Goal: Book appointment/travel/reservation: Book appointment/travel/reservation

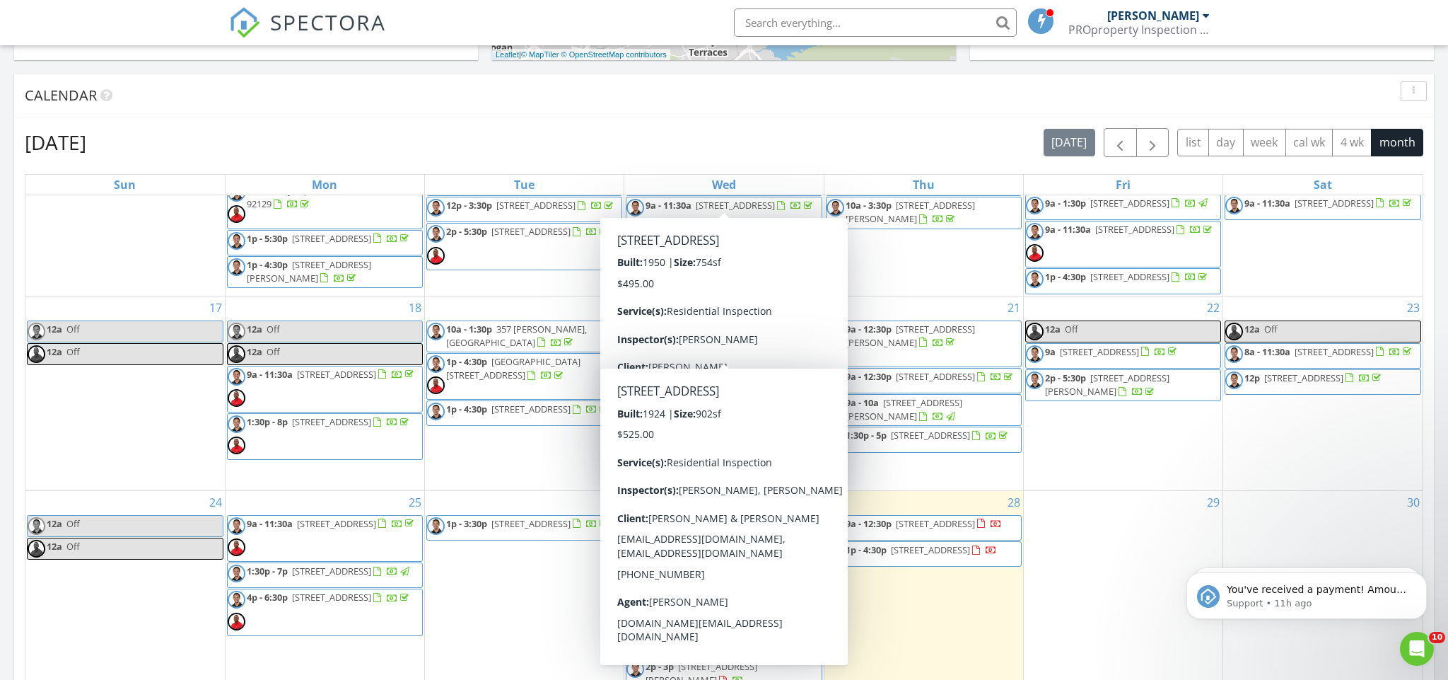
scroll to position [609, 0]
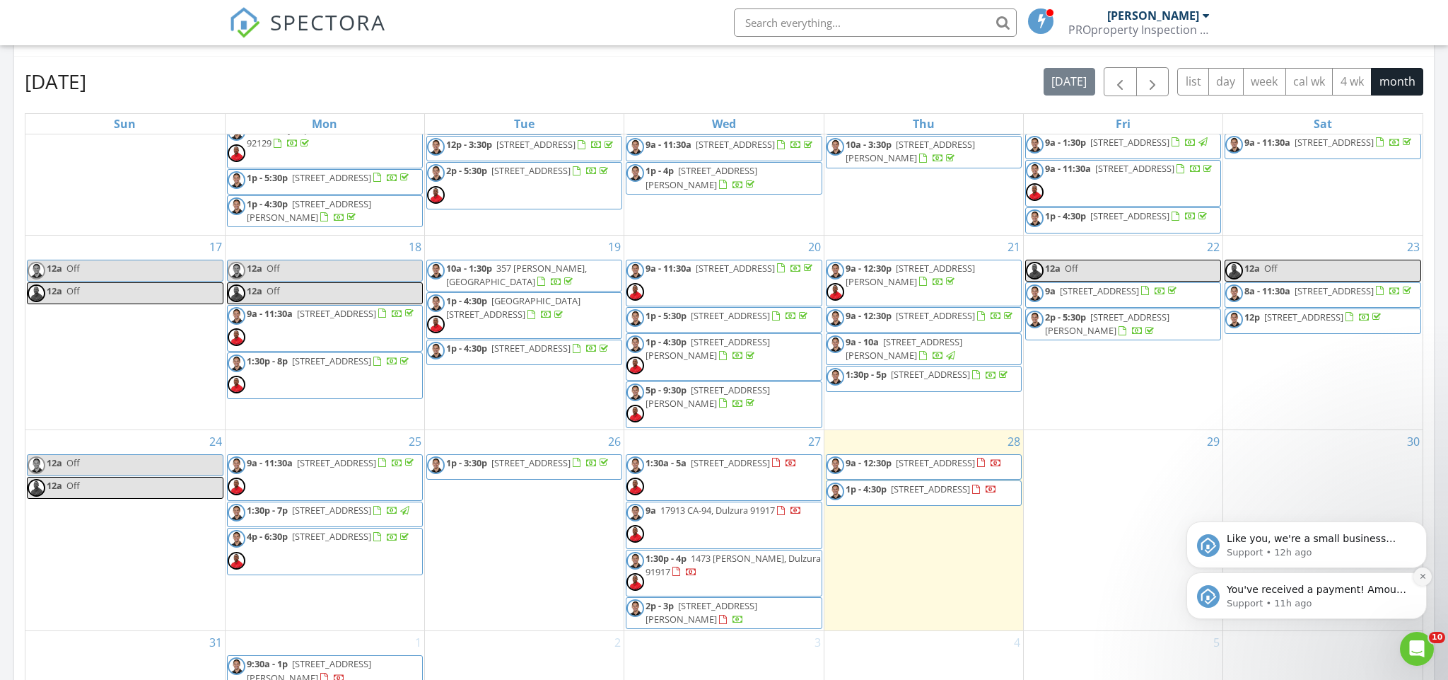
click at [1426, 580] on icon "Dismiss notification" at bounding box center [1423, 576] width 8 height 8
click at [1421, 573] on icon "Dismiss notification" at bounding box center [1423, 576] width 8 height 8
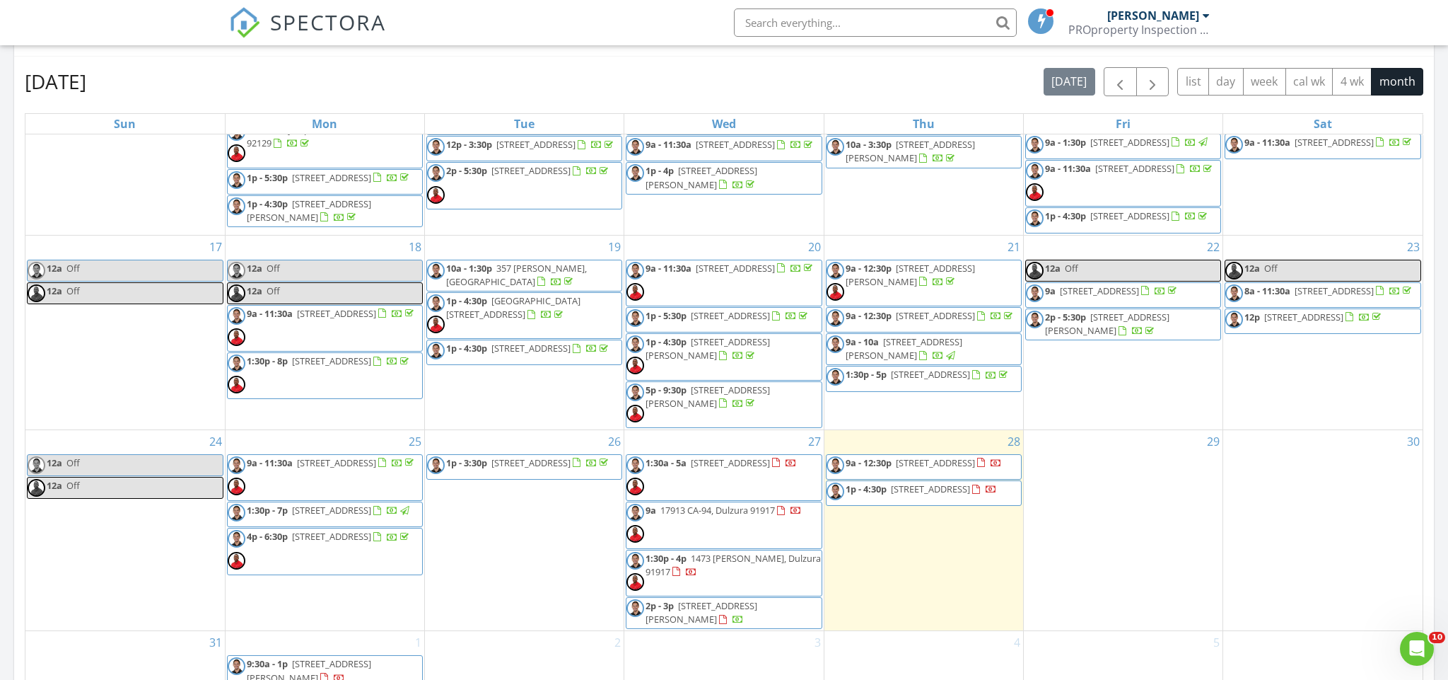
click at [1156, 571] on div "29" at bounding box center [1123, 530] width 199 height 200
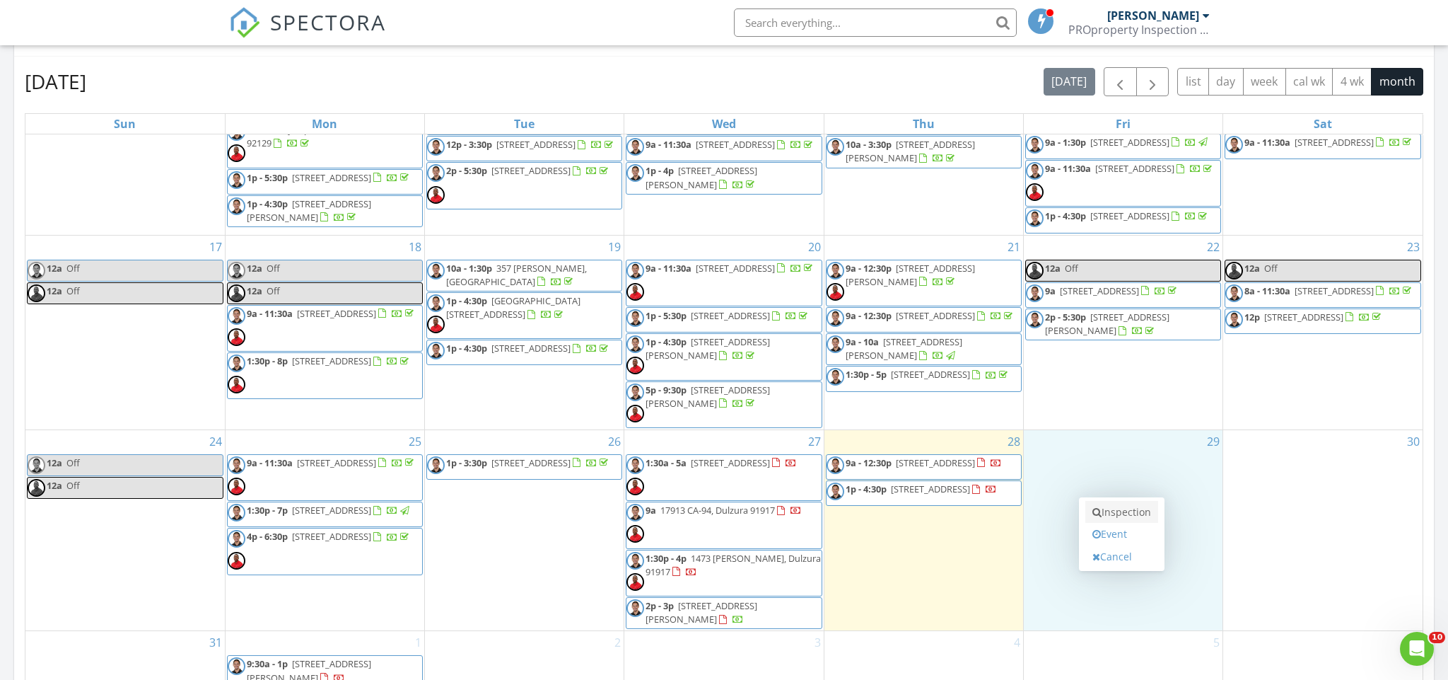
click at [1148, 515] on link "Inspection" at bounding box center [1122, 512] width 73 height 23
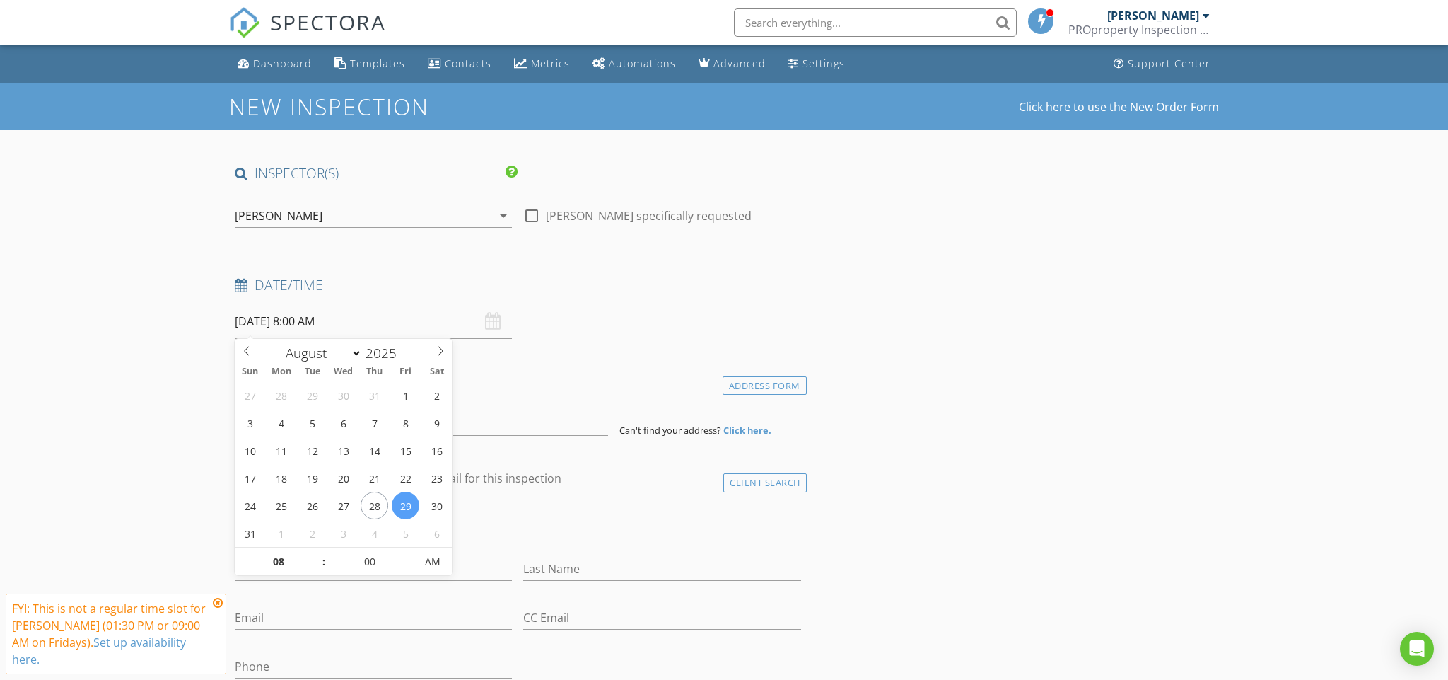
click at [299, 322] on input "08/29/2025 8:00 AM" at bounding box center [373, 321] width 277 height 35
type input "09"
type input "08/29/2025 9:00 AM"
click at [312, 552] on span at bounding box center [317, 554] width 10 height 14
type input "10"
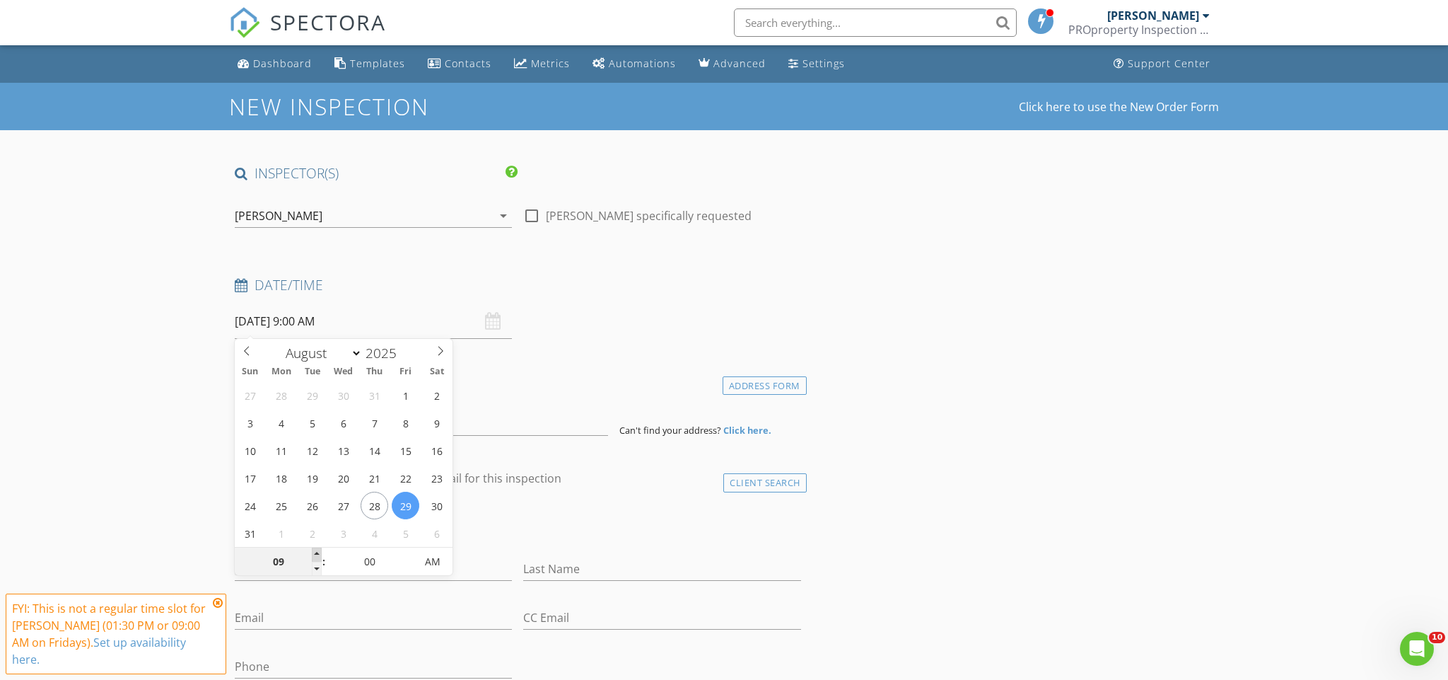
type input "08/29/2025 10:00 AM"
click at [312, 552] on span at bounding box center [317, 554] width 10 height 14
type input "11"
type input "08/29/2025 11:00 AM"
click at [312, 552] on span at bounding box center [317, 554] width 10 height 14
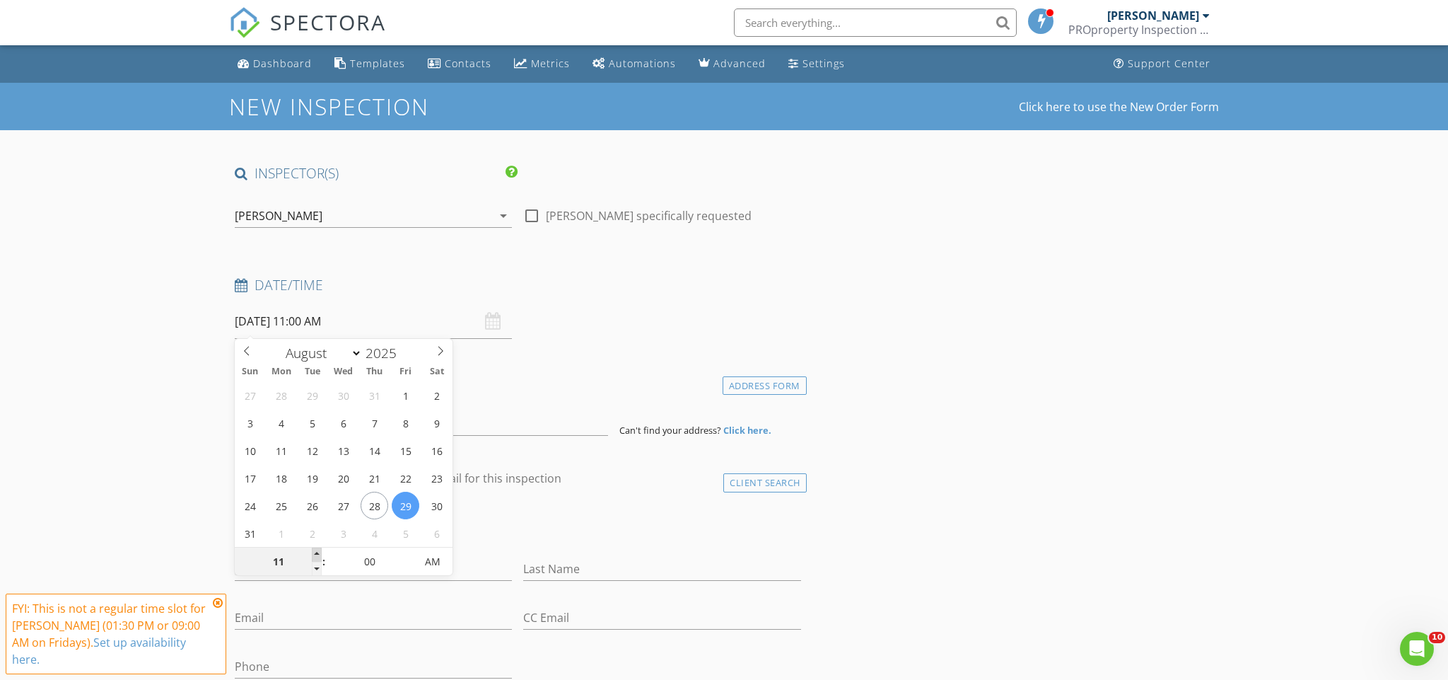
type input "12"
type input "08/29/2025 12:00 PM"
click at [312, 552] on span at bounding box center [317, 554] width 10 height 14
type input "01"
type input "08/29/2025 1:00 PM"
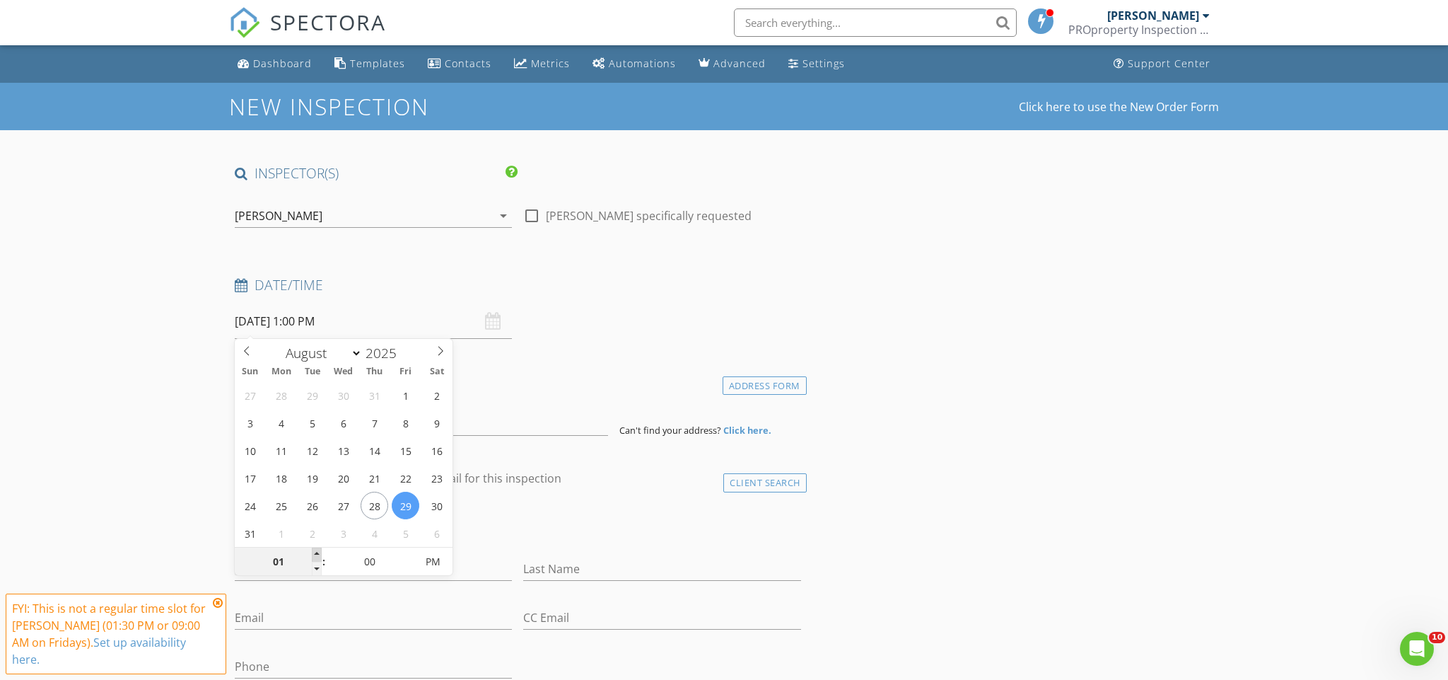
click at [312, 552] on span at bounding box center [317, 554] width 10 height 14
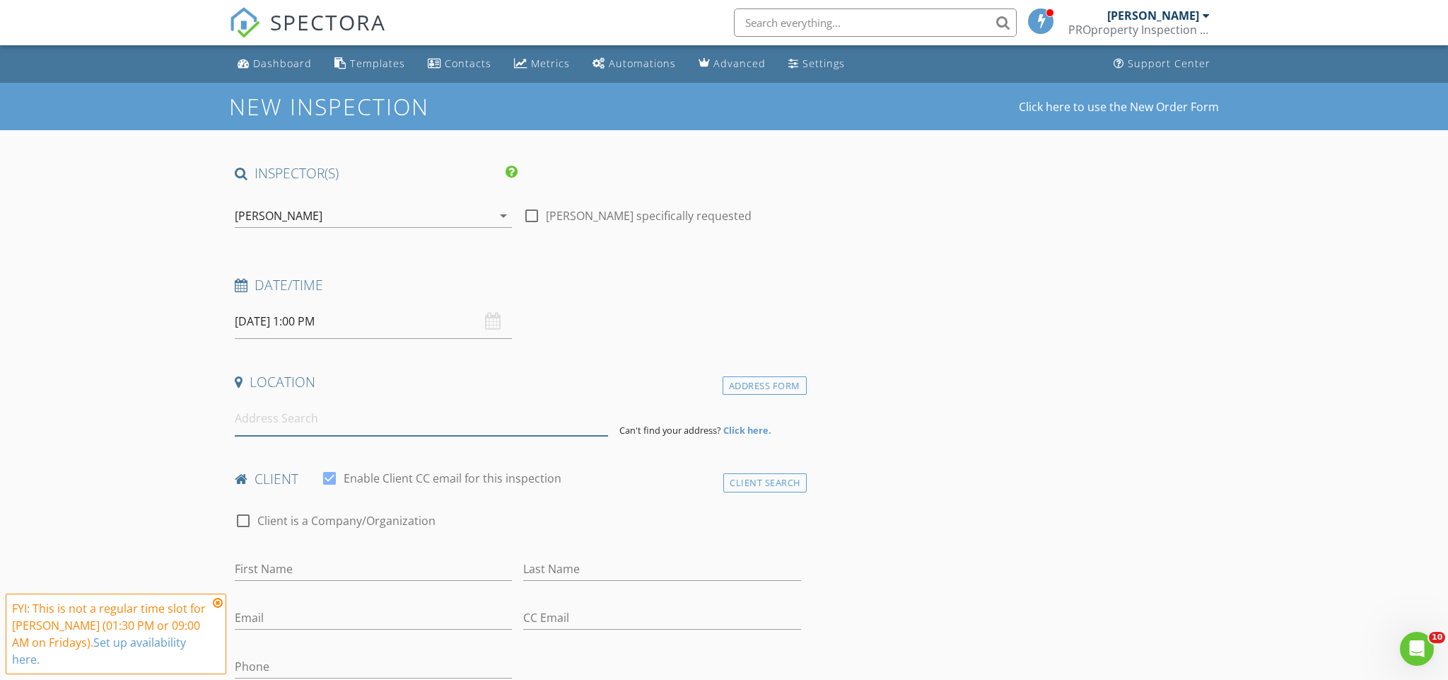
click at [590, 414] on input at bounding box center [421, 418] width 373 height 35
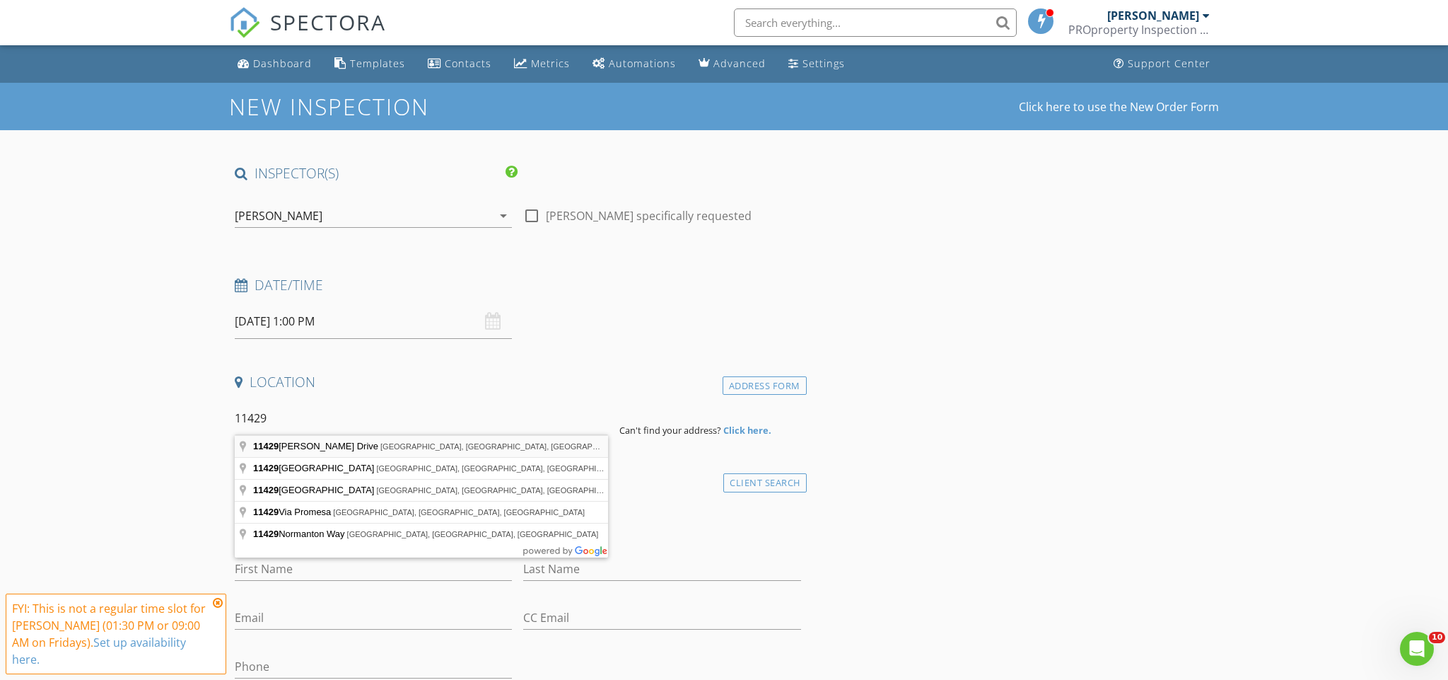
type input "11429 Sir Francis Drake Drive, La Mesa, CA, USA"
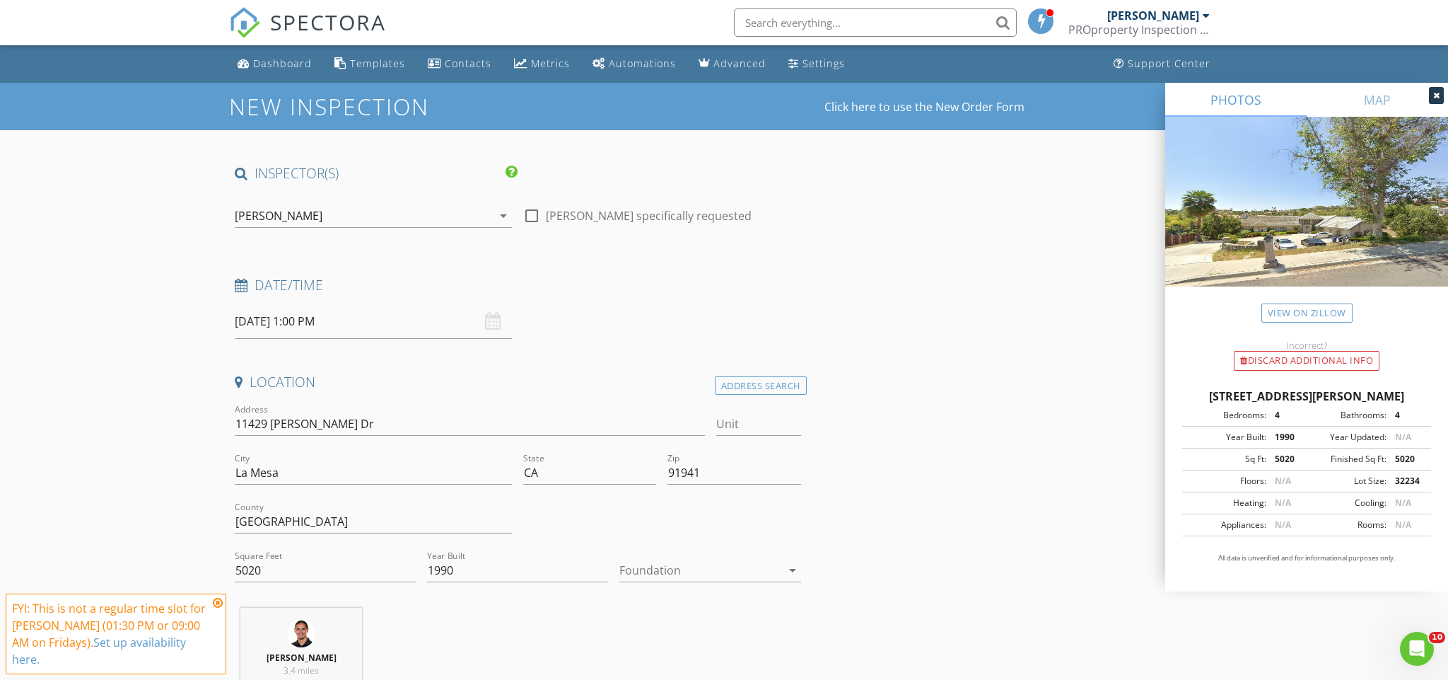
click at [216, 605] on icon at bounding box center [218, 602] width 10 height 11
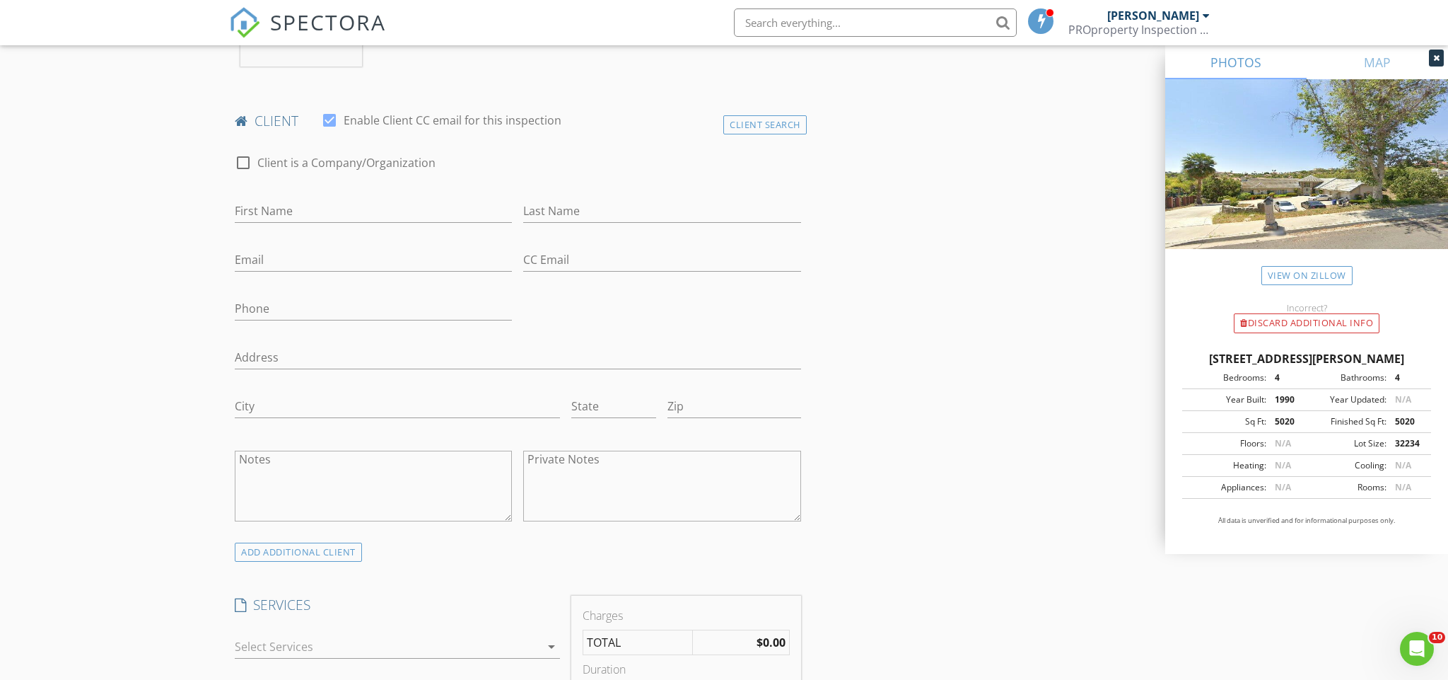
scroll to position [814, 0]
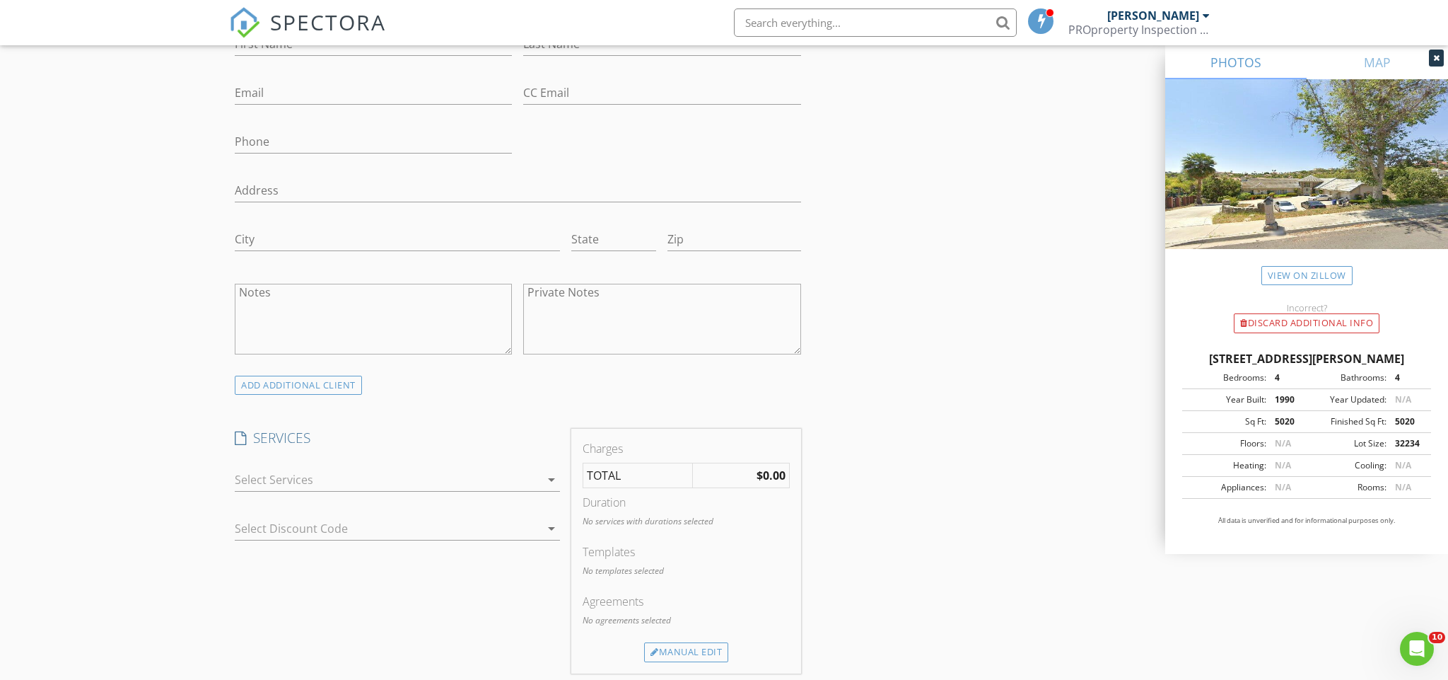
click at [423, 484] on div at bounding box center [387, 479] width 305 height 23
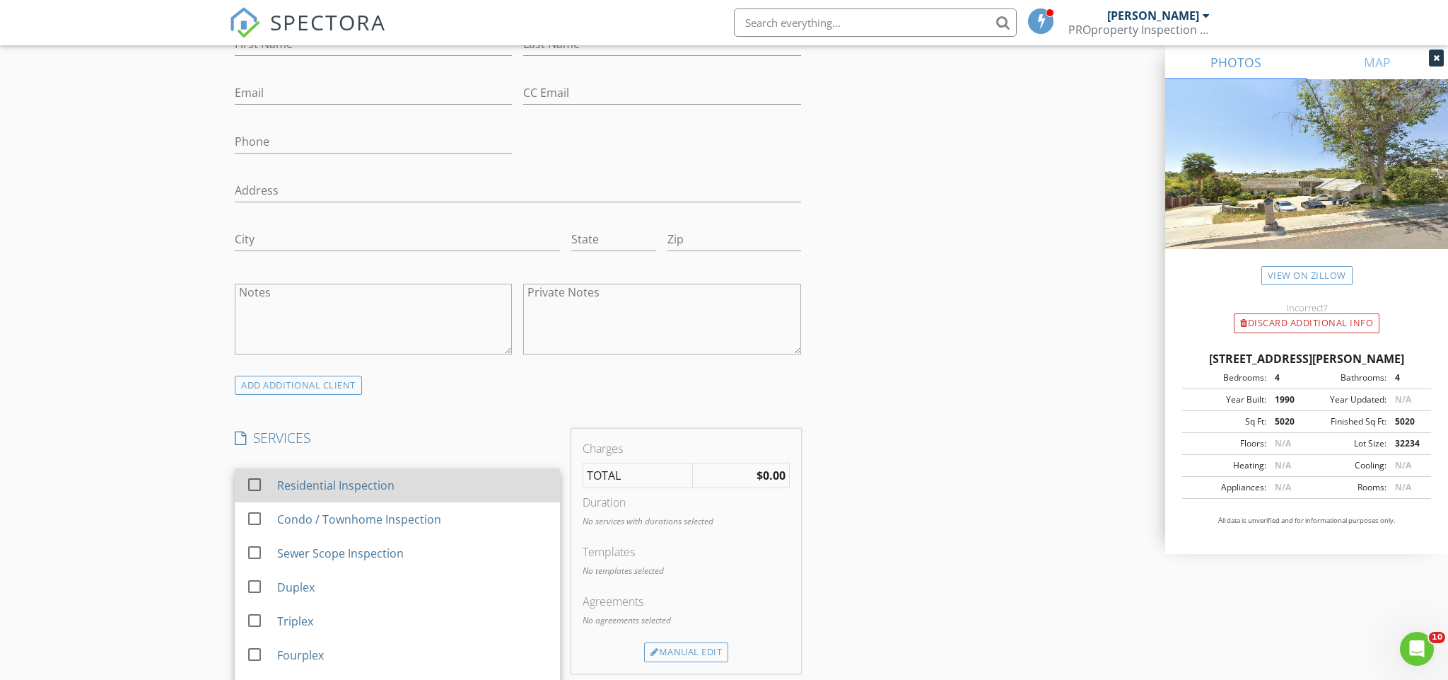
click at [372, 479] on div "Residential Inspection" at bounding box center [335, 485] width 117 height 17
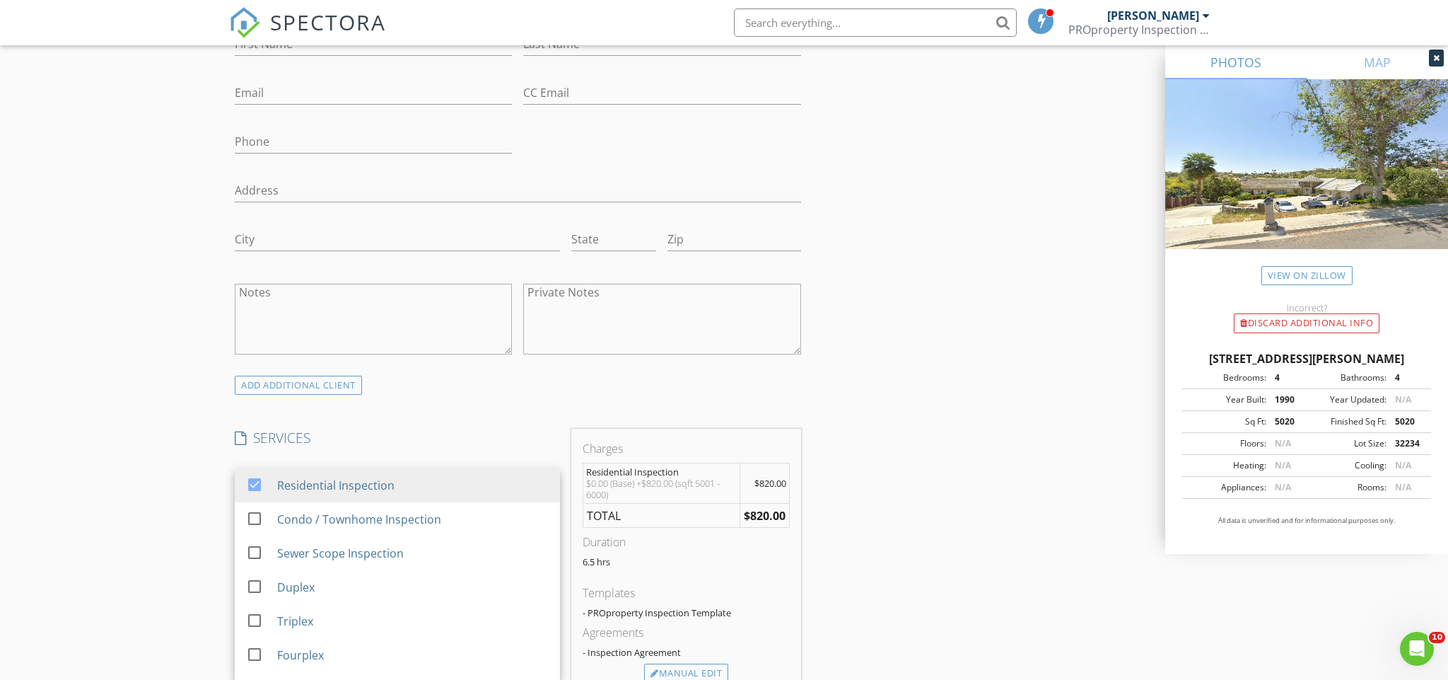
click at [974, 513] on div "INSPECTOR(S) check_box Christopher Tausaga PRIMARY check_box_outline_blank Kimo…" at bounding box center [724, 562] width 990 height 2424
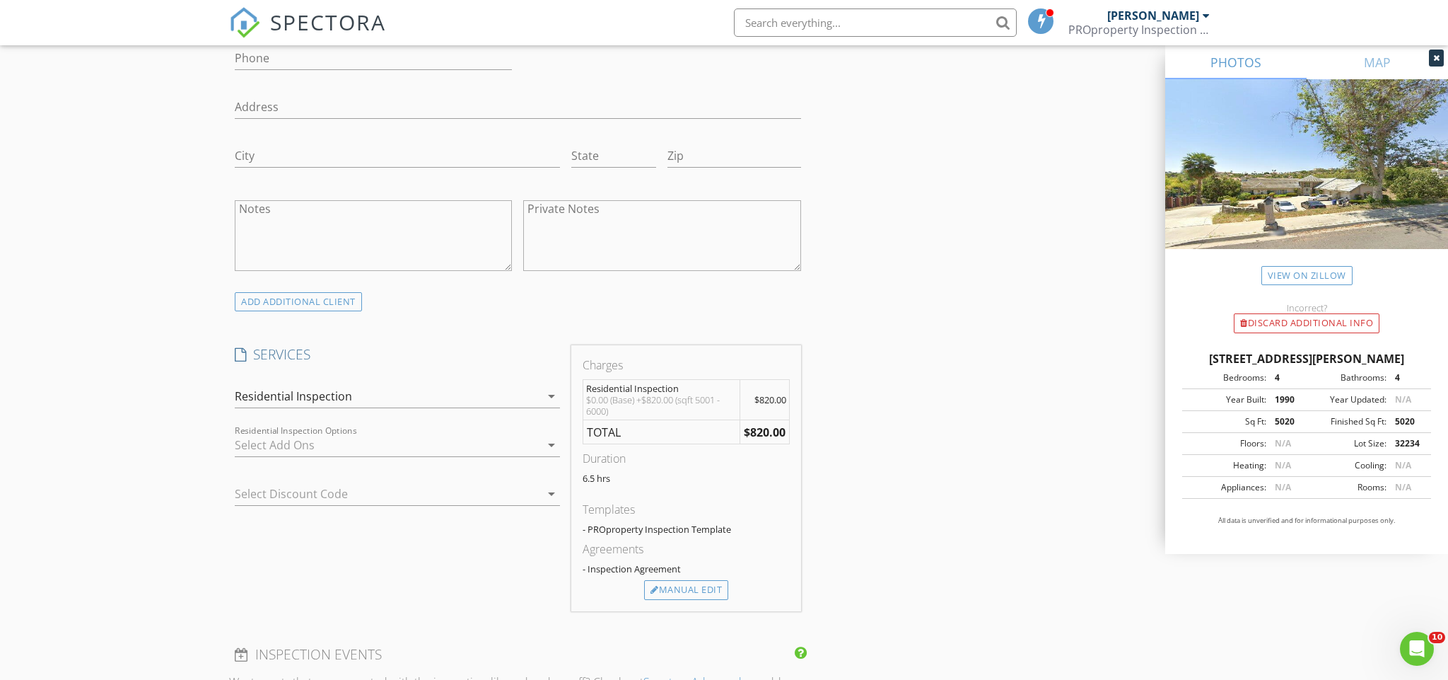
scroll to position [965, 0]
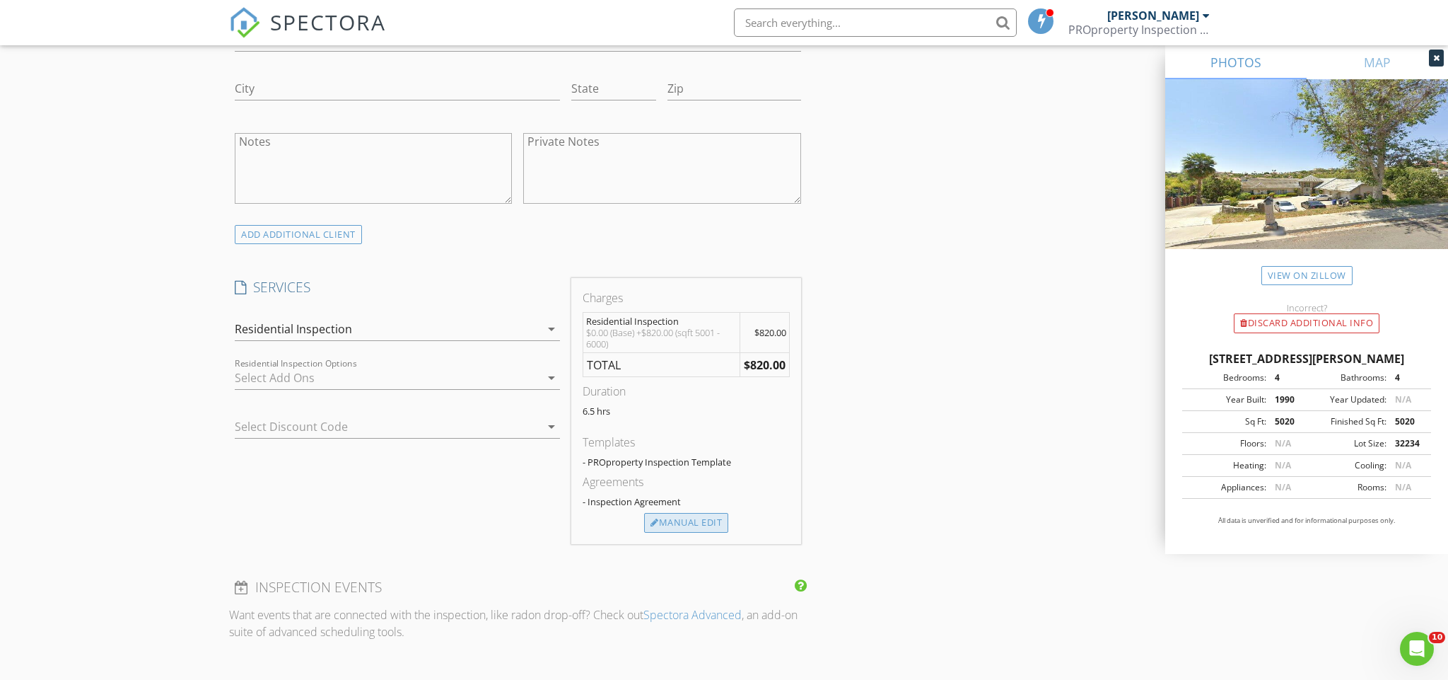
click at [677, 520] on div "Manual Edit" at bounding box center [686, 523] width 84 height 20
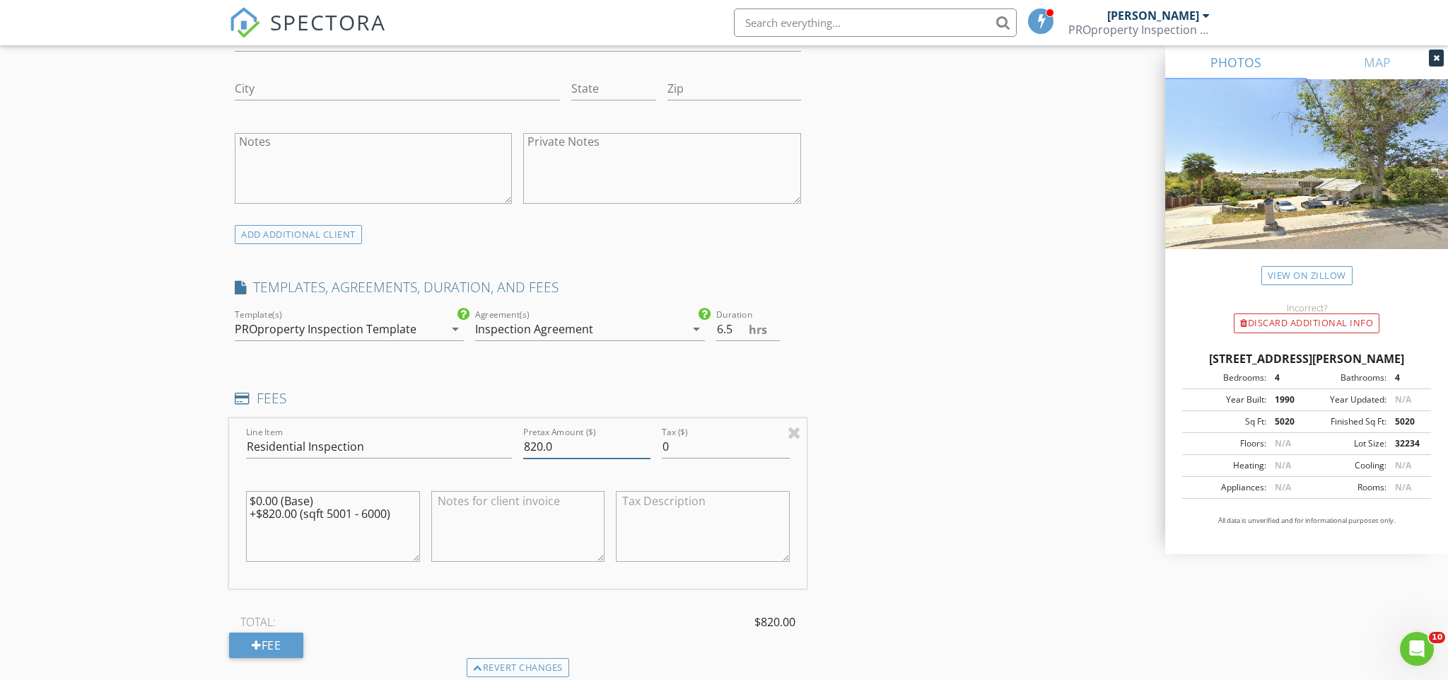
click at [542, 443] on input "820.0" at bounding box center [586, 446] width 127 height 23
type input "795.0"
click at [281, 512] on textarea "$0.00 (Base) +$820.00 (sqft 5001 - 6000)" at bounding box center [333, 526] width 174 height 71
type textarea "$0.00 (Base) +$795.00 (sqft 5001 - 6000)"
click at [926, 477] on div "INSPECTOR(S) check_box Christopher Tausaga PRIMARY check_box_outline_blank Kimo…" at bounding box center [724, 477] width 990 height 2557
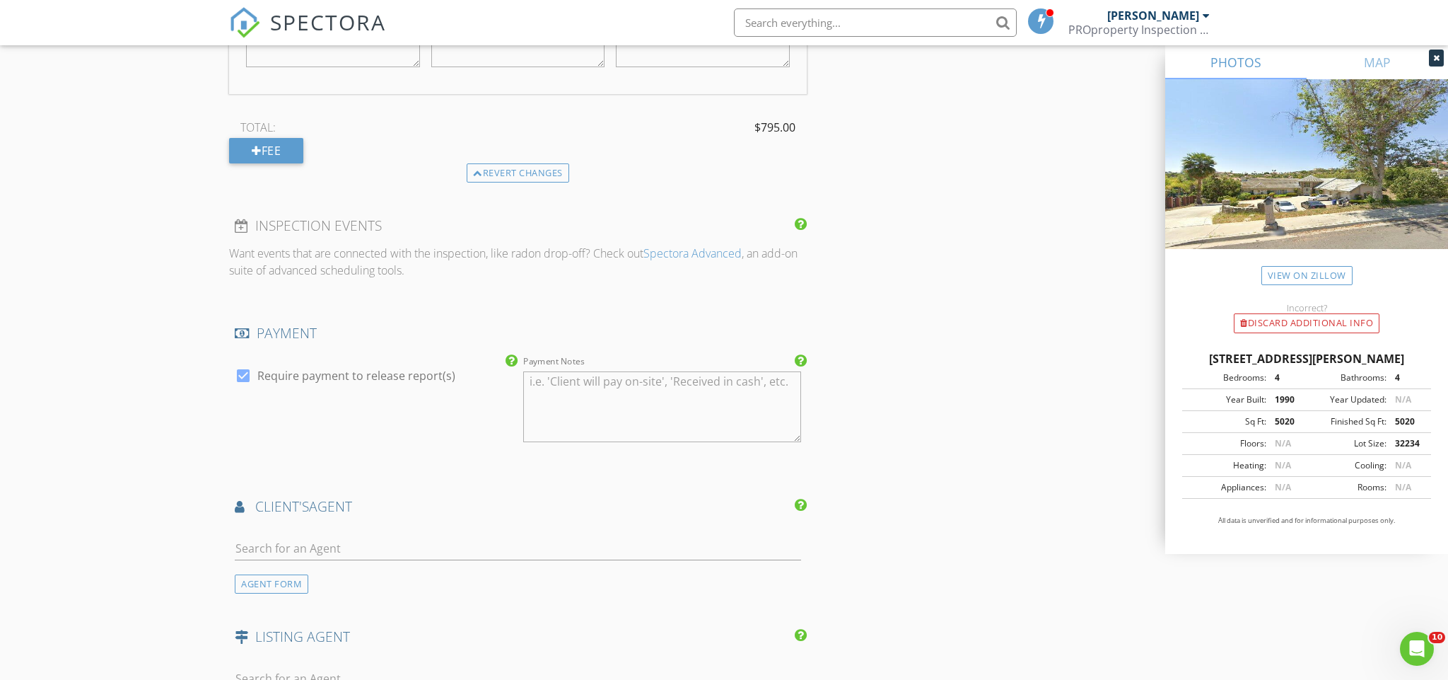
scroll to position [1462, 0]
click at [299, 579] on div "AGENT FORM" at bounding box center [272, 580] width 74 height 19
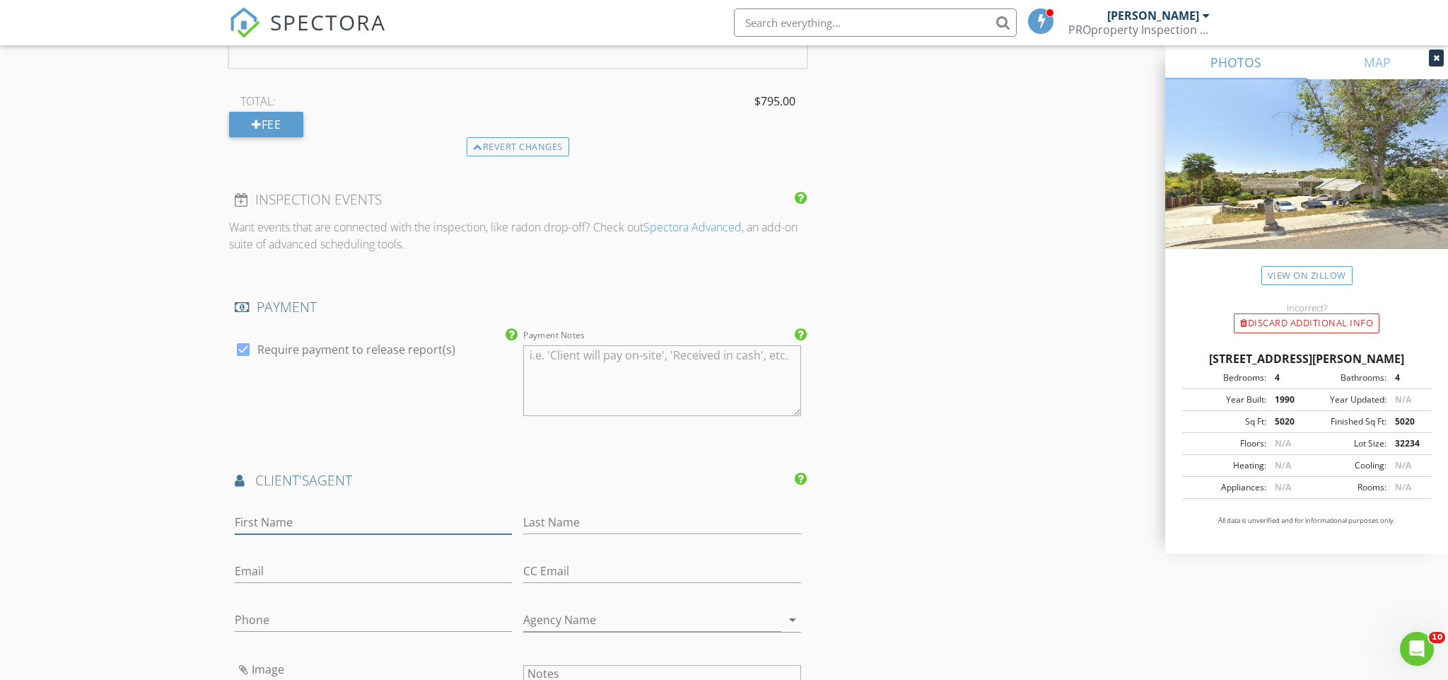
scroll to position [1487, 0]
type input "Sam"
type input "Attisha"
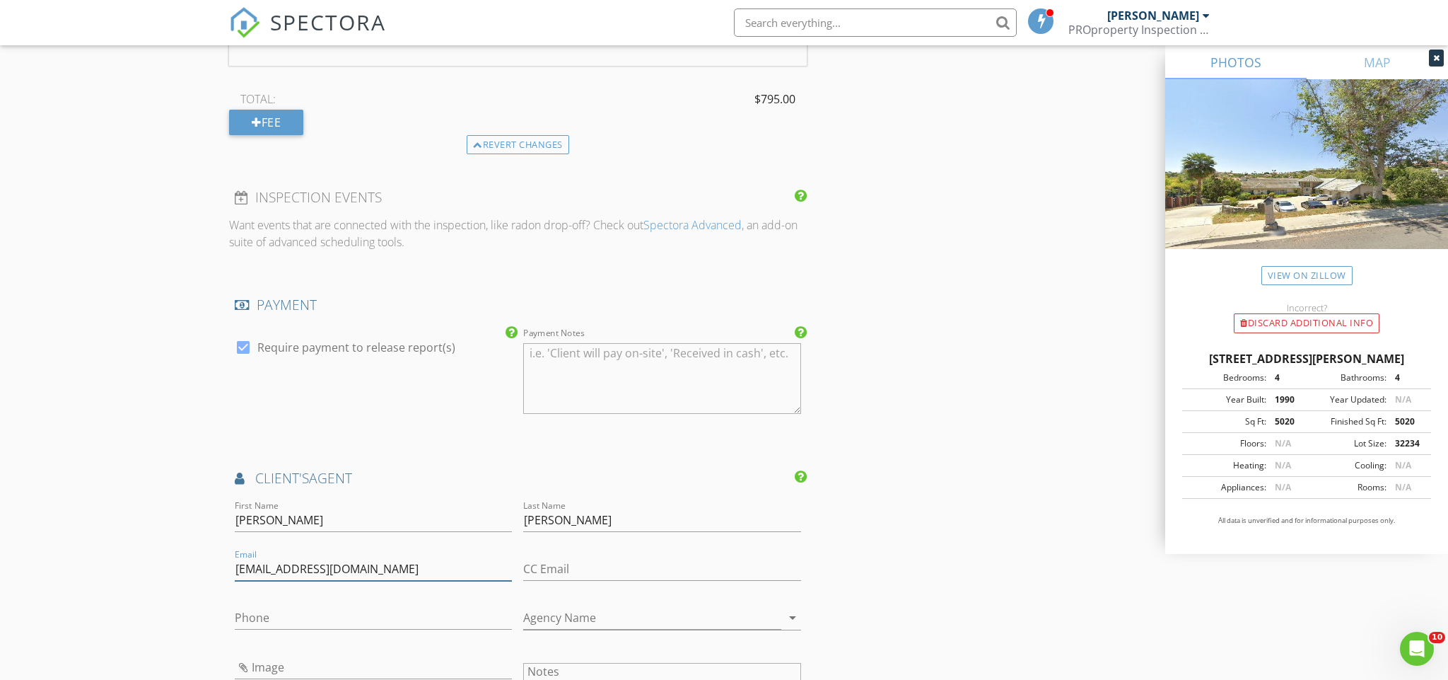
type input "attisha76@gmail.com"
type input "619-916-7148"
click at [903, 632] on div "INSPECTOR(S) check_box Christopher Tausaga PRIMARY check_box_outline_blank Kimo…" at bounding box center [724, 115] width 990 height 2877
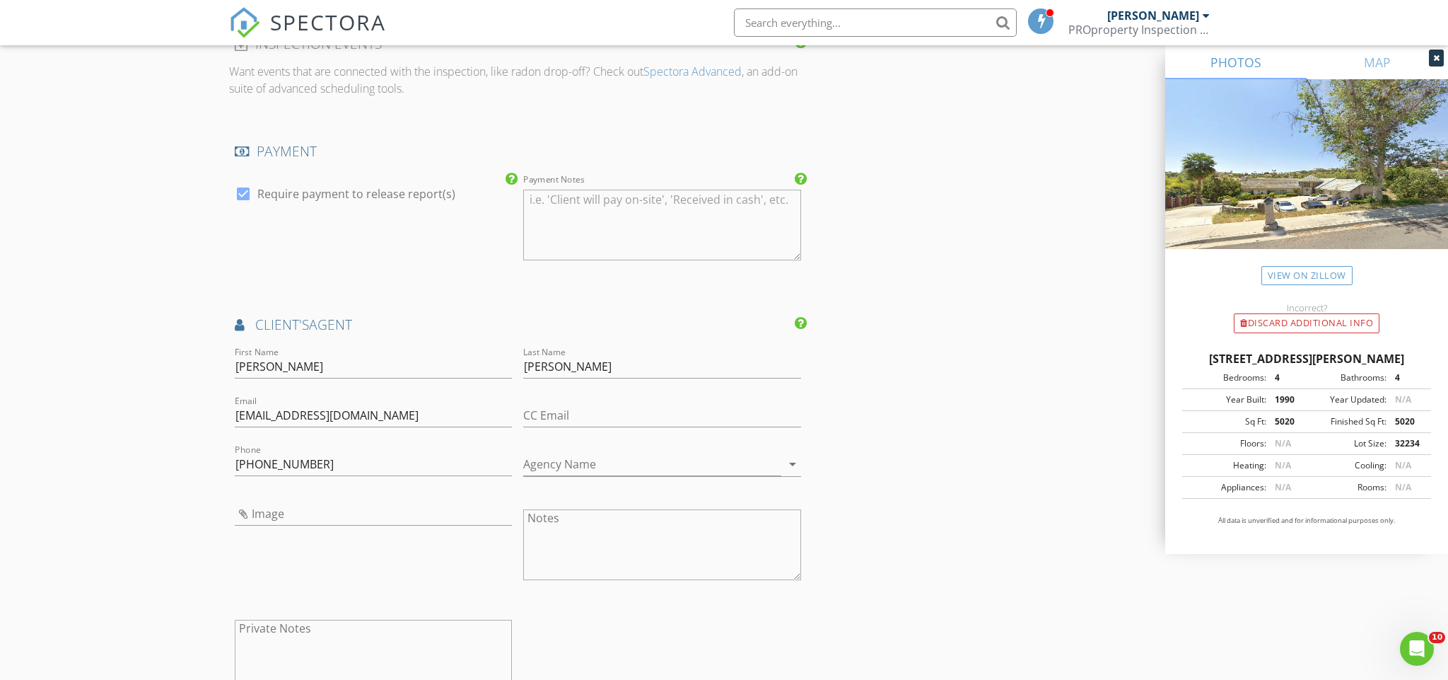
scroll to position [1665, 0]
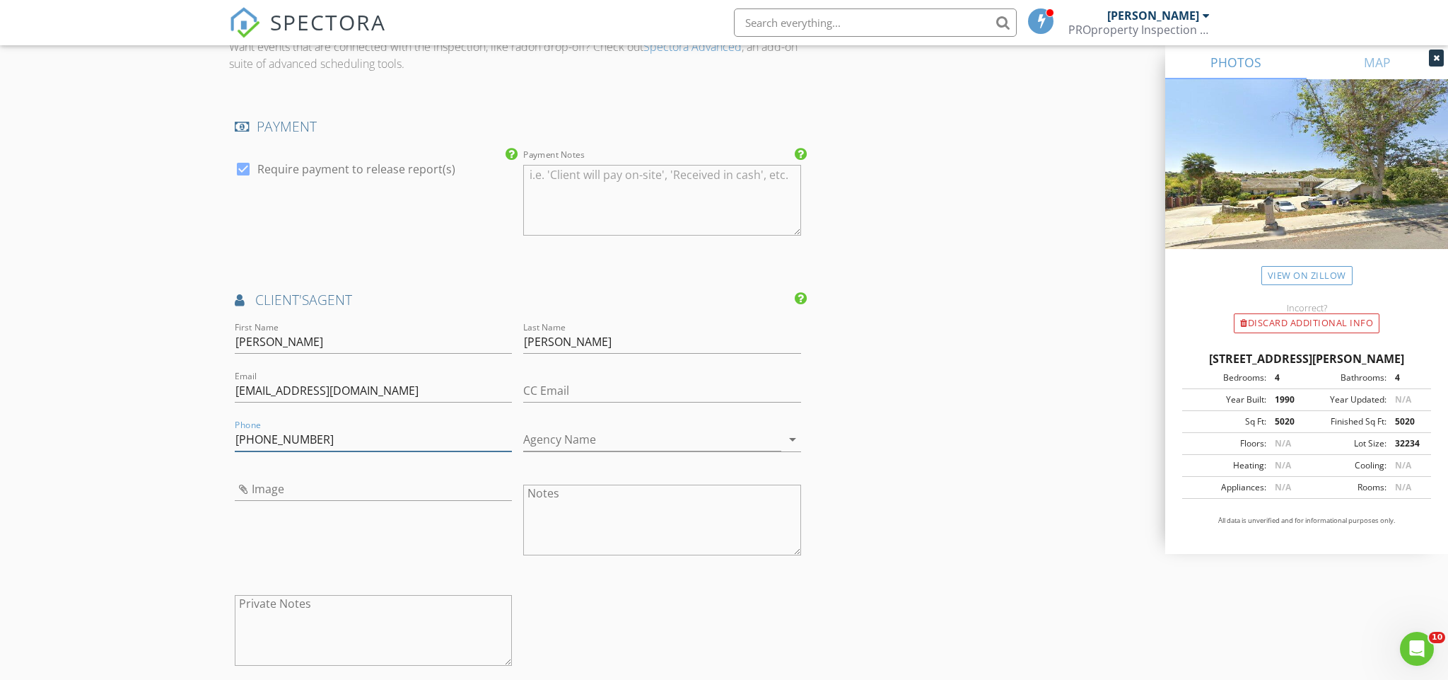
drag, startPoint x: 324, startPoint y: 435, endPoint x: 385, endPoint y: 384, distance: 79.9
drag, startPoint x: 368, startPoint y: 386, endPoint x: 184, endPoint y: 368, distance: 185.5
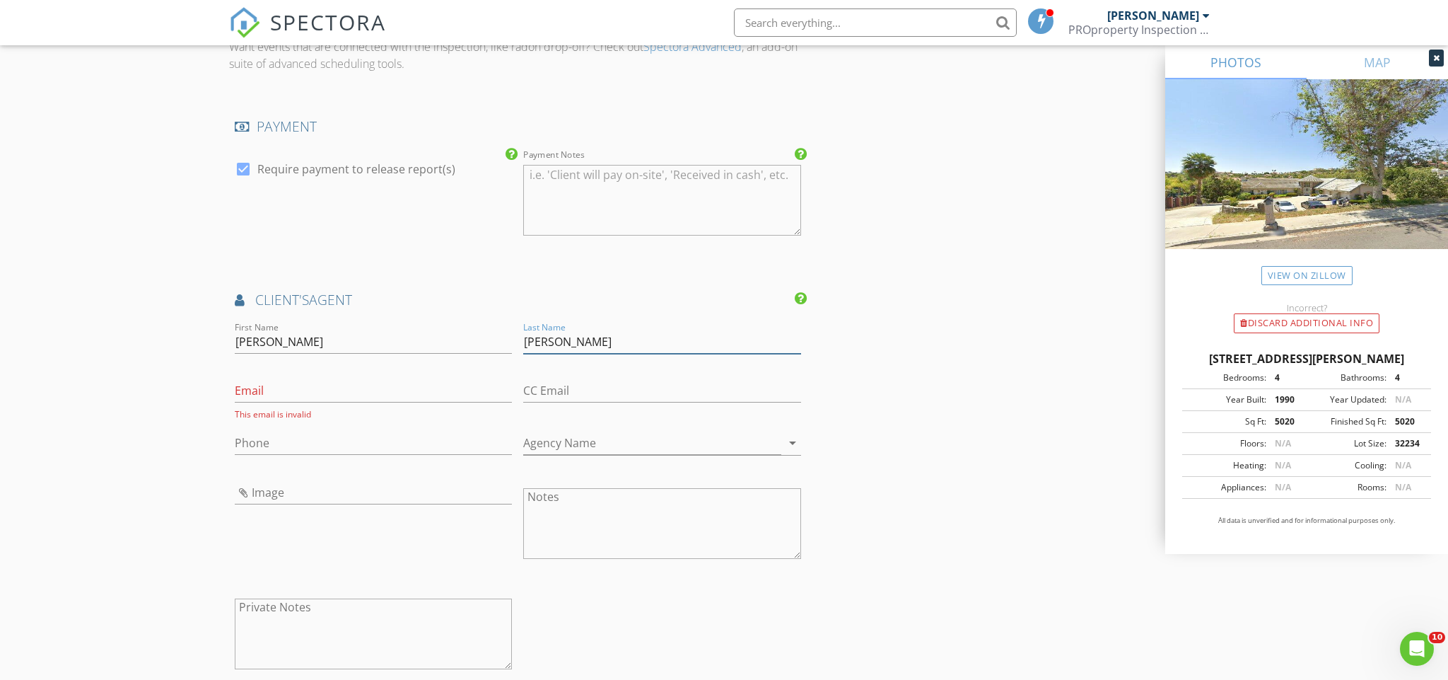
drag, startPoint x: 574, startPoint y: 343, endPoint x: 422, endPoint y: 322, distance: 152.8
click at [422, 322] on div "First Name Sam Last Name Attisha Email This email is invalid CC Email Phone Age…" at bounding box center [518, 504] width 578 height 371
drag, startPoint x: 266, startPoint y: 342, endPoint x: 178, endPoint y: 334, distance: 88.1
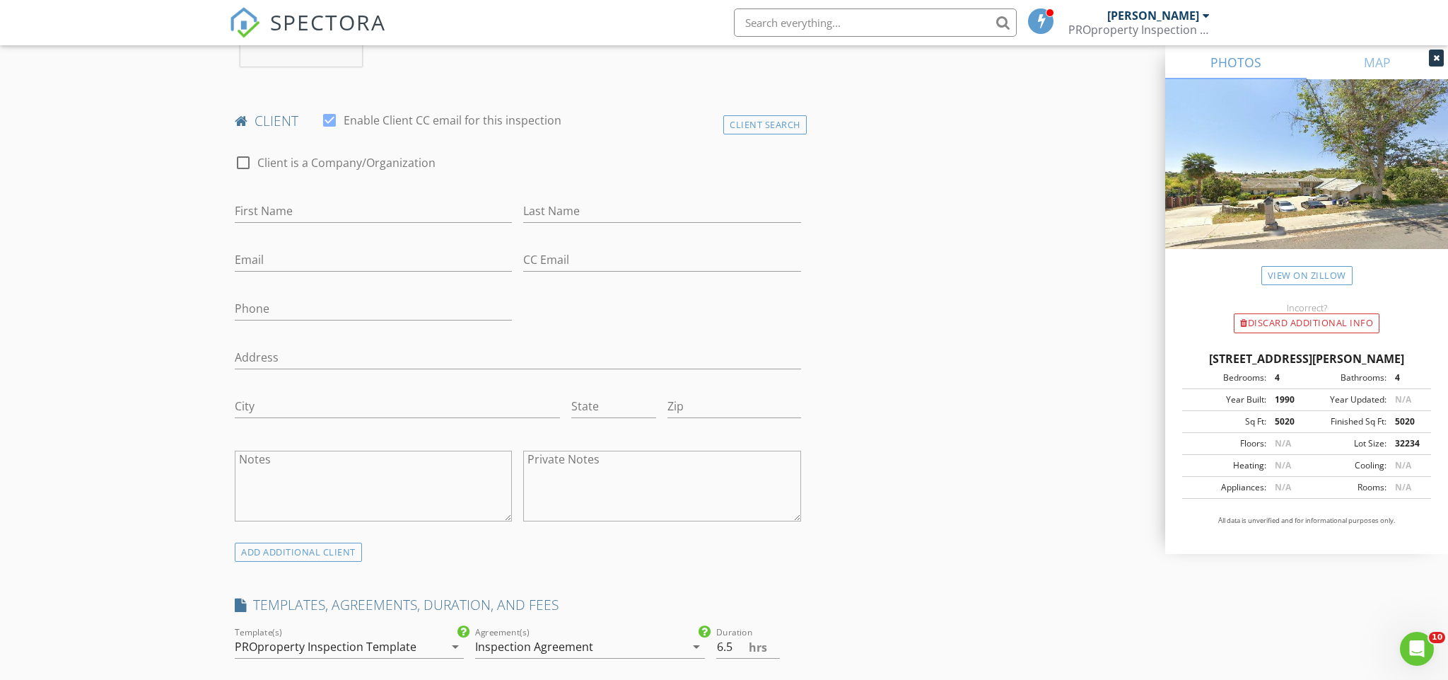
scroll to position [630, 0]
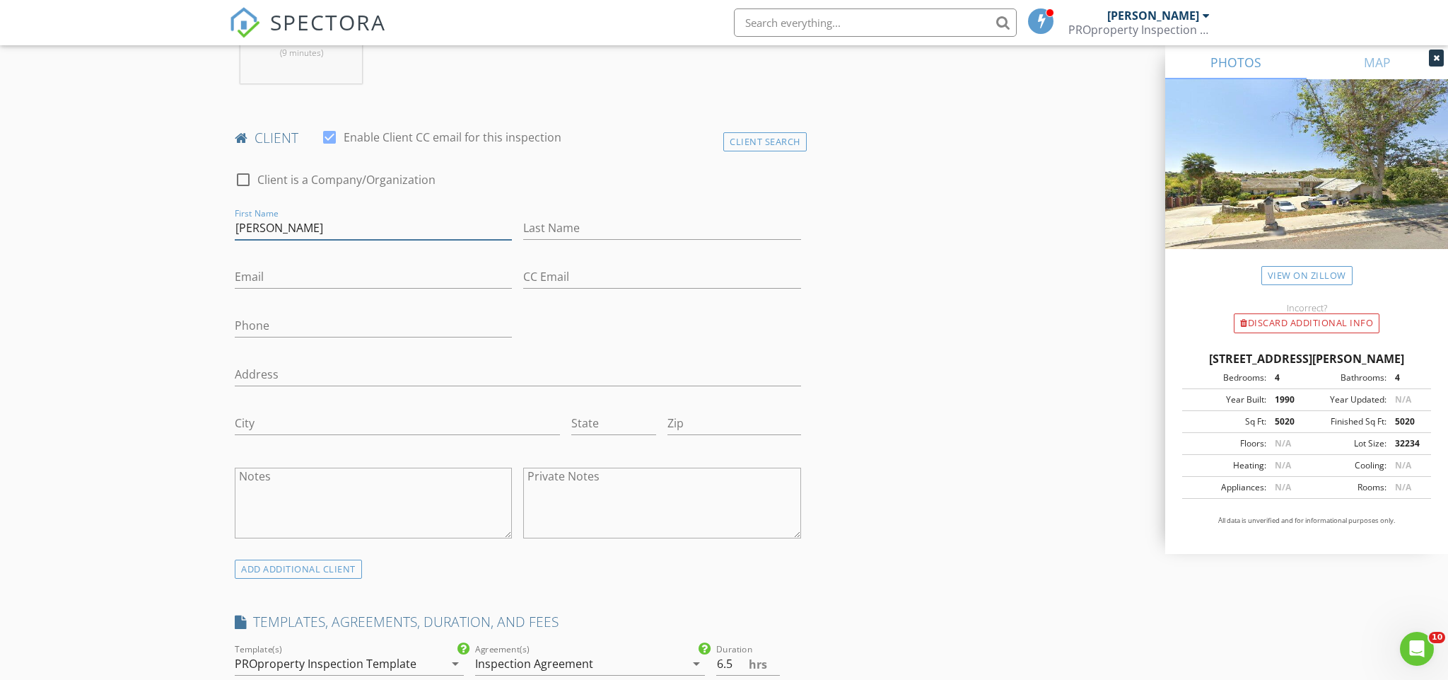
type input "Sam"
type input "Attisha"
type input "attisha76@gmail.com"
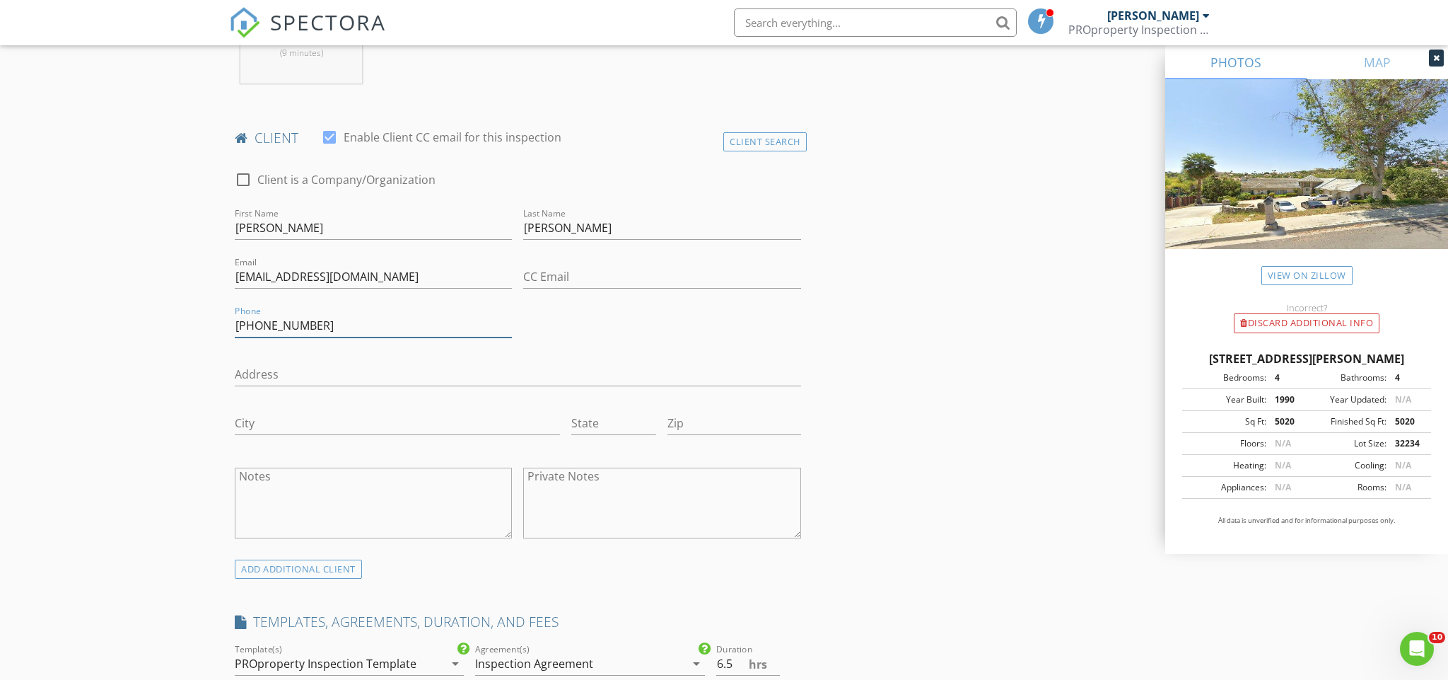
type input "619-916-7148"
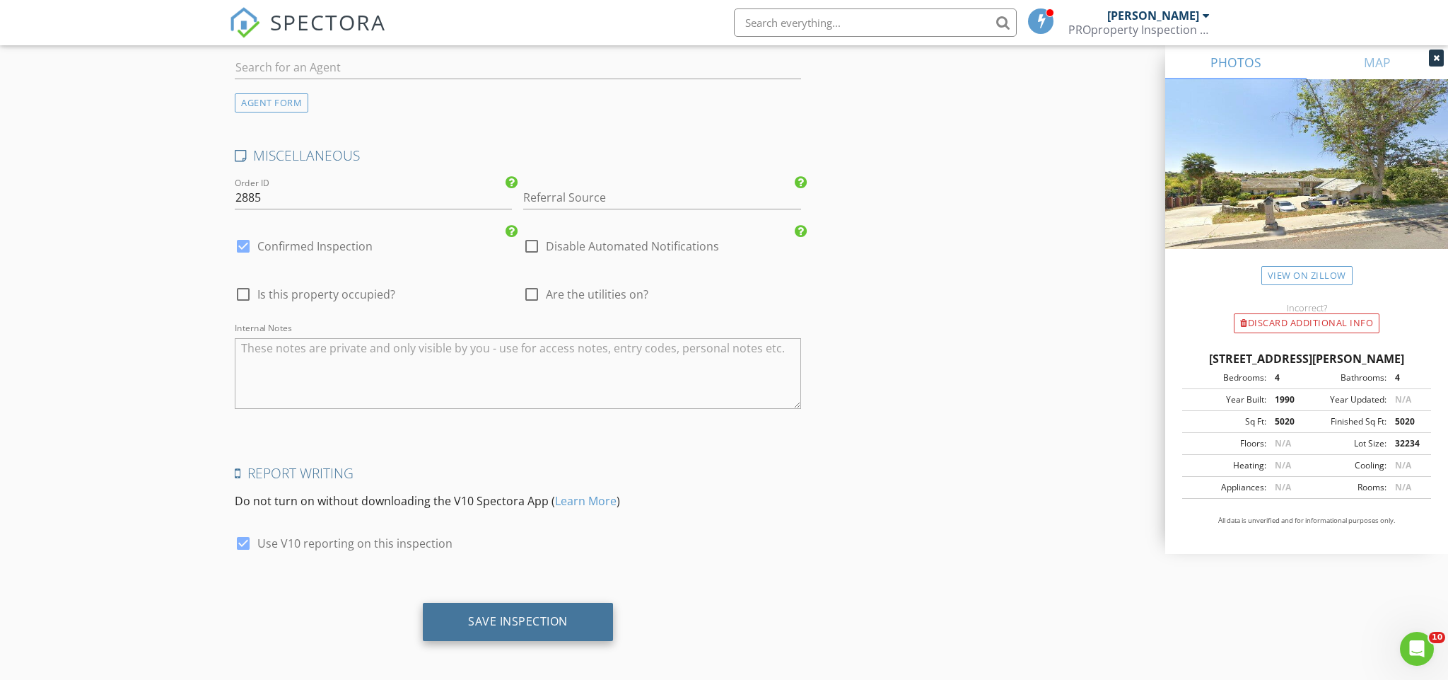
scroll to position [2392, 0]
click at [562, 615] on div "Save Inspection" at bounding box center [518, 622] width 100 height 14
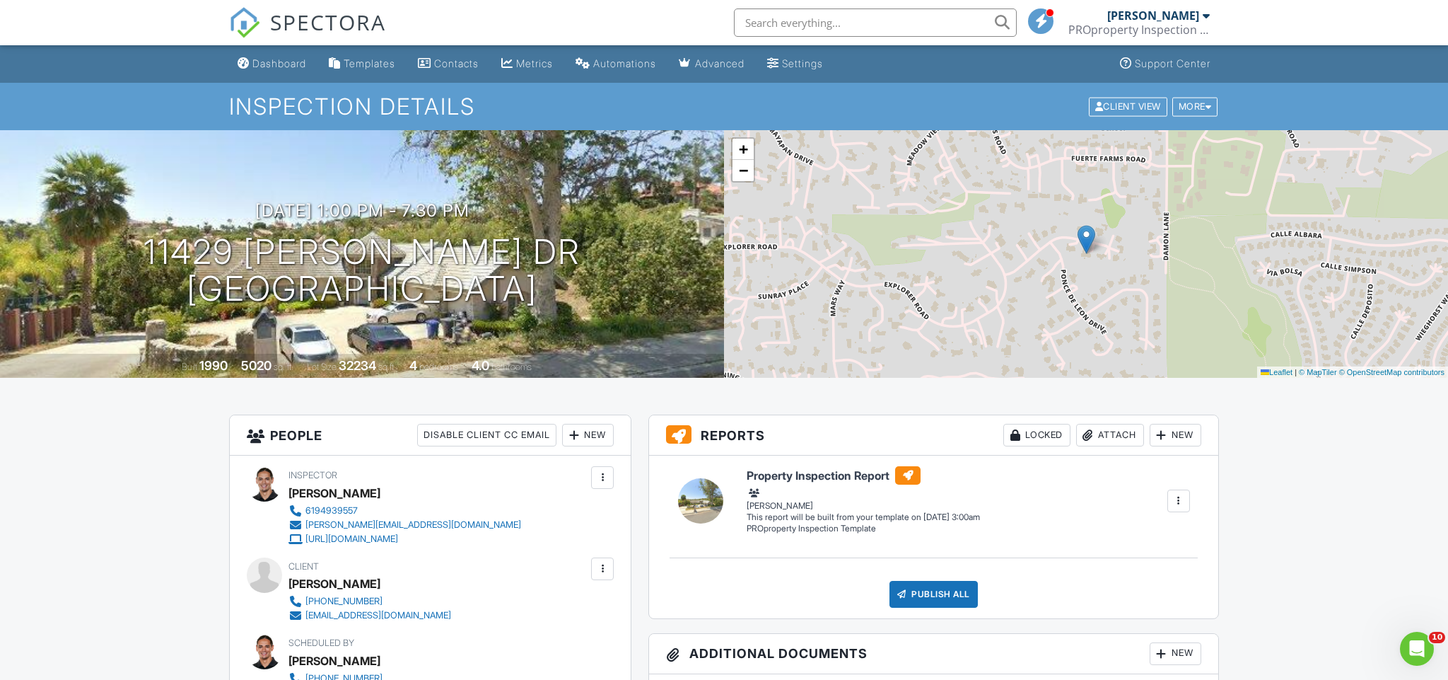
click at [240, 28] on img at bounding box center [244, 22] width 31 height 31
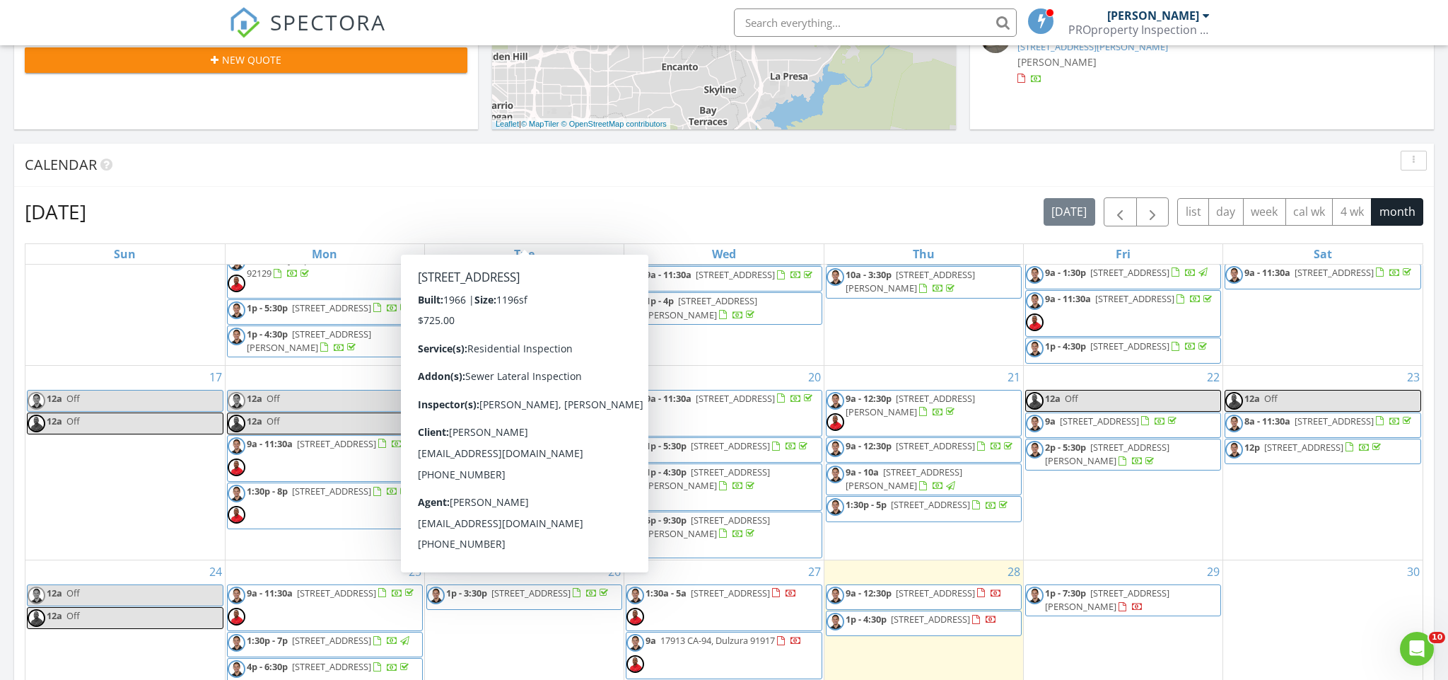
scroll to position [675, 0]
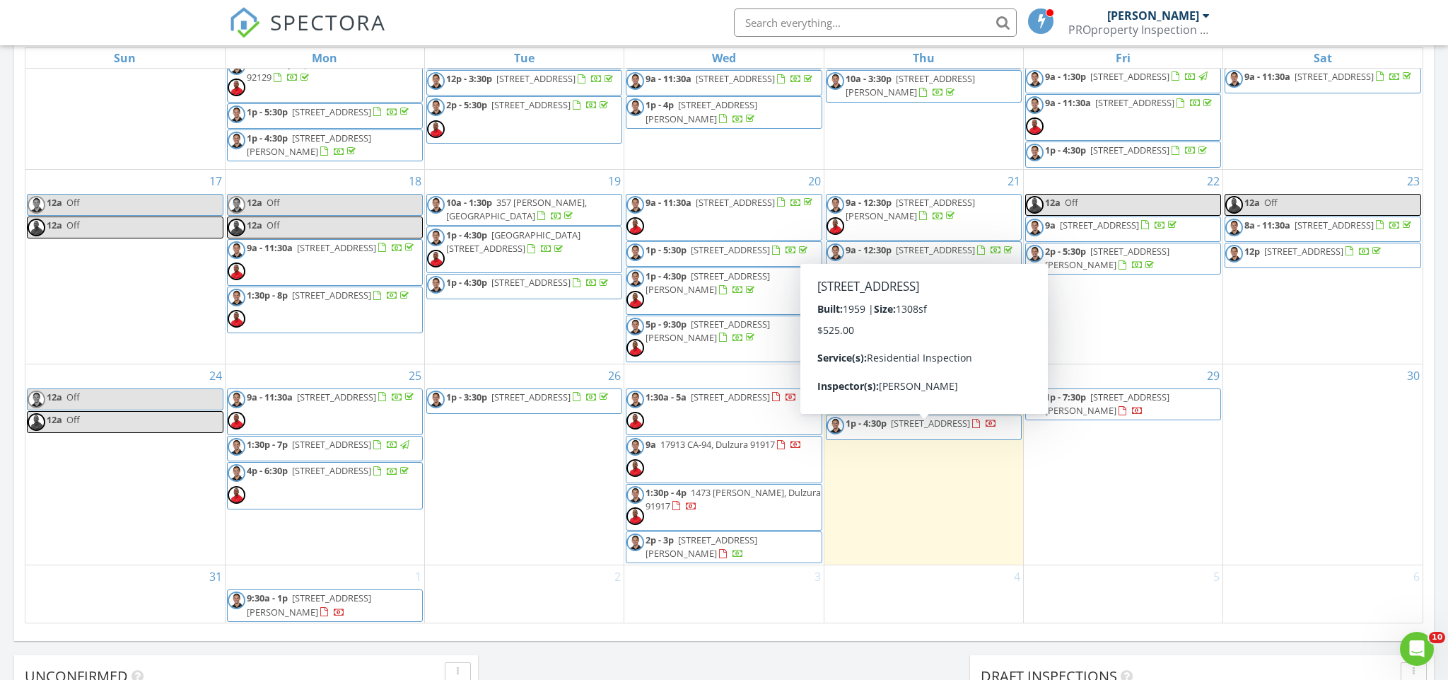
click at [928, 429] on span "2875 Mission Village Dr, San Diego 92123" at bounding box center [930, 423] width 79 height 13
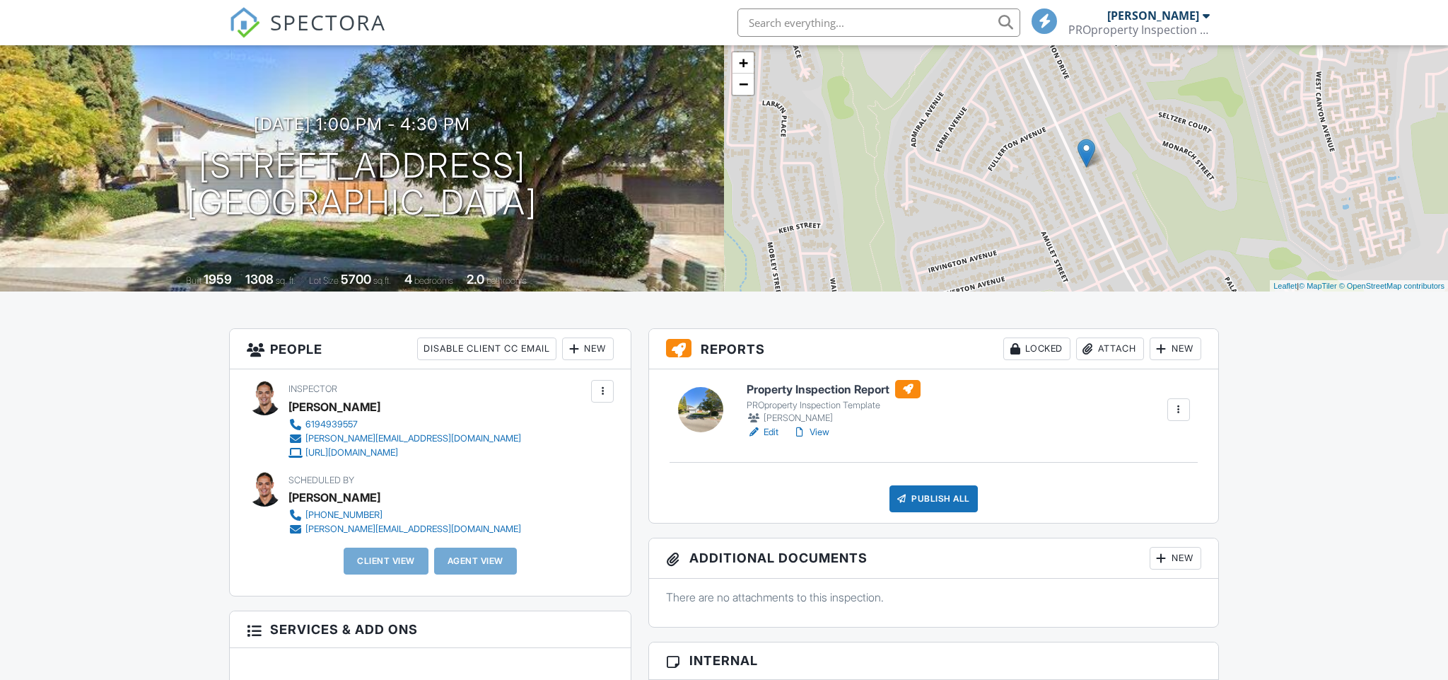
click at [581, 342] on div "New" at bounding box center [588, 348] width 52 height 23
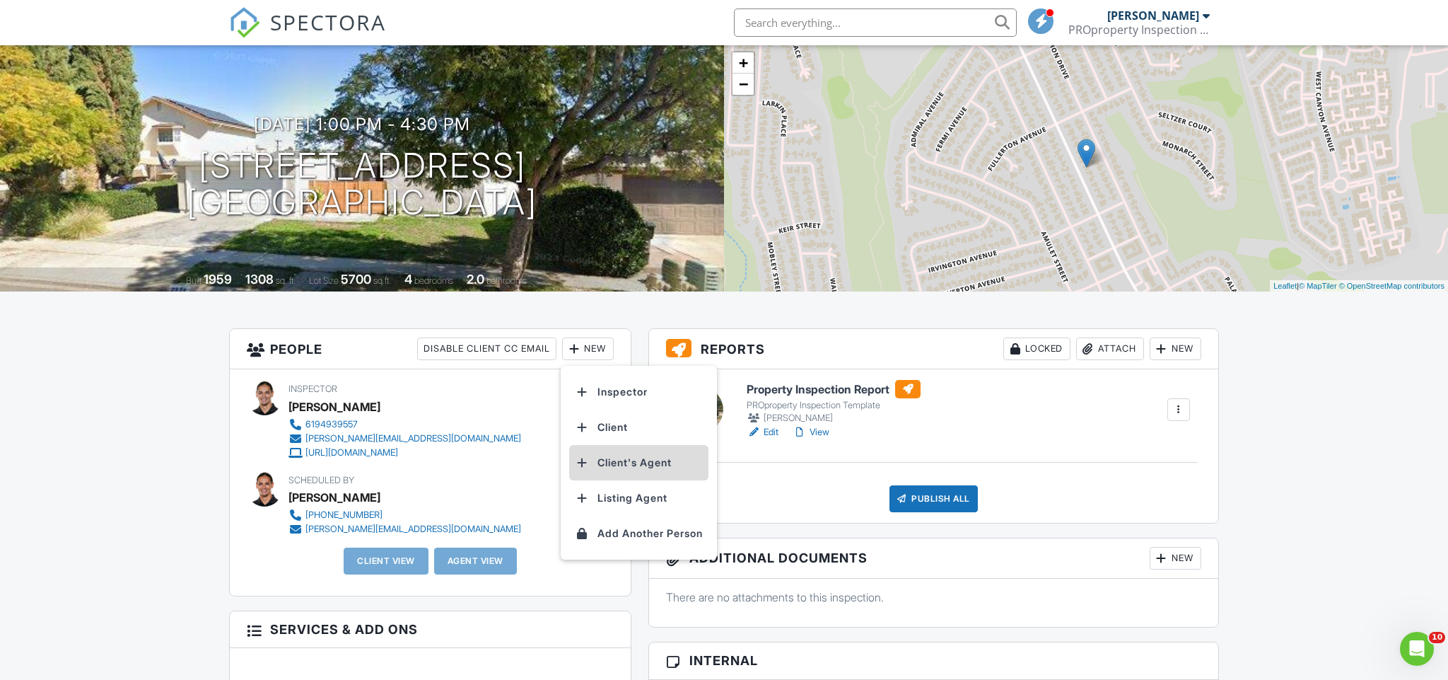
click at [613, 465] on li "Client's Agent" at bounding box center [638, 462] width 139 height 35
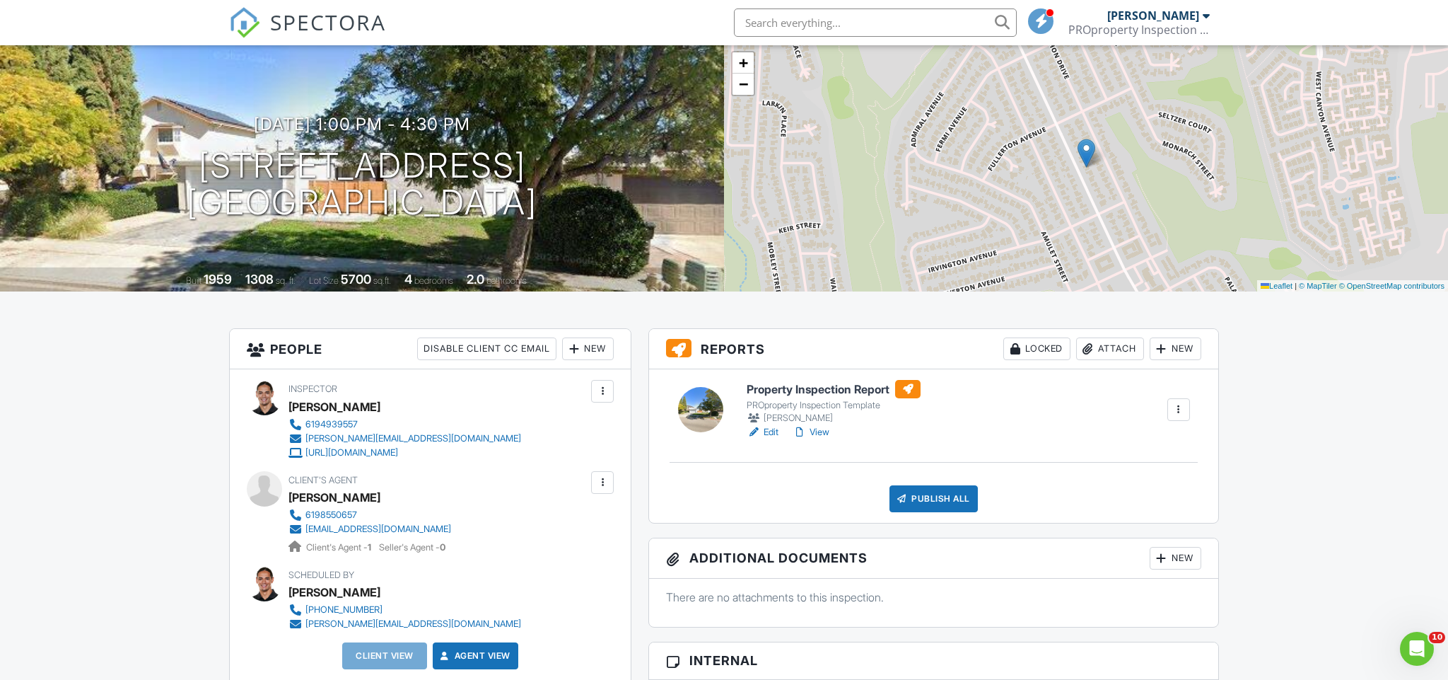
click at [597, 347] on div "New" at bounding box center [588, 348] width 52 height 23
click at [629, 435] on li "Client" at bounding box center [638, 426] width 139 height 35
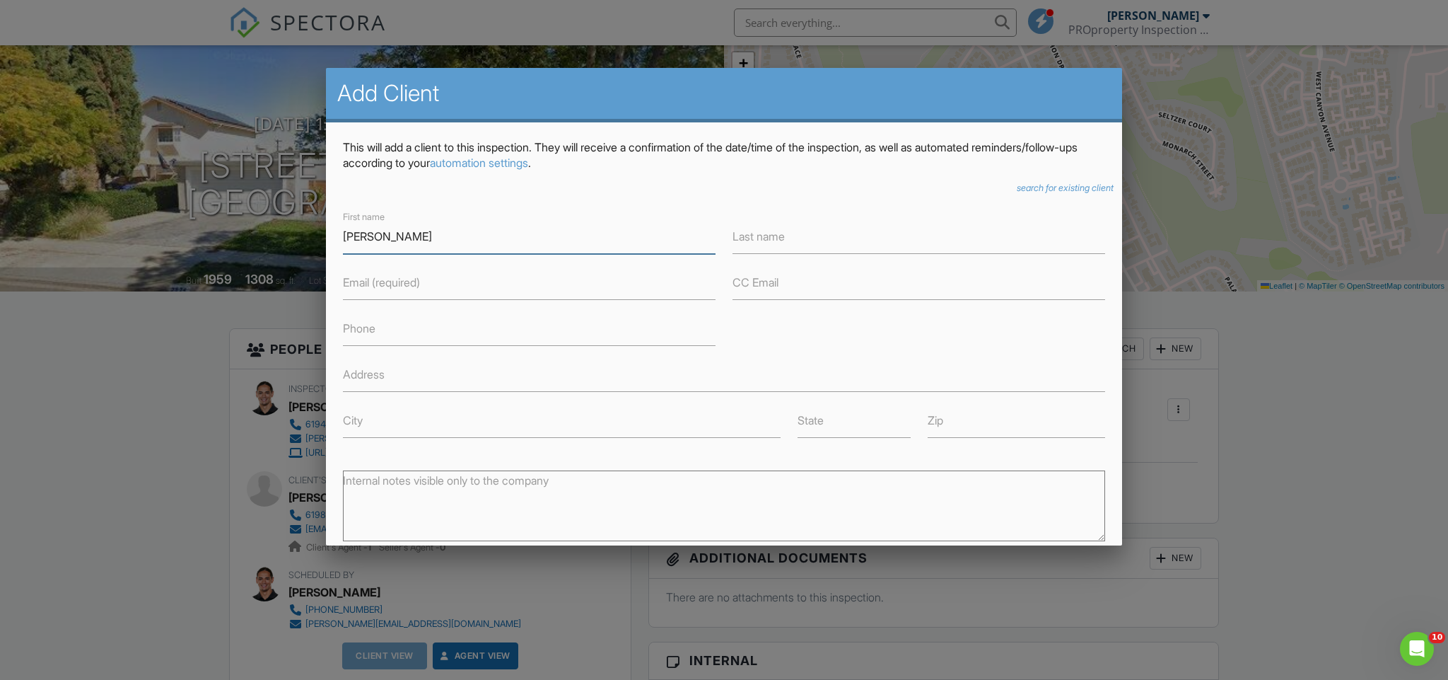
type input "Lindsay"
type input "Darwell"
type input "lindsaylholmes@gmail.com"
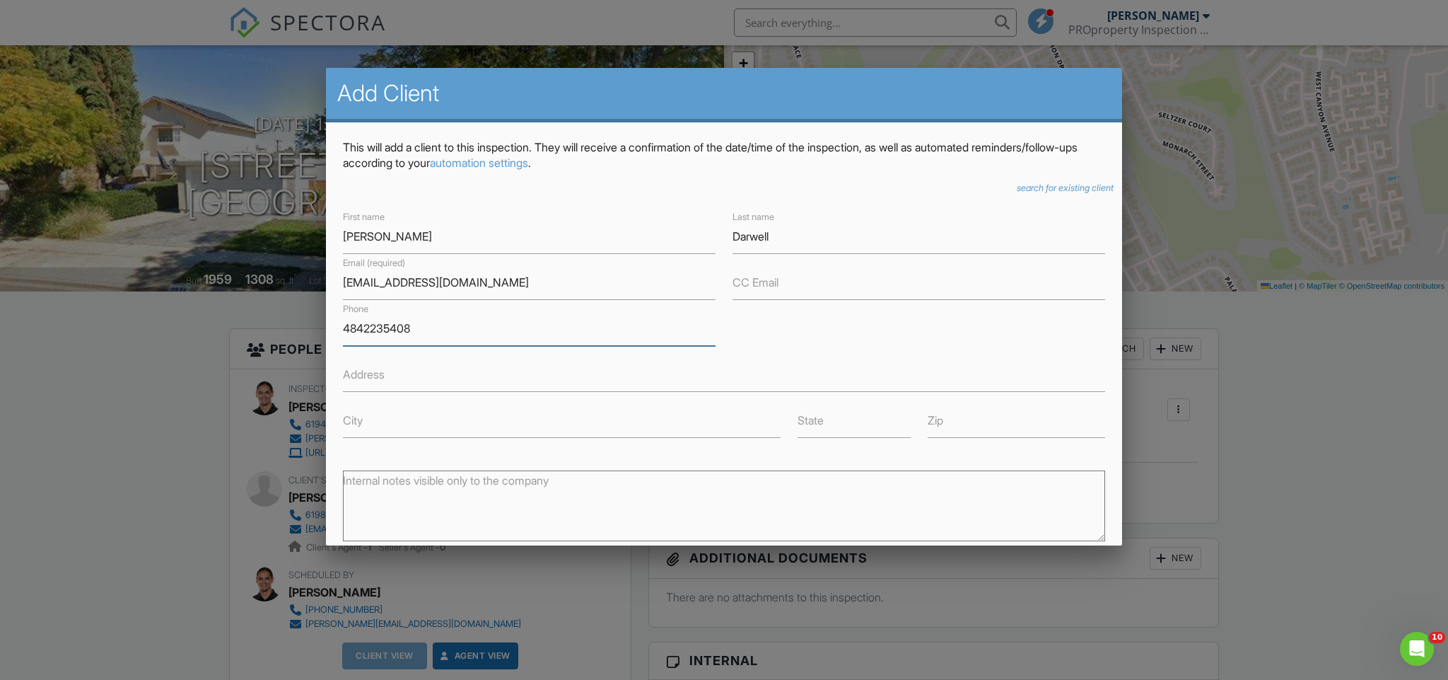
type input "4842235408"
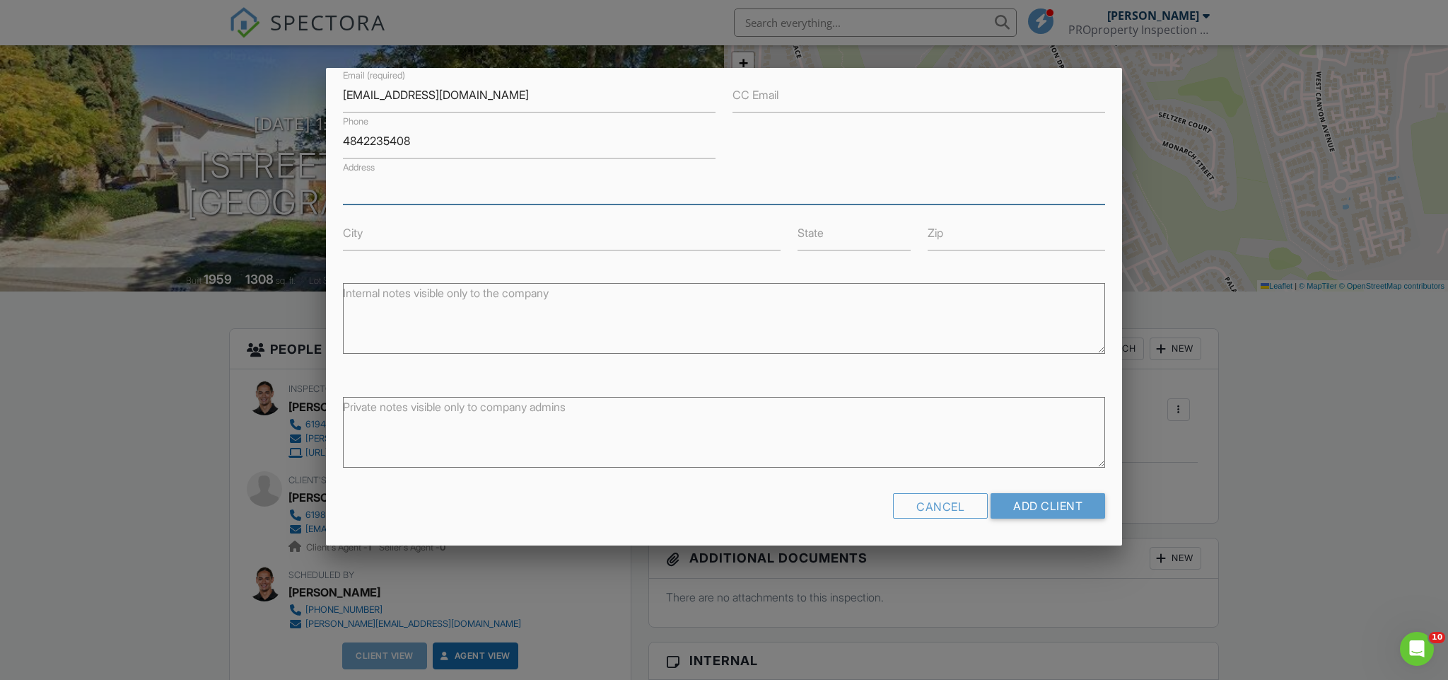
scroll to position [187, 0]
click at [1043, 508] on input "Add Client" at bounding box center [1048, 506] width 115 height 25
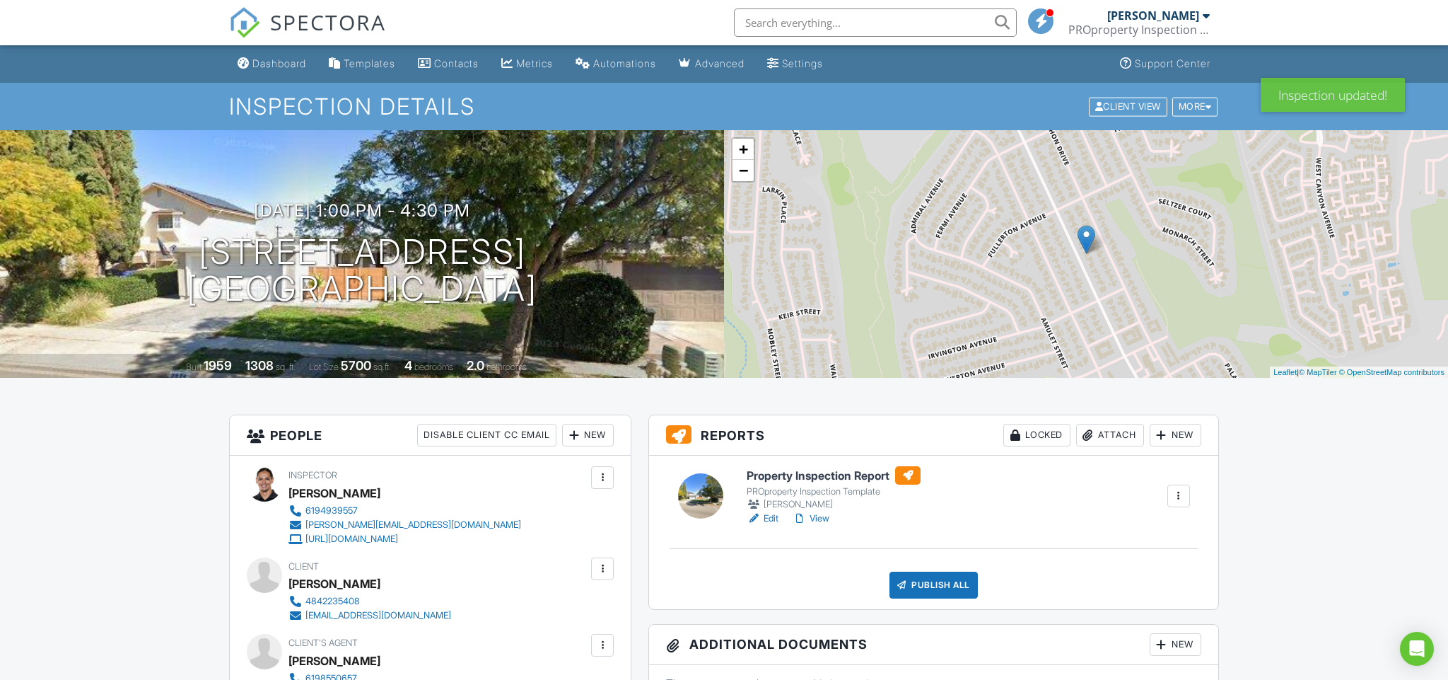
click at [240, 20] on img at bounding box center [244, 22] width 31 height 31
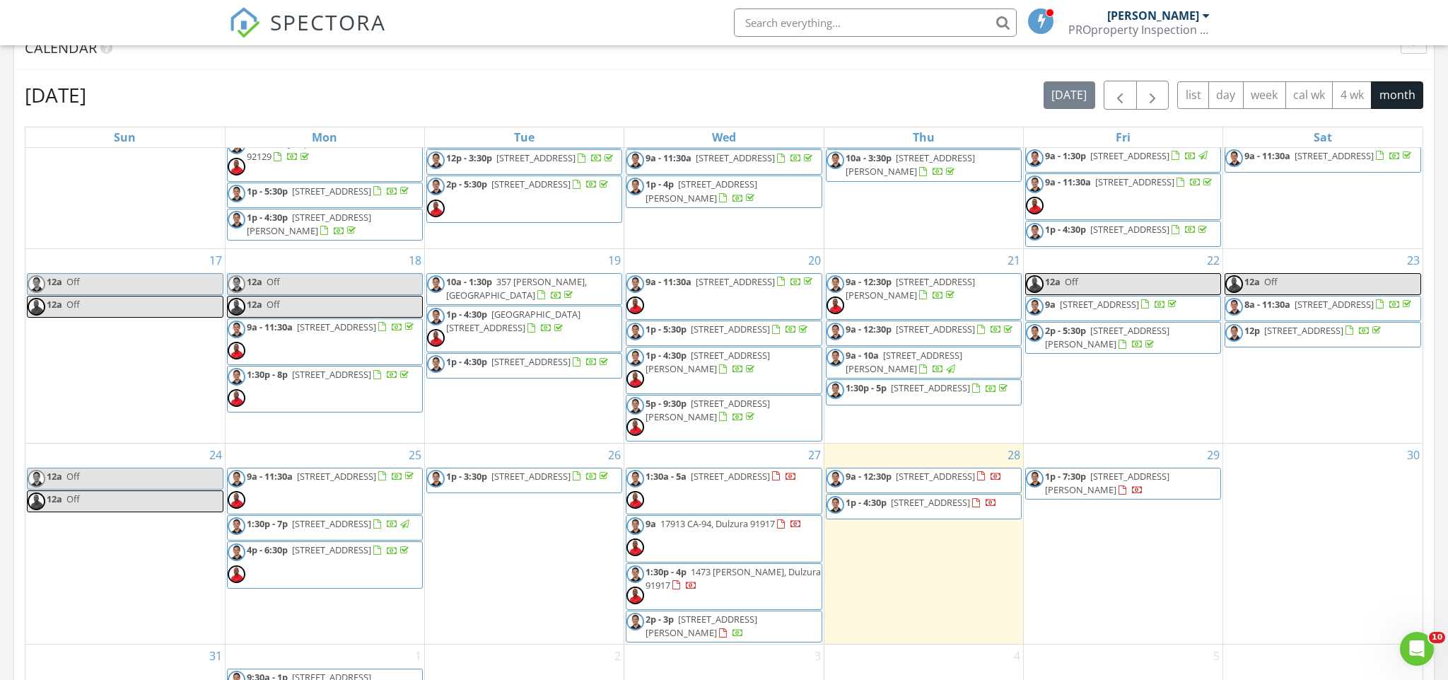
scroll to position [540, 0]
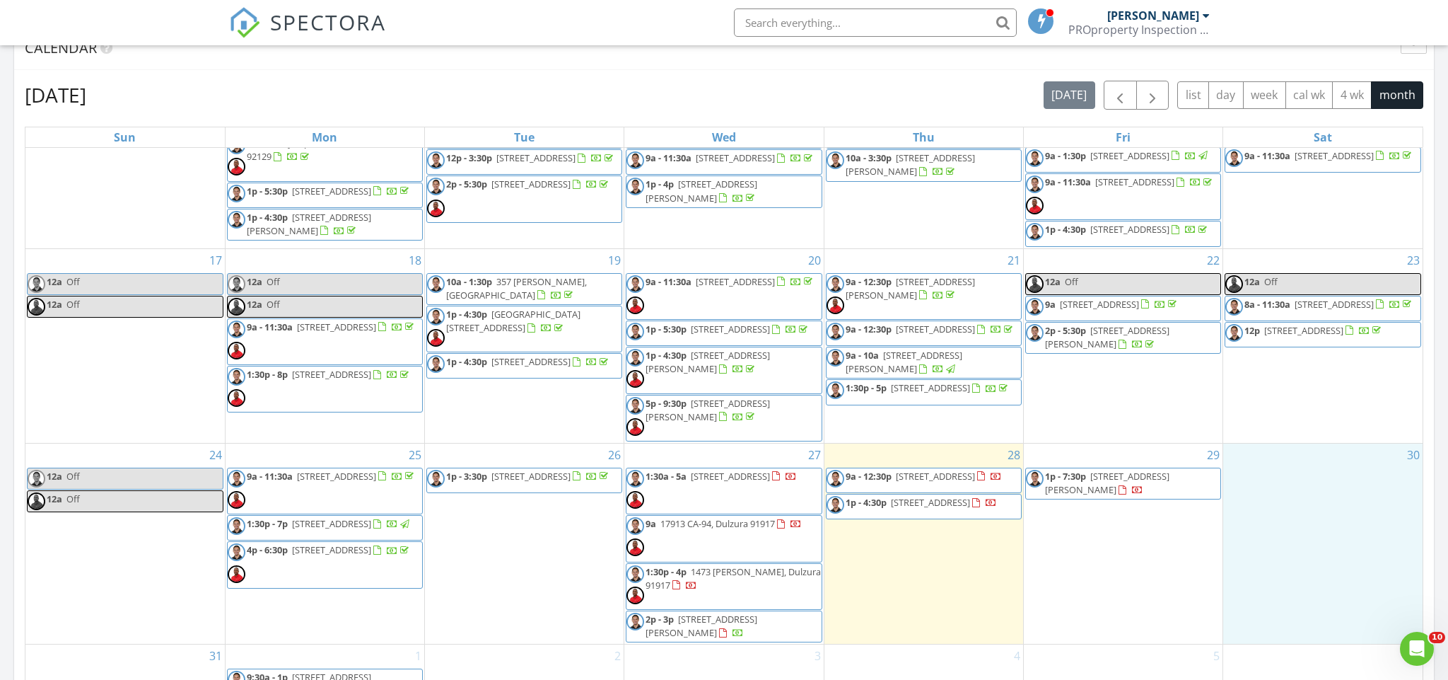
click at [1376, 578] on div "30" at bounding box center [1322, 543] width 199 height 200
click at [1323, 537] on link "Event" at bounding box center [1321, 541] width 73 height 23
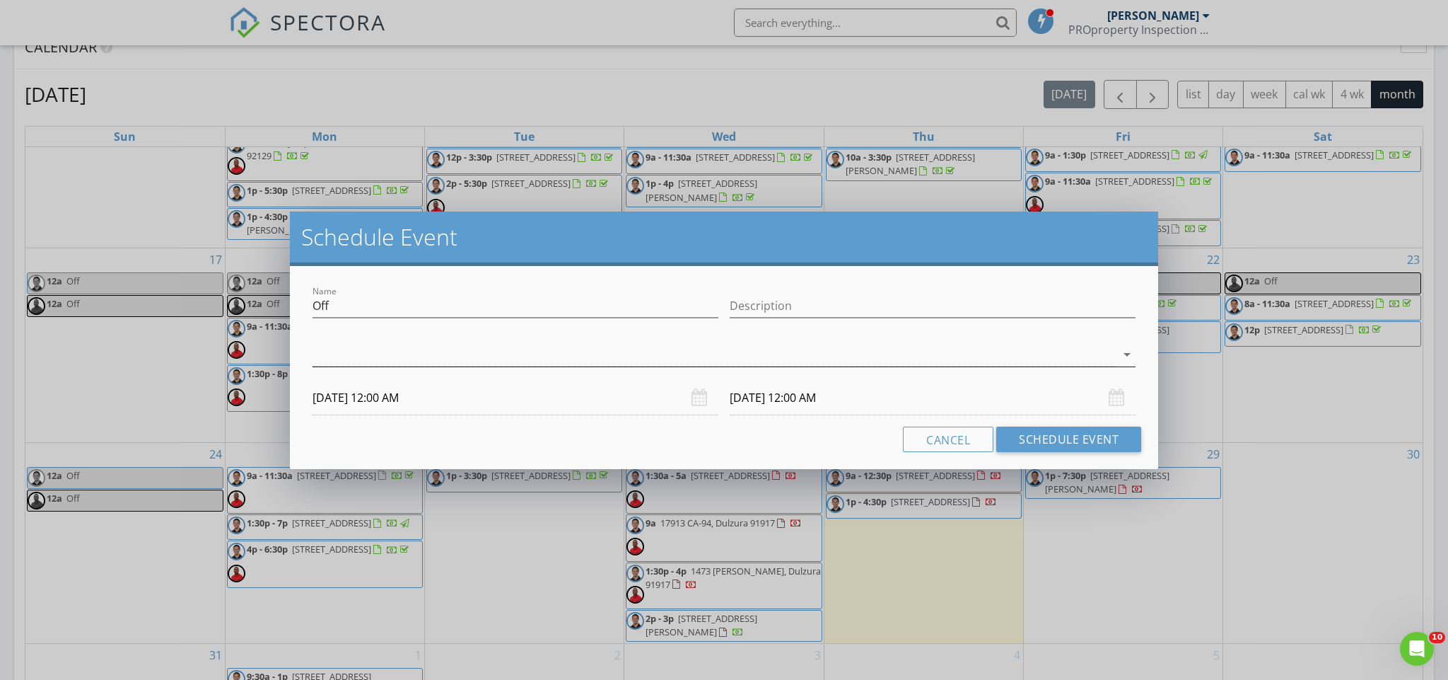
click at [995, 356] on div at bounding box center [715, 354] width 804 height 23
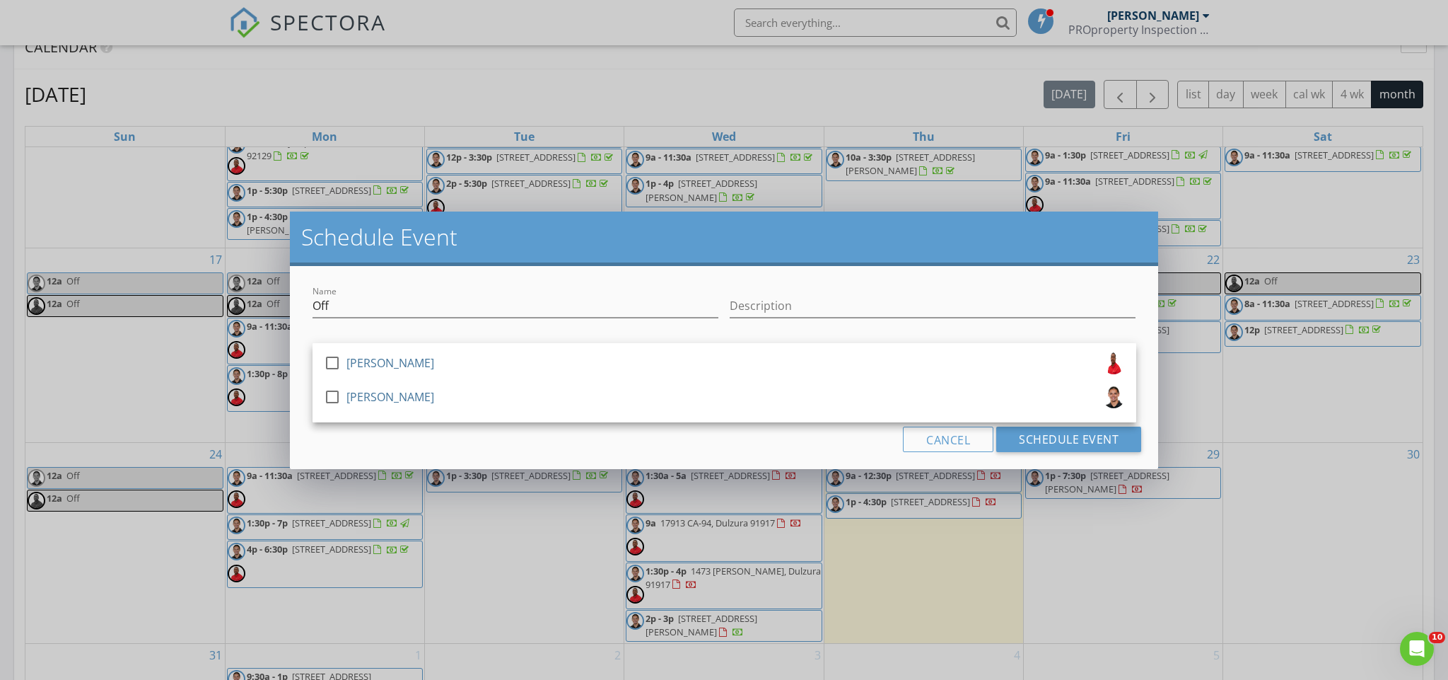
click at [995, 356] on div "check_box_outline_blank [PERSON_NAME]" at bounding box center [724, 365] width 801 height 28
click at [987, 386] on div "check_box_outline_blank [PERSON_NAME]" at bounding box center [724, 399] width 801 height 28
click at [1064, 436] on button "Schedule Event" at bounding box center [1068, 438] width 145 height 25
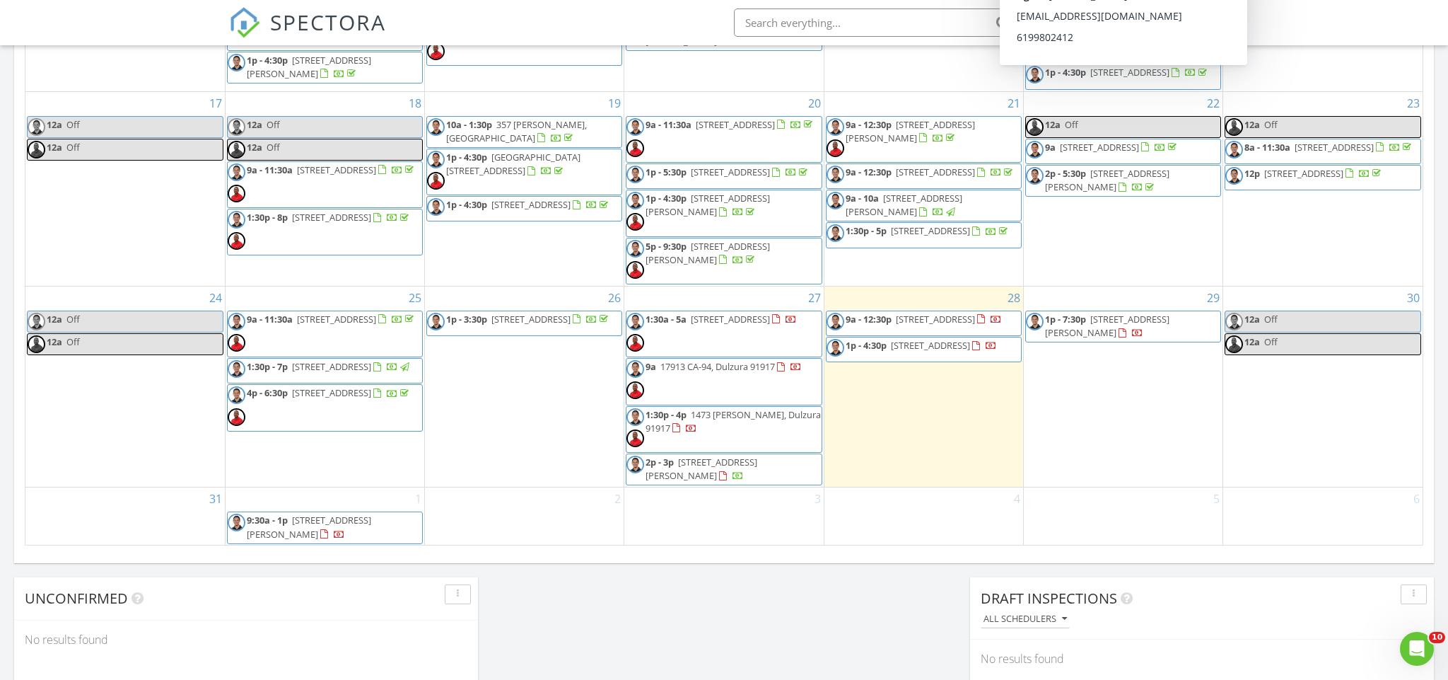
scroll to position [887, 0]
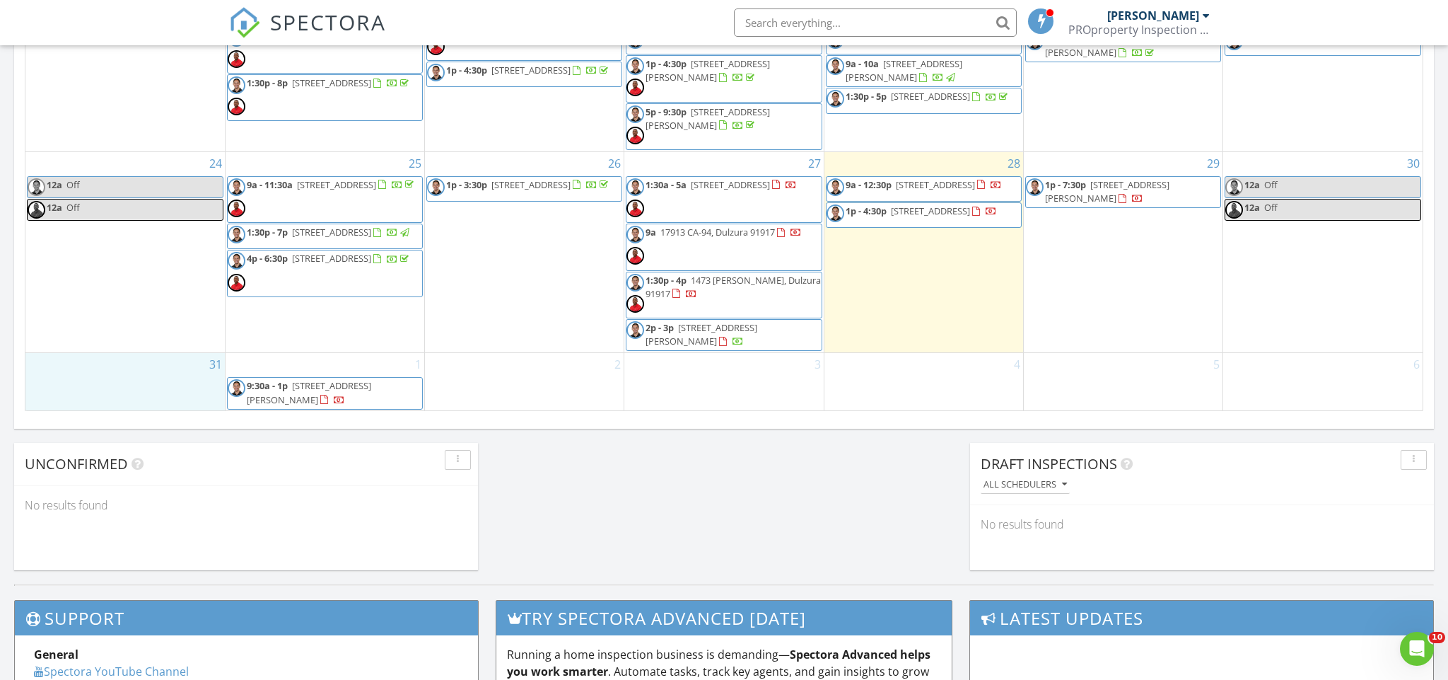
click at [177, 376] on div "31" at bounding box center [124, 381] width 199 height 57
click at [137, 342] on link "Event" at bounding box center [123, 338] width 73 height 23
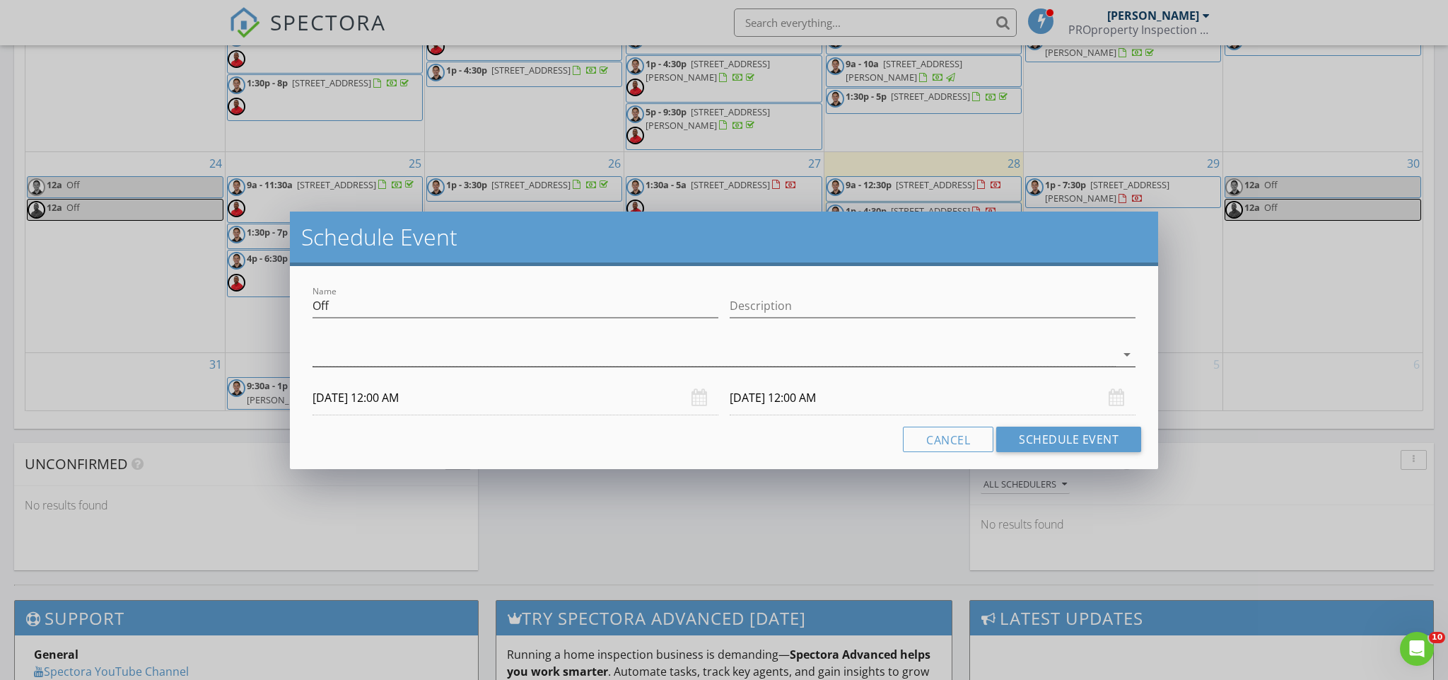
click at [347, 354] on div at bounding box center [715, 354] width 804 height 23
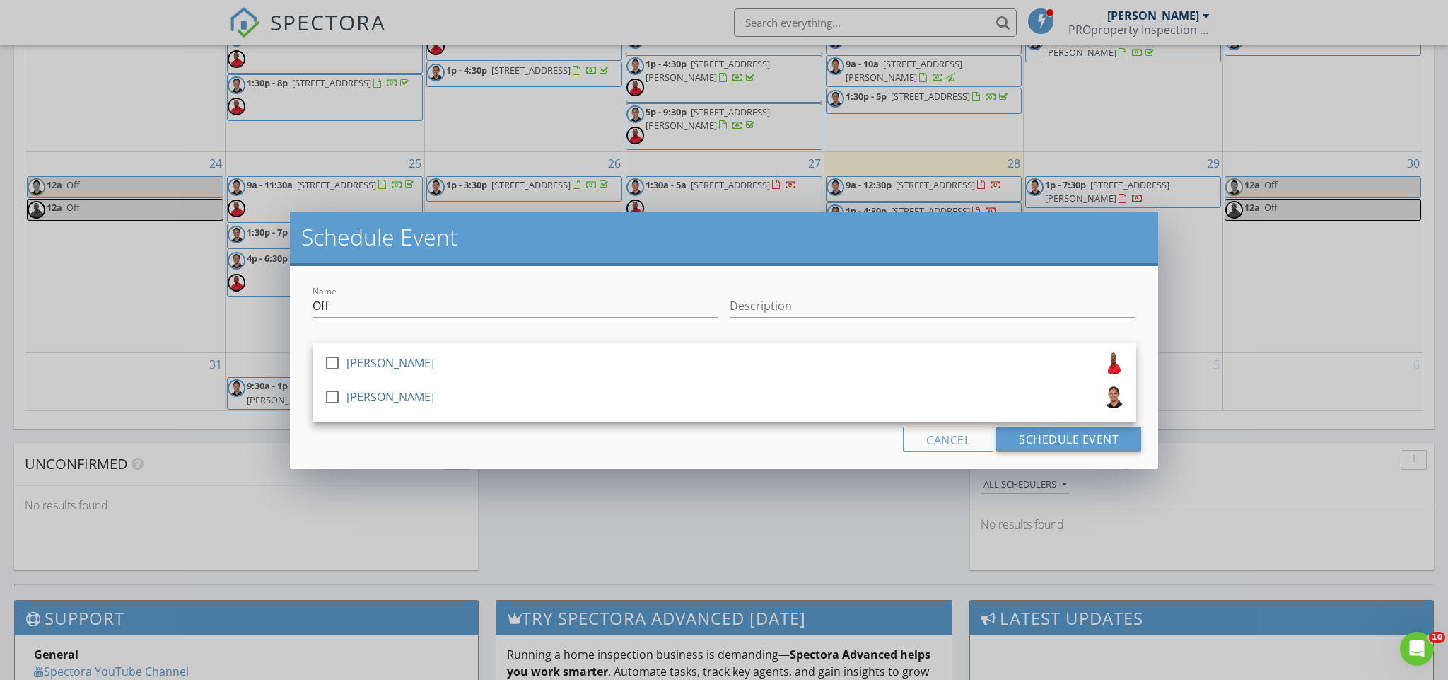
click at [347, 354] on div "[PERSON_NAME]" at bounding box center [391, 362] width 88 height 23
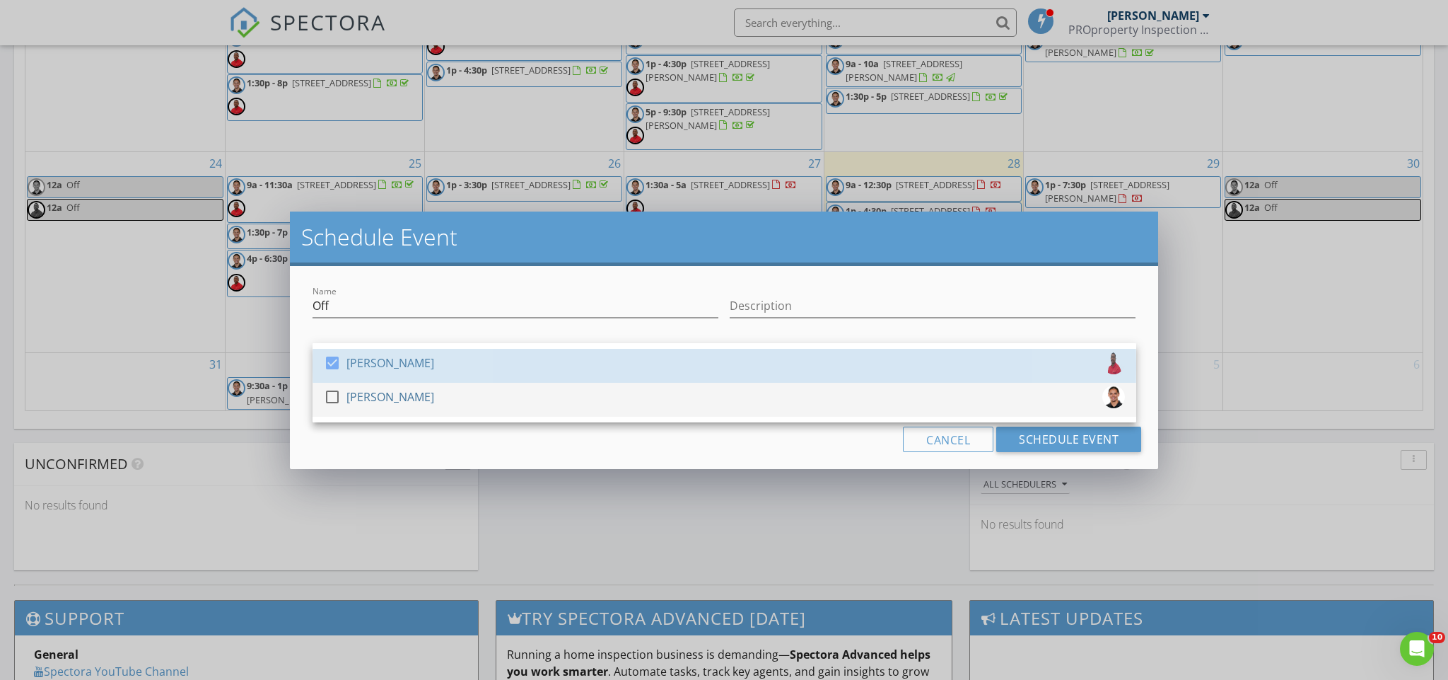
drag, startPoint x: 339, startPoint y: 392, endPoint x: 366, endPoint y: 393, distance: 27.6
click at [339, 392] on div at bounding box center [332, 397] width 24 height 24
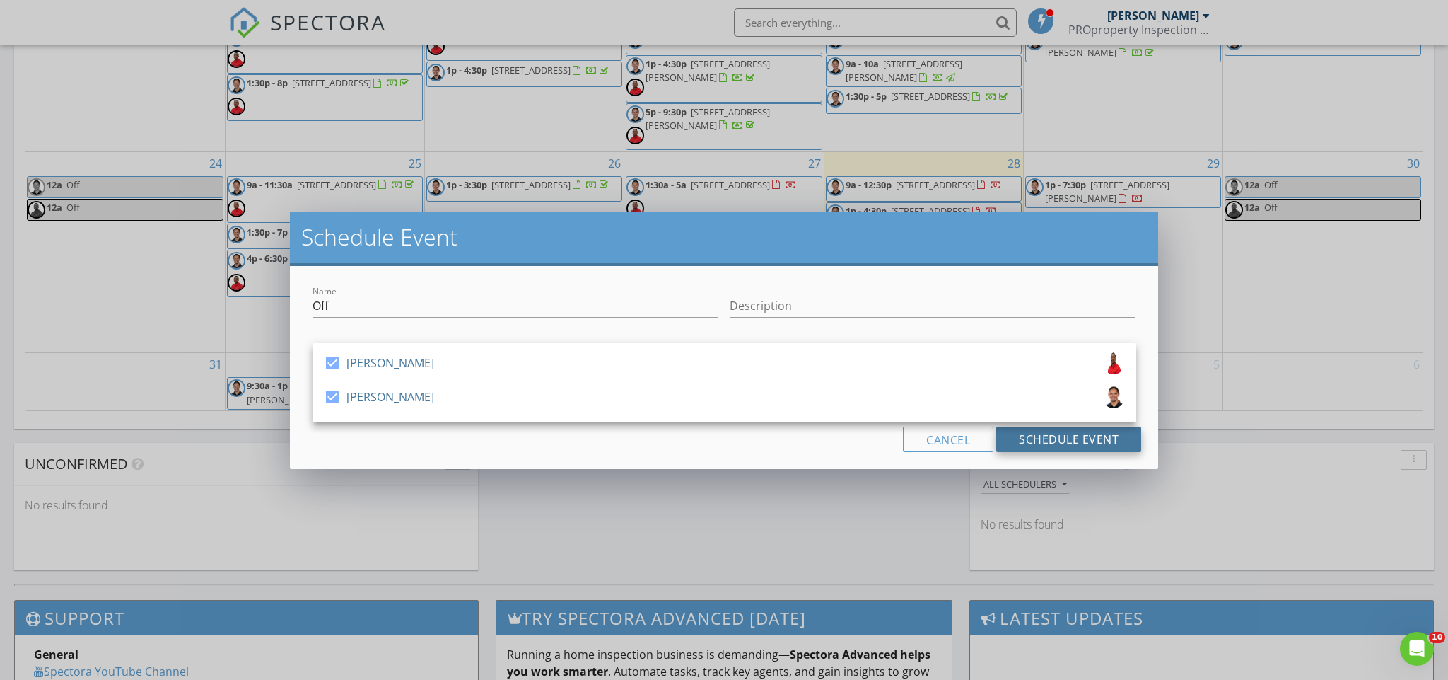
click at [1051, 448] on button "Schedule Event" at bounding box center [1068, 438] width 145 height 25
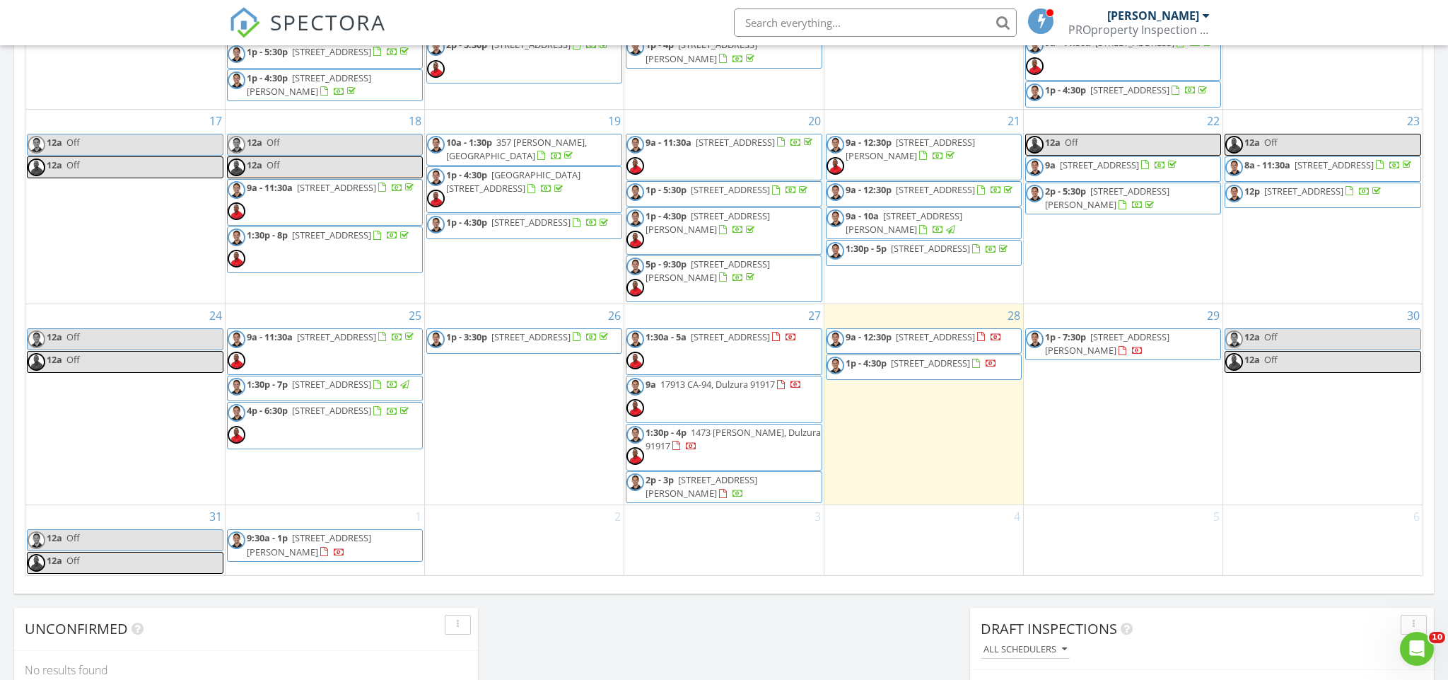
scroll to position [552, 0]
click at [994, 556] on div "4" at bounding box center [924, 540] width 199 height 70
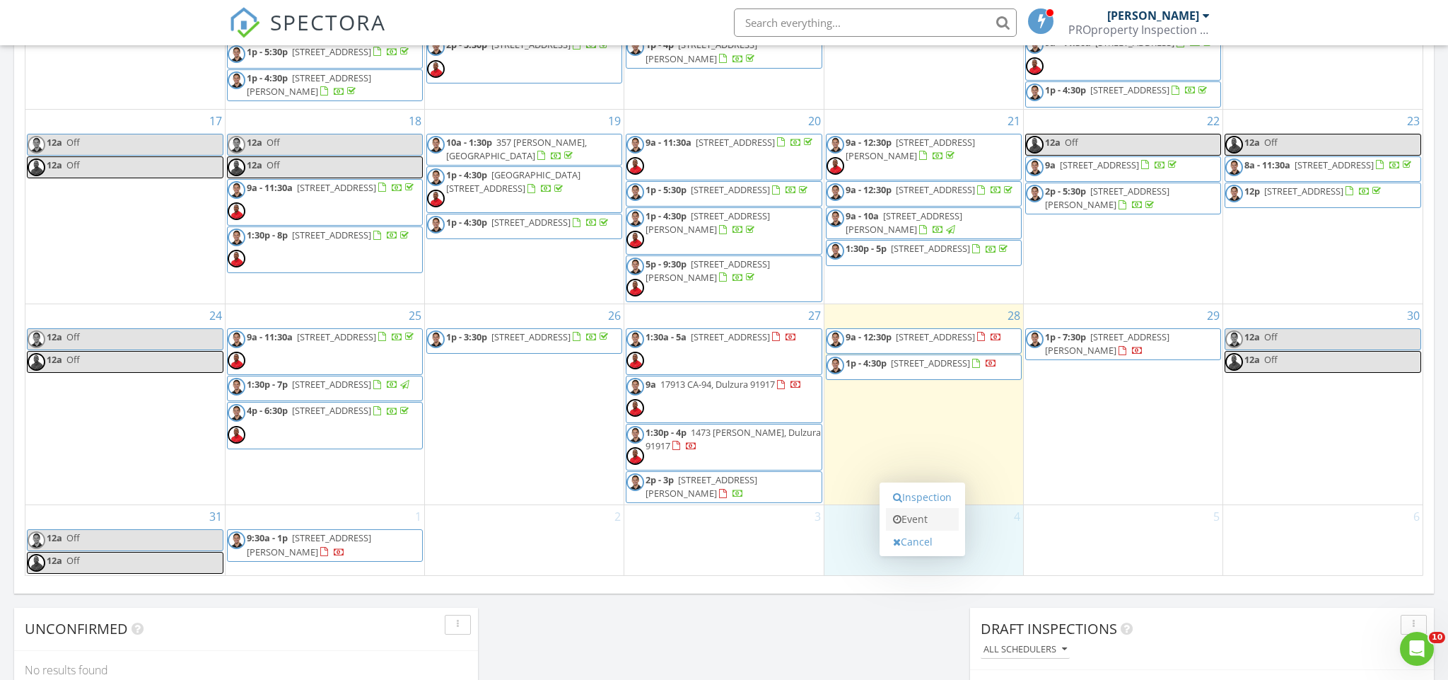
click at [948, 515] on link "Event" at bounding box center [922, 519] width 73 height 23
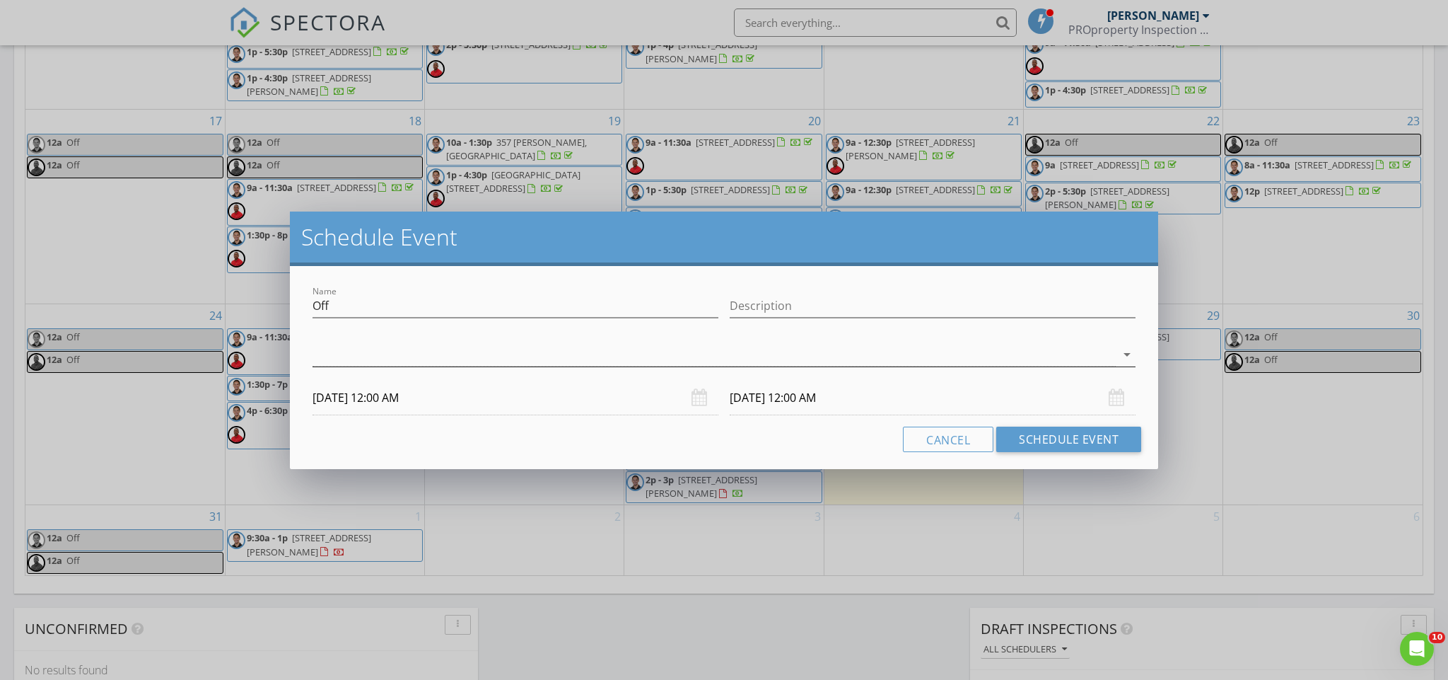
click at [737, 359] on div at bounding box center [715, 354] width 804 height 23
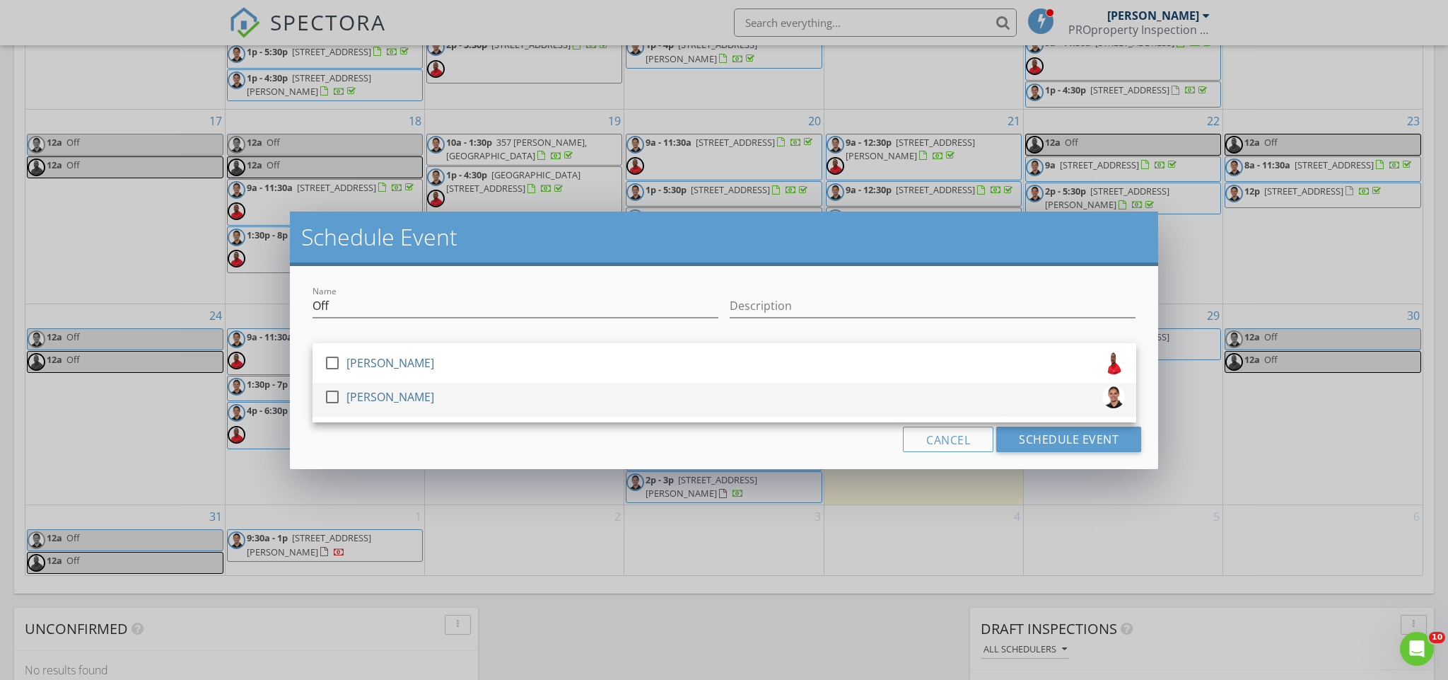
click at [703, 384] on link "check_box_outline_blank [PERSON_NAME]" at bounding box center [725, 400] width 824 height 34
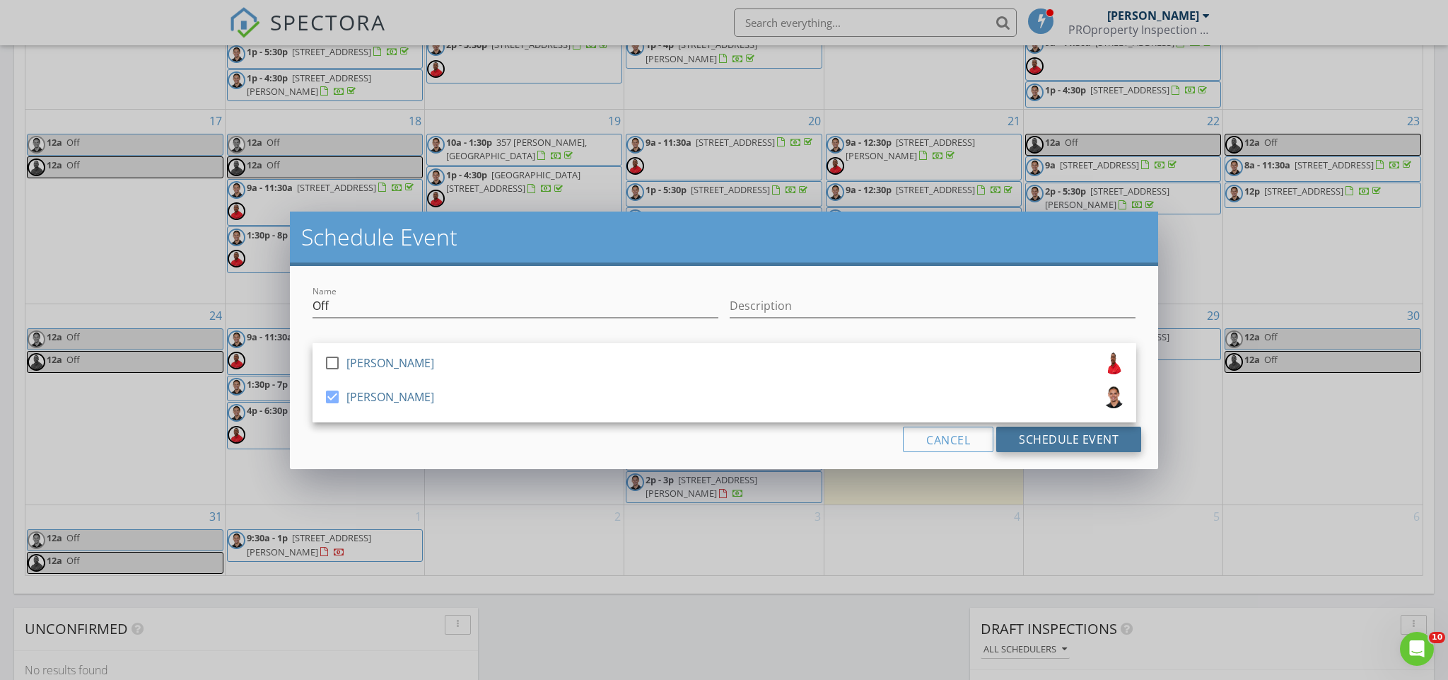
click at [1016, 433] on button "Schedule Event" at bounding box center [1068, 438] width 145 height 25
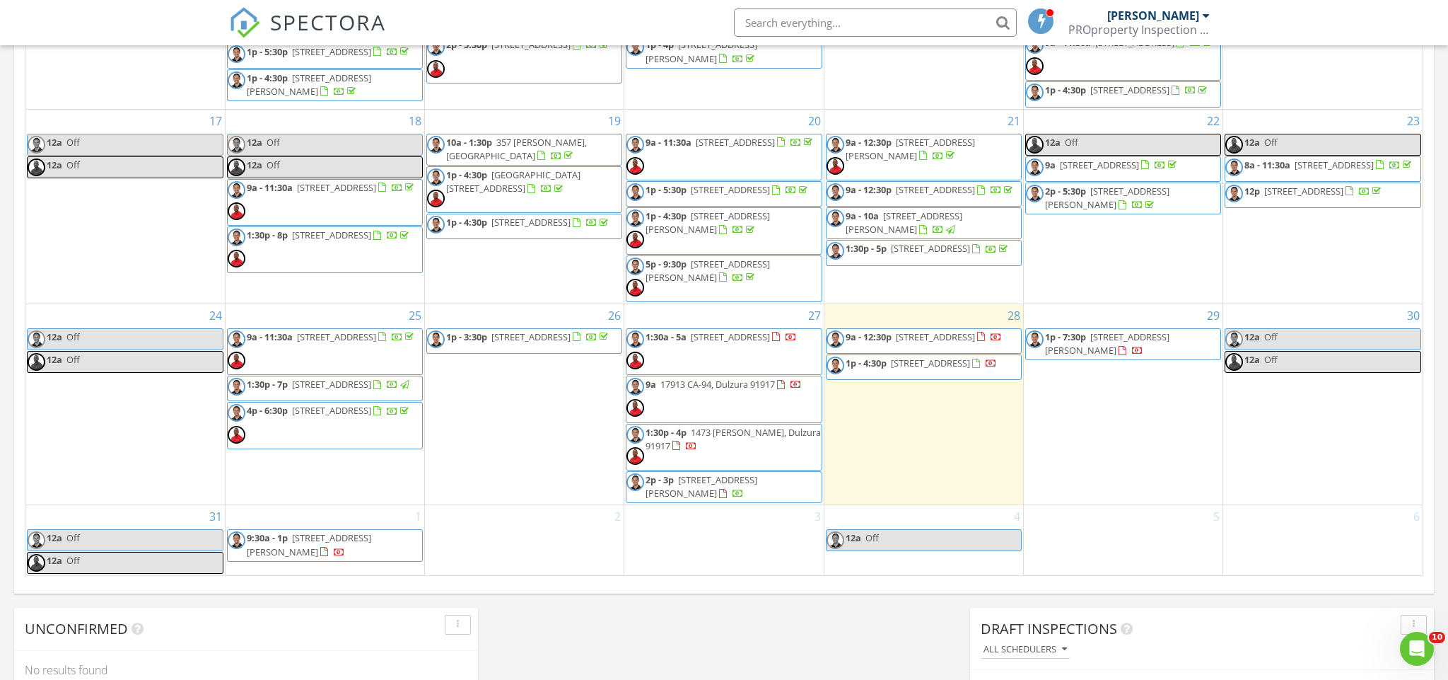
click at [1127, 558] on div "5" at bounding box center [1123, 540] width 199 height 70
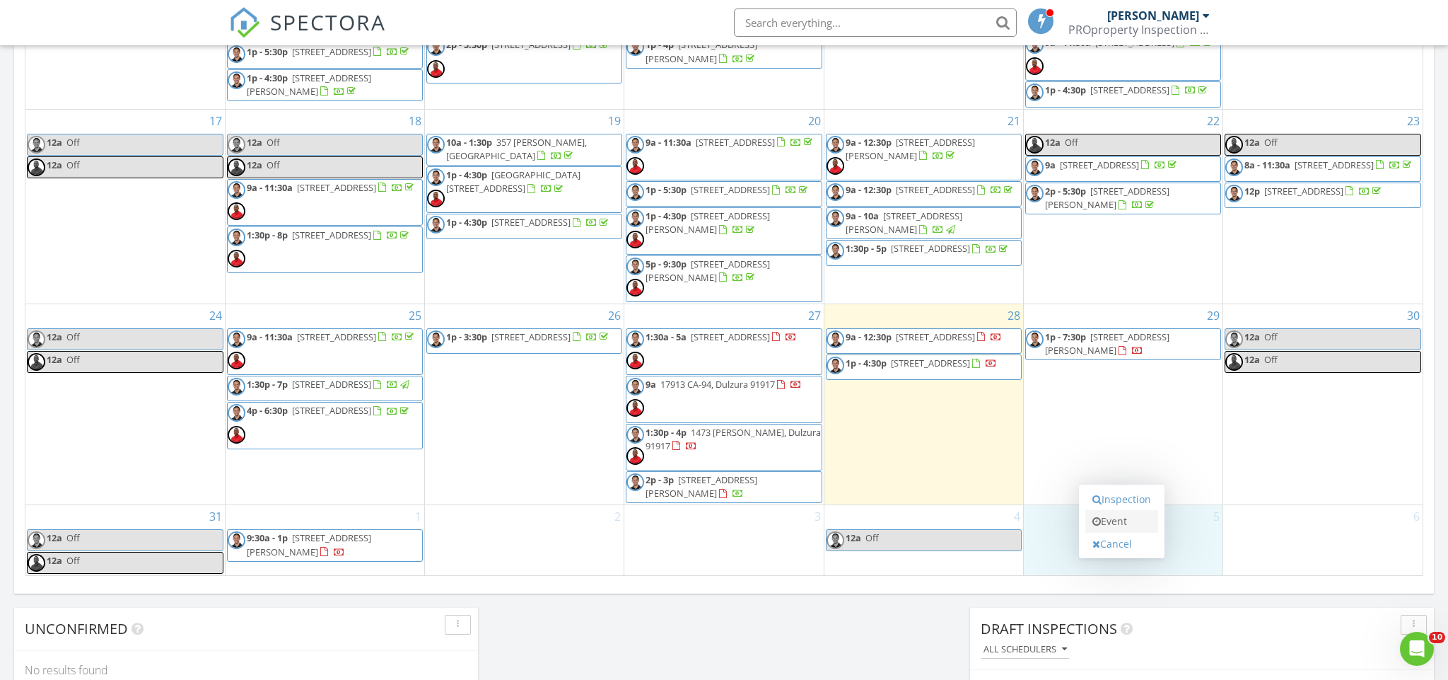
click at [1119, 528] on link "Event" at bounding box center [1122, 521] width 73 height 23
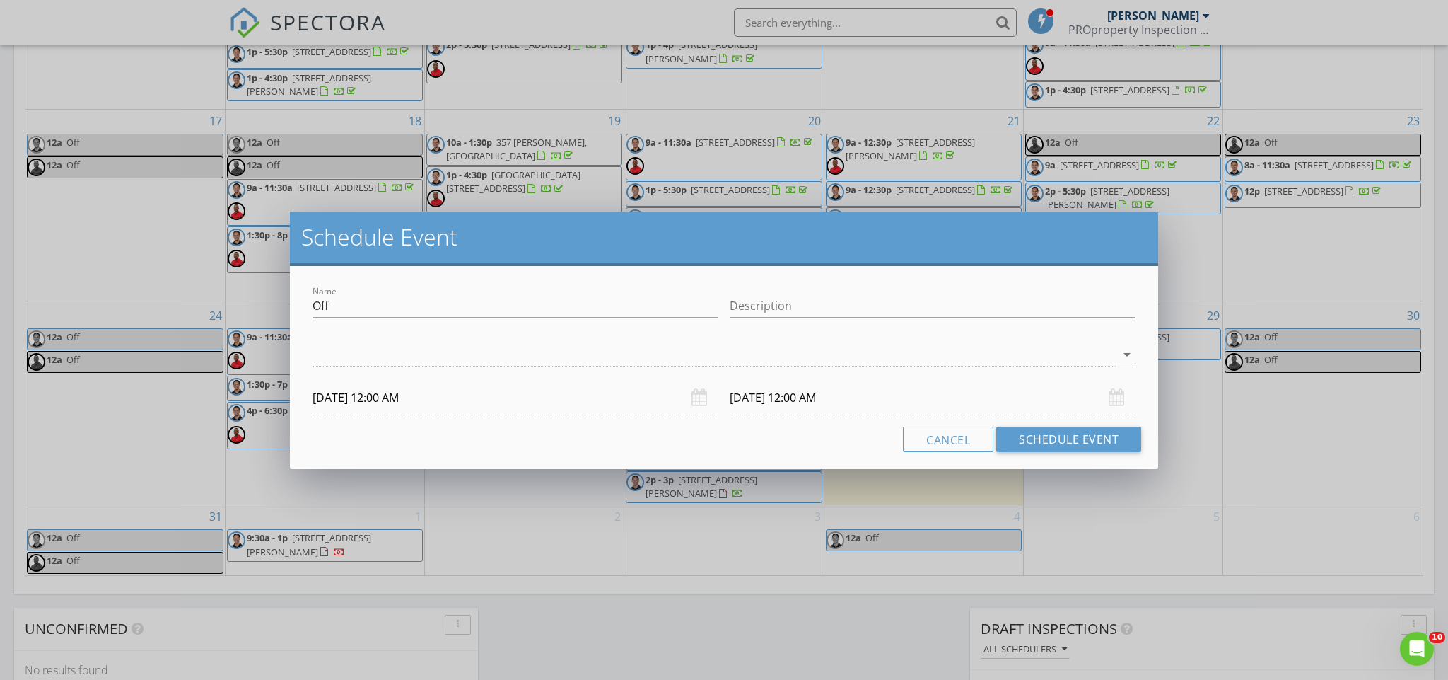
click at [950, 361] on div at bounding box center [715, 354] width 804 height 23
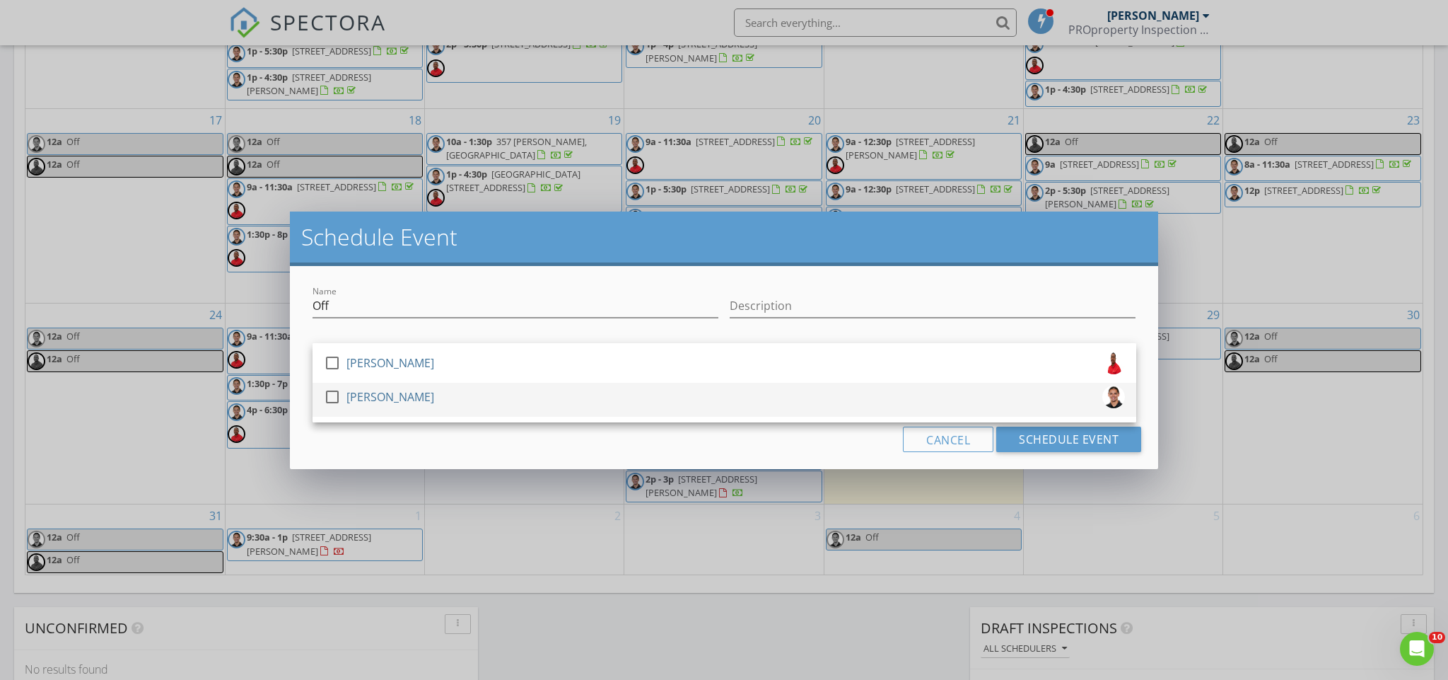
click at [939, 390] on div "check_box_outline_blank [PERSON_NAME]" at bounding box center [724, 399] width 801 height 28
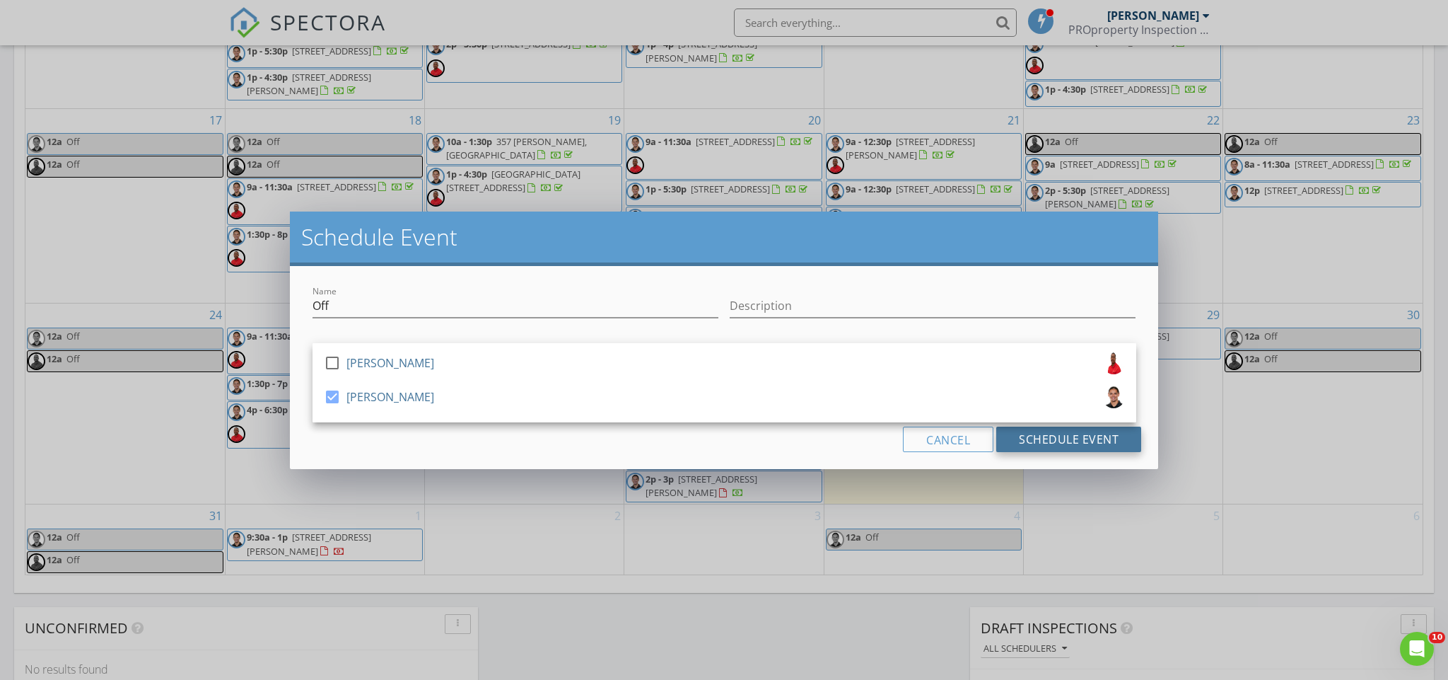
click at [1057, 449] on button "Schedule Event" at bounding box center [1068, 438] width 145 height 25
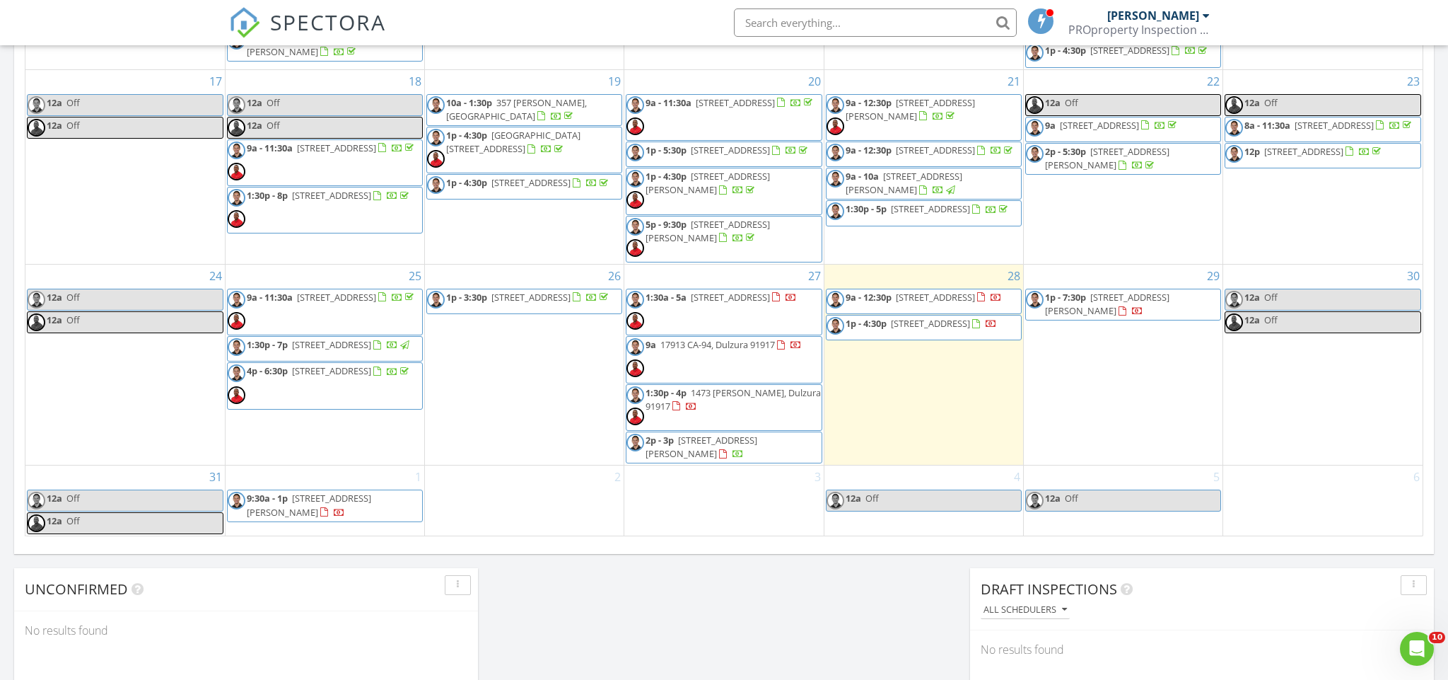
scroll to position [762, 0]
click at [1272, 509] on div "6" at bounding box center [1322, 500] width 199 height 70
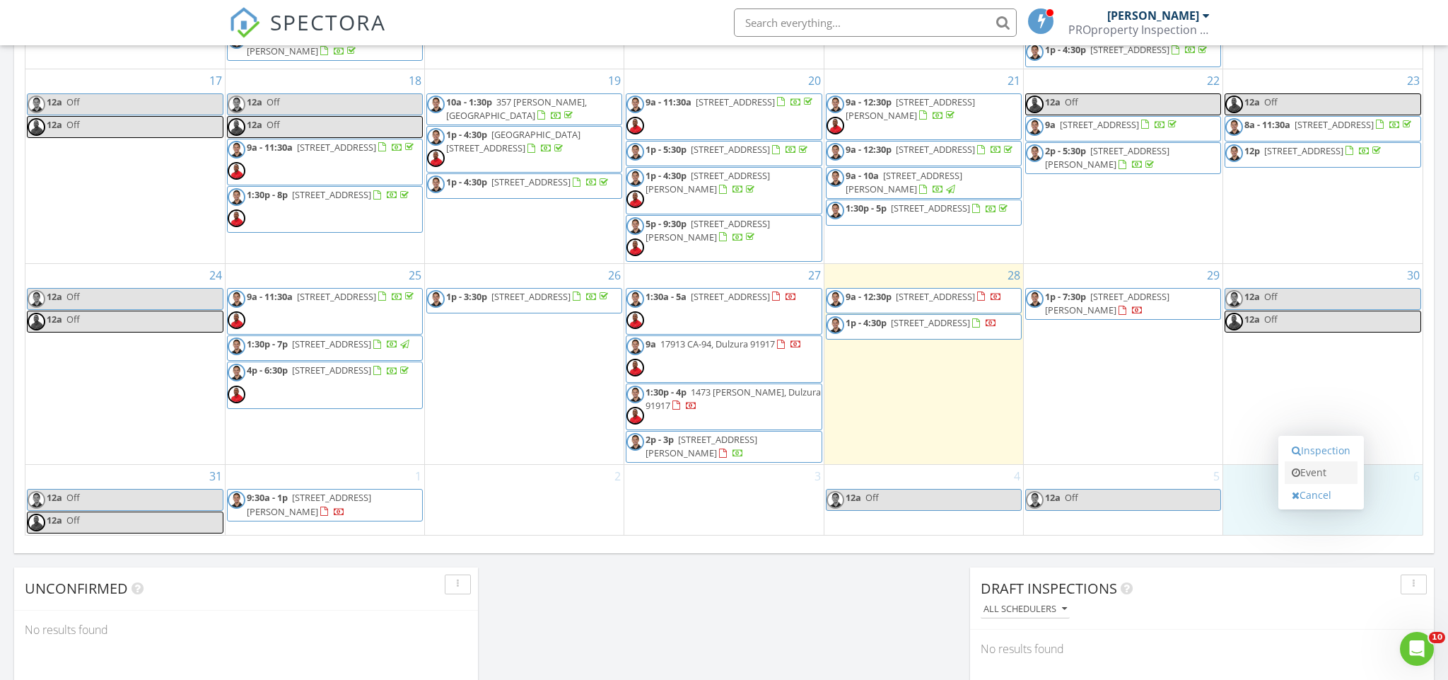
click at [1307, 466] on link "Event" at bounding box center [1321, 472] width 73 height 23
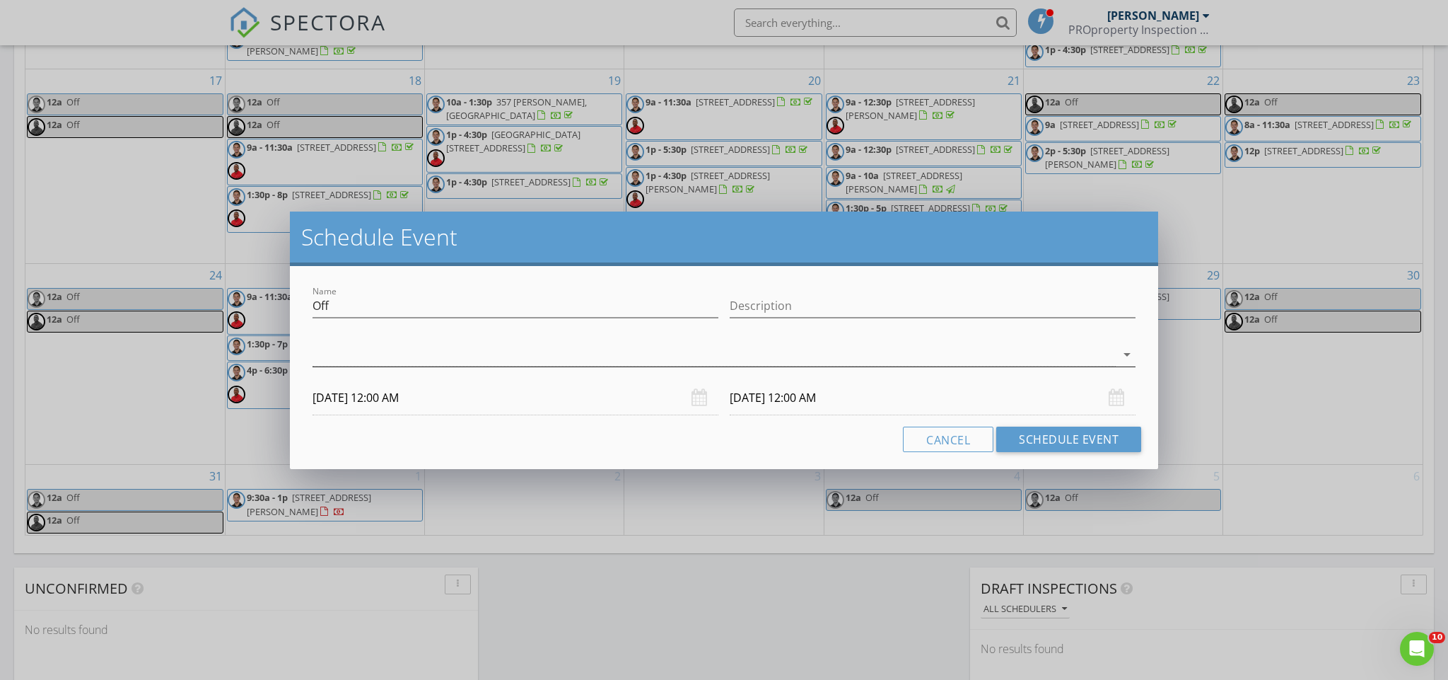
click at [867, 354] on div at bounding box center [715, 354] width 804 height 23
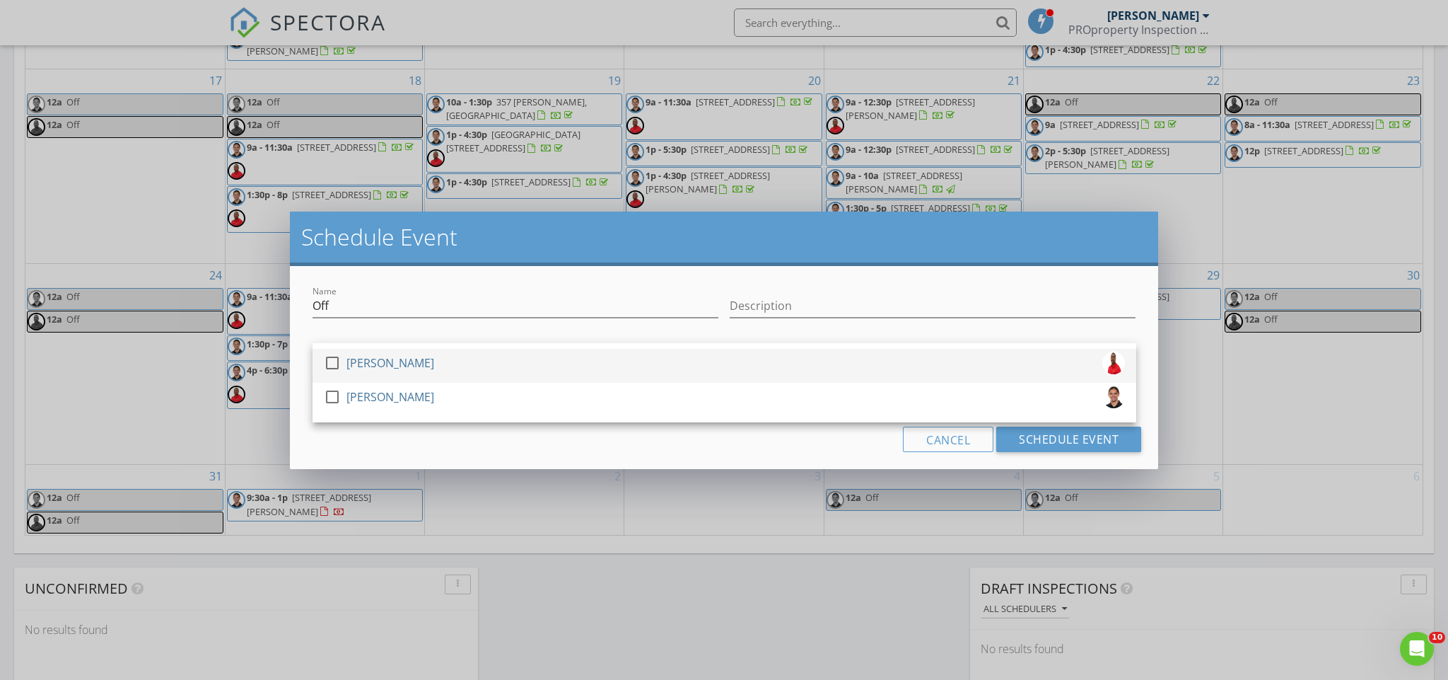
click at [868, 362] on div "check_box_outline_blank [PERSON_NAME]" at bounding box center [724, 365] width 801 height 28
click at [871, 378] on div "check_box [PERSON_NAME]" at bounding box center [724, 365] width 801 height 28
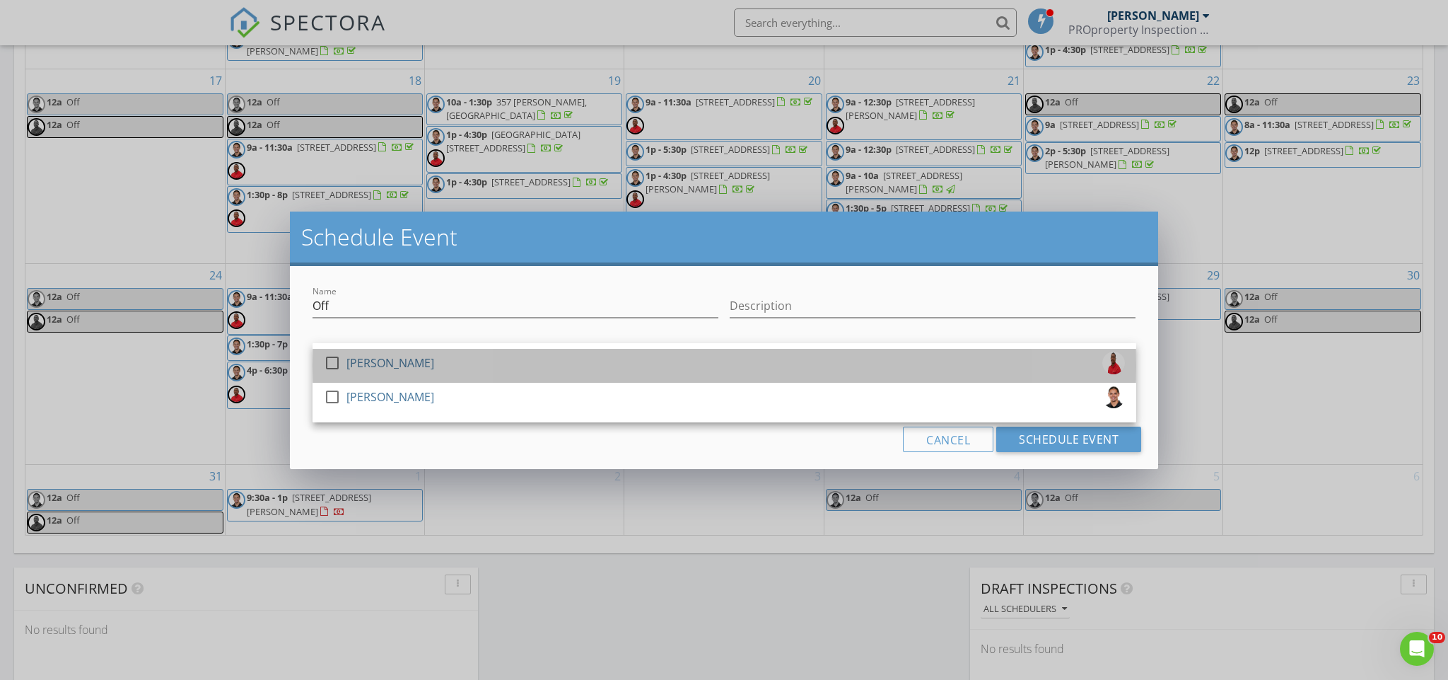
click at [904, 378] on div "check_box_outline_blank [PERSON_NAME]" at bounding box center [724, 365] width 801 height 28
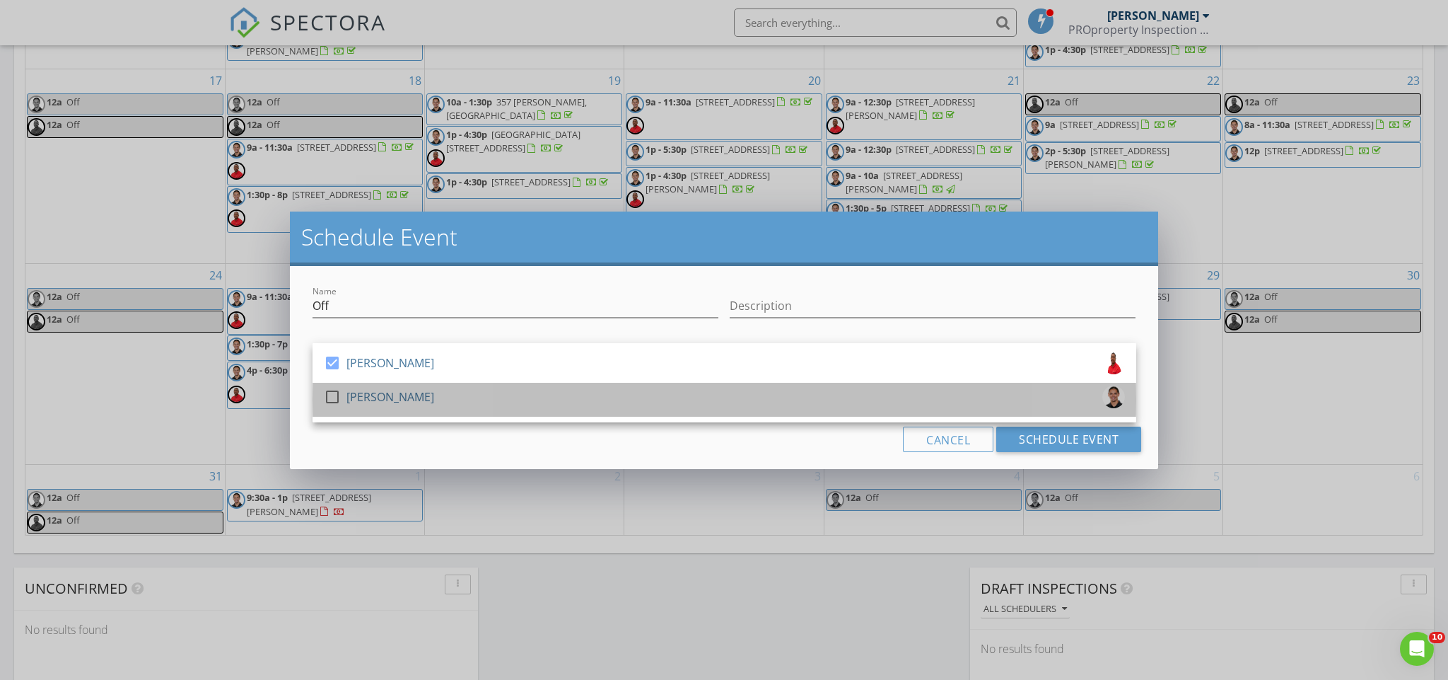
click at [900, 399] on div "check_box_outline_blank [PERSON_NAME]" at bounding box center [724, 399] width 801 height 28
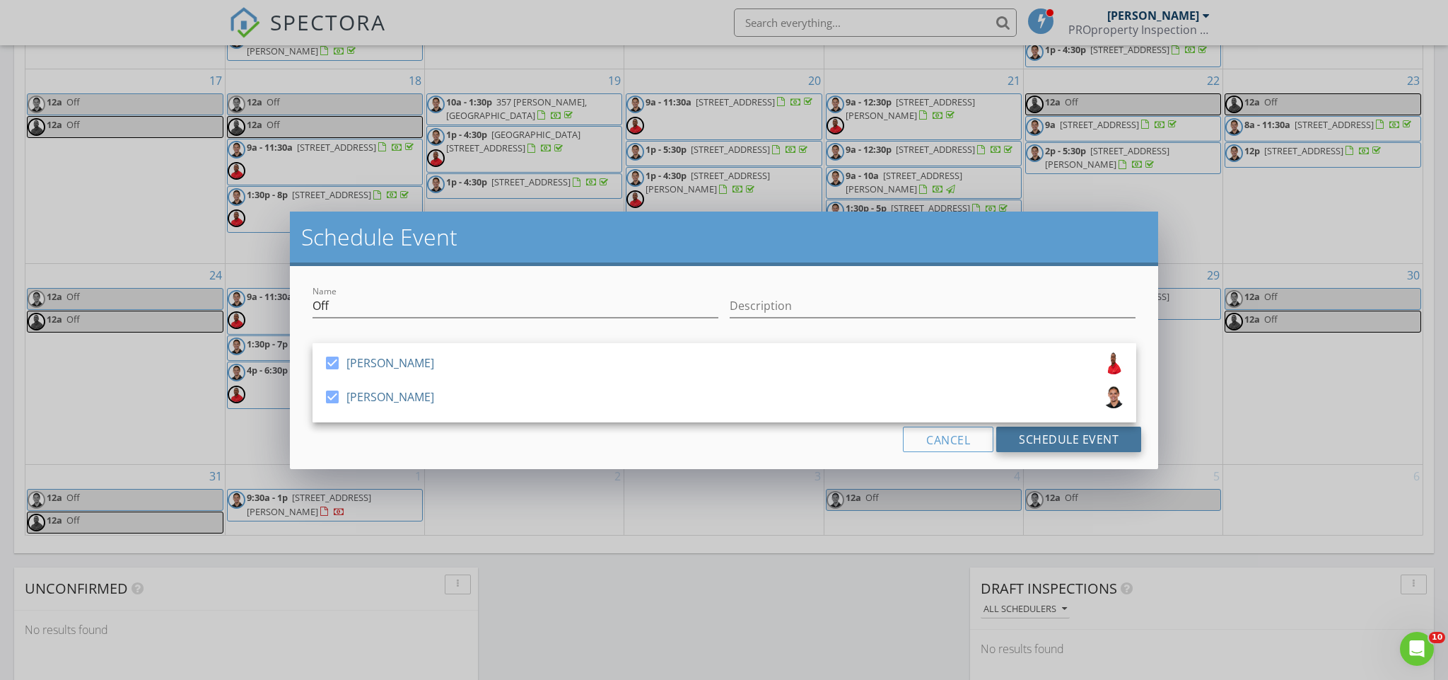
click at [1028, 438] on button "Schedule Event" at bounding box center [1068, 438] width 145 height 25
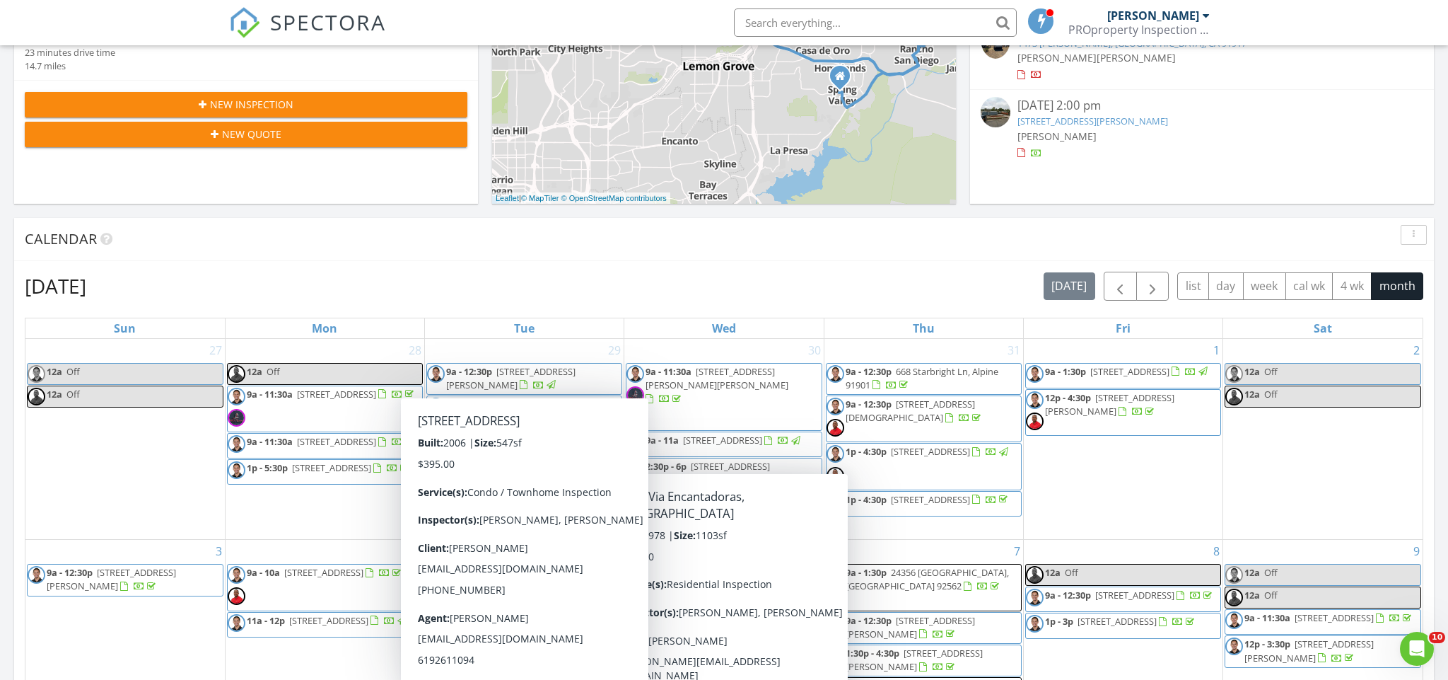
scroll to position [401, 0]
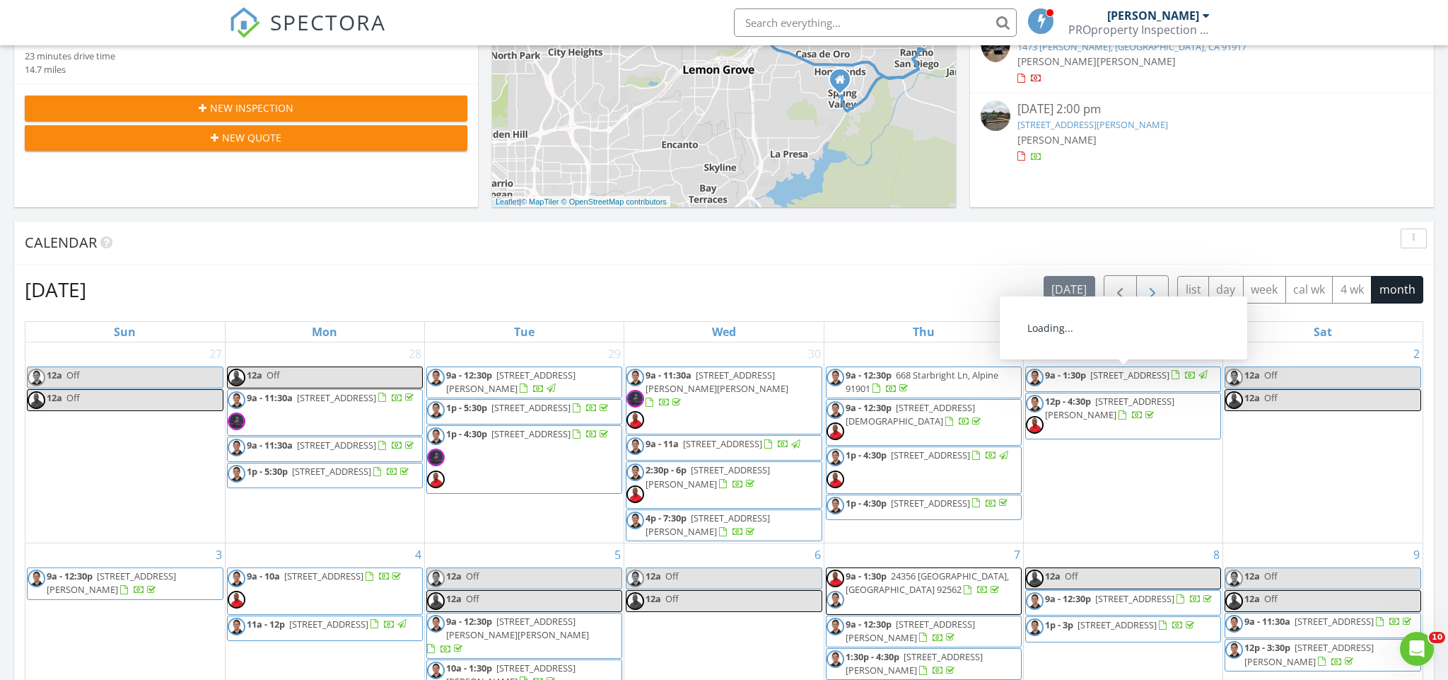
click at [1153, 298] on span "button" at bounding box center [1152, 289] width 17 height 17
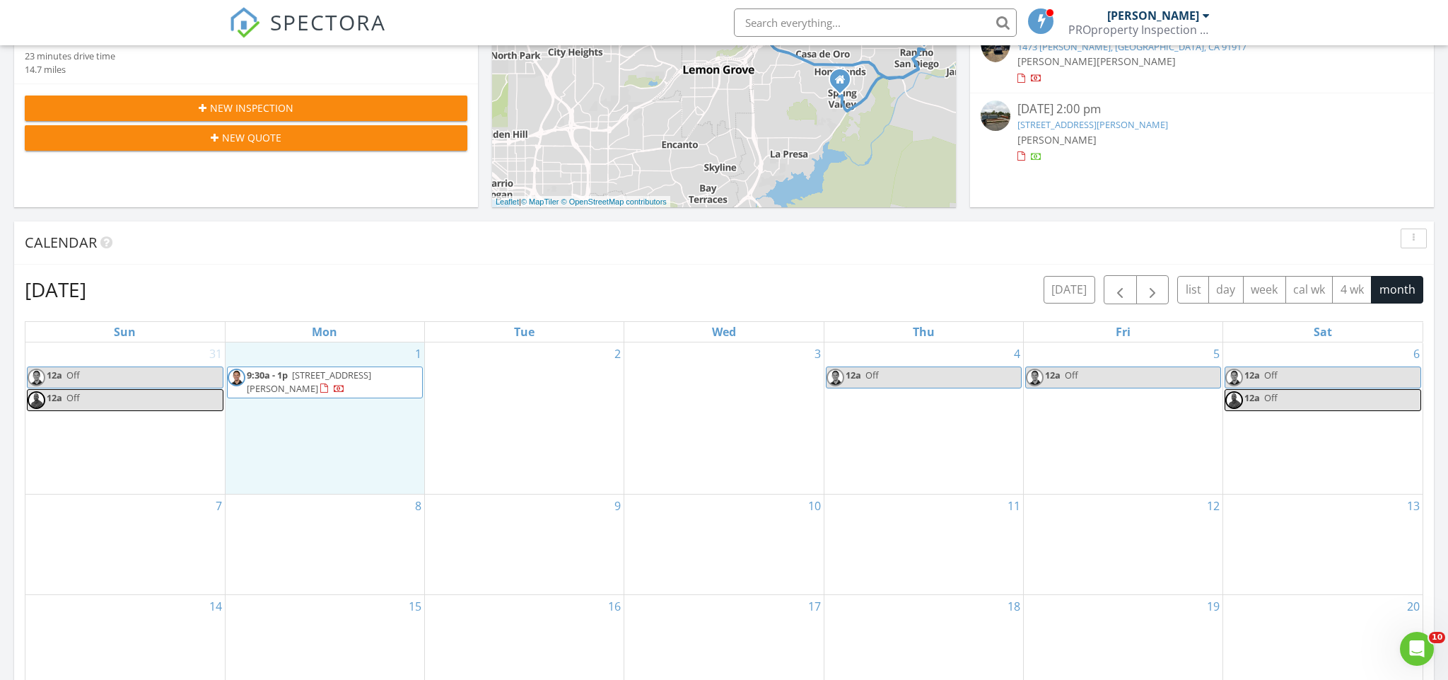
click at [291, 422] on div "1 9:30a - 1p [STREET_ADDRESS][PERSON_NAME]" at bounding box center [325, 417] width 199 height 151
click at [302, 390] on icon at bounding box center [298, 385] width 8 height 10
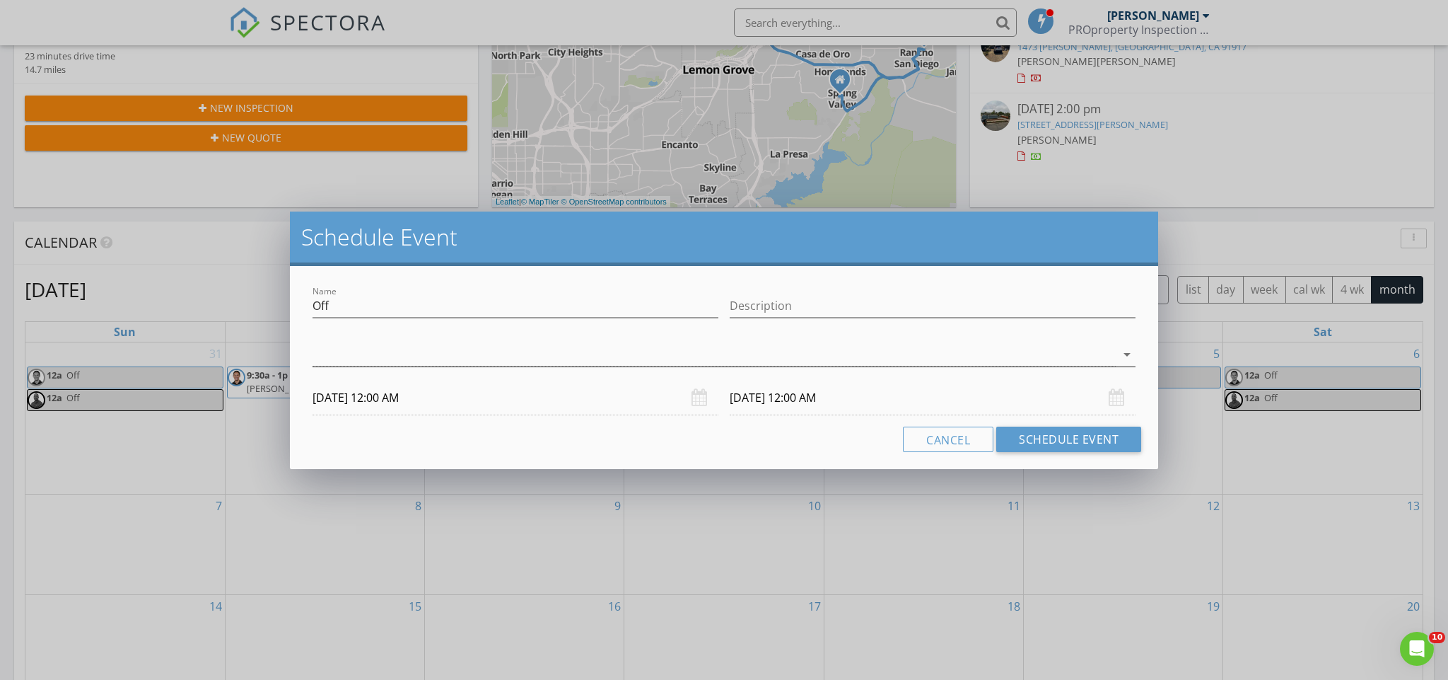
click at [360, 344] on div at bounding box center [715, 354] width 804 height 23
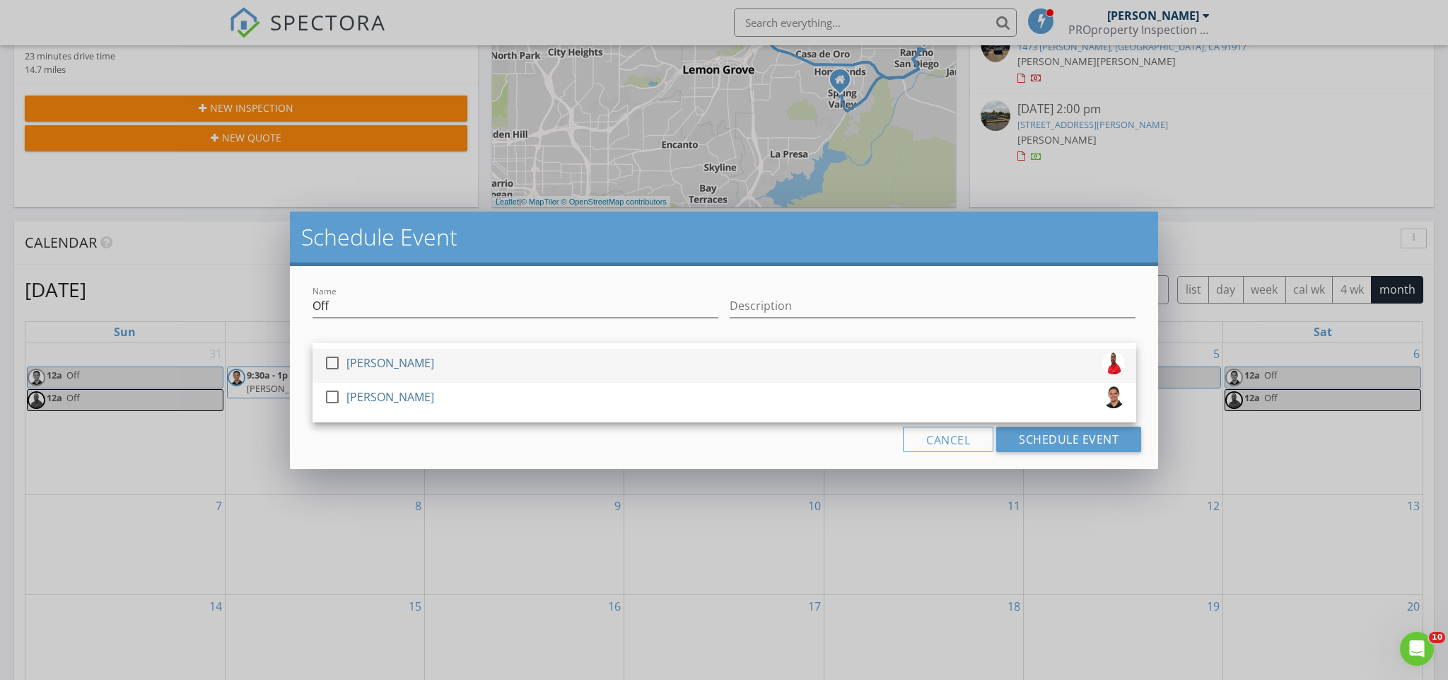
click at [356, 368] on div "[PERSON_NAME]" at bounding box center [391, 362] width 88 height 23
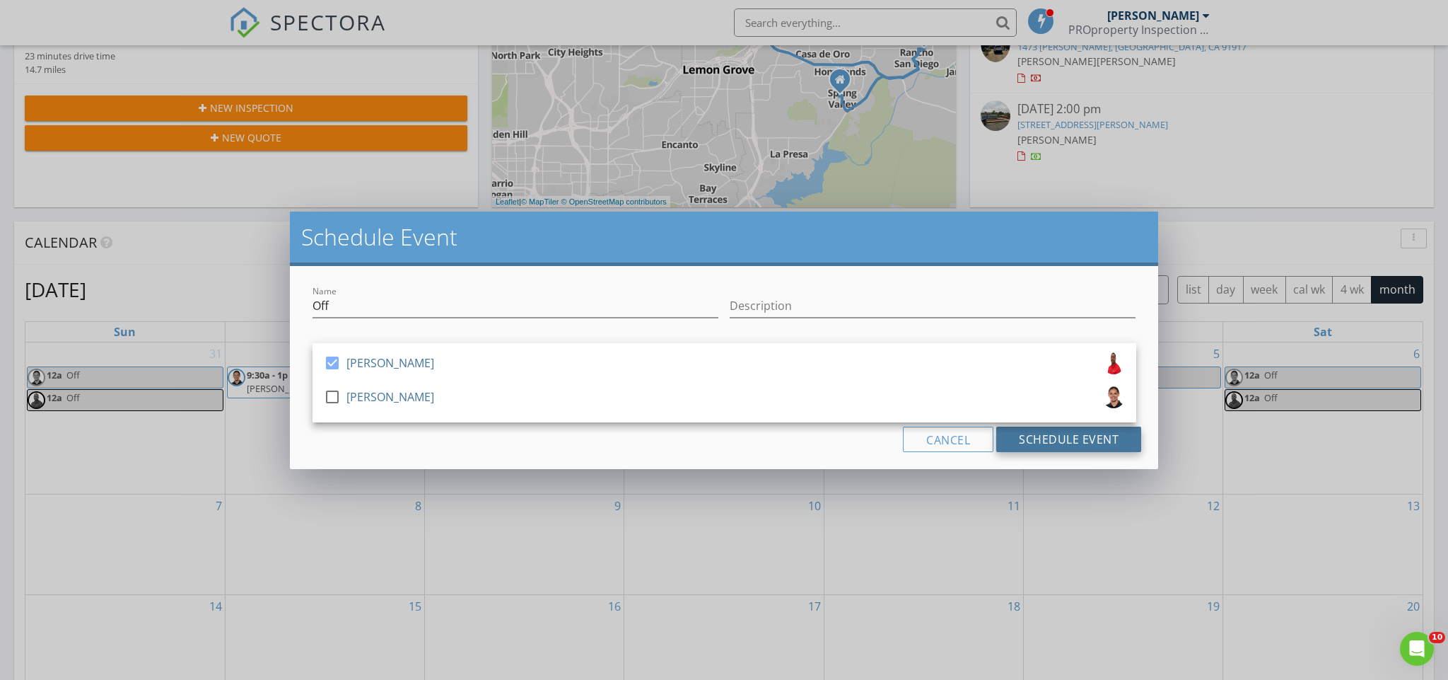
click at [1028, 435] on button "Schedule Event" at bounding box center [1068, 438] width 145 height 25
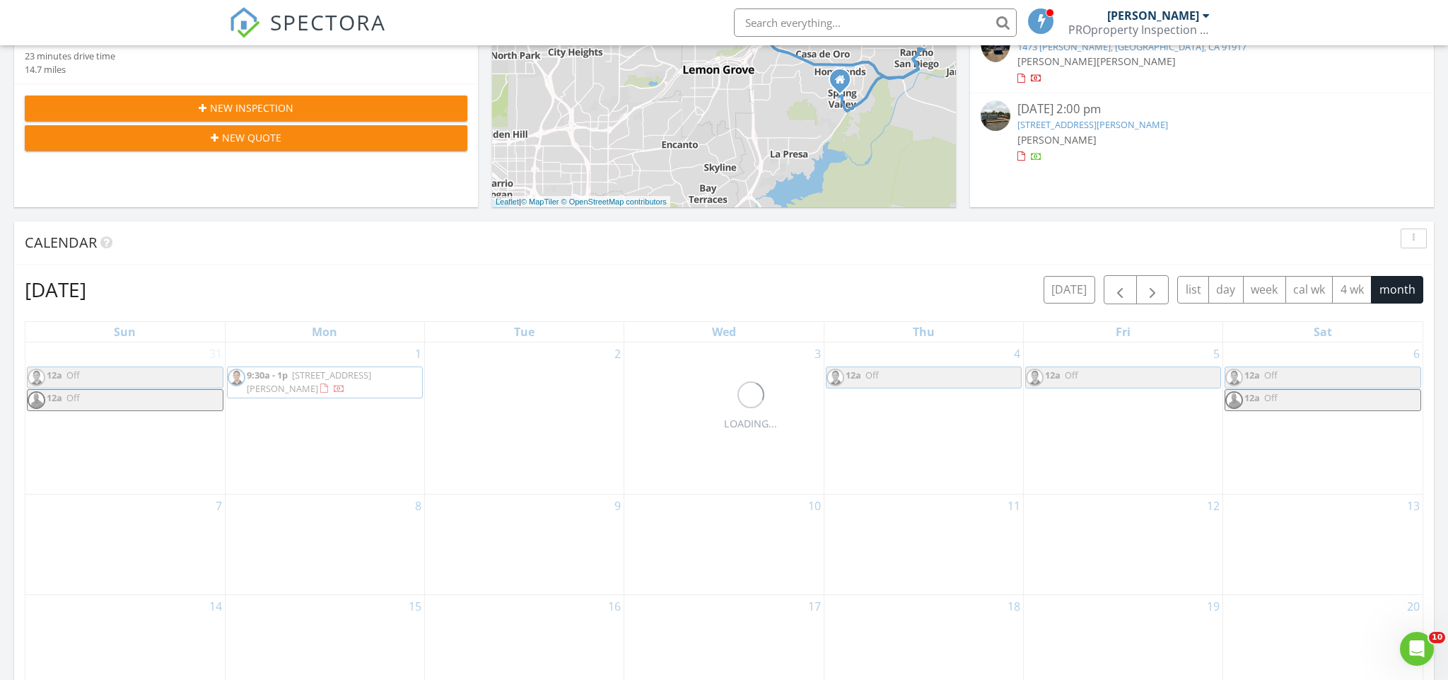
scroll to position [618, 0]
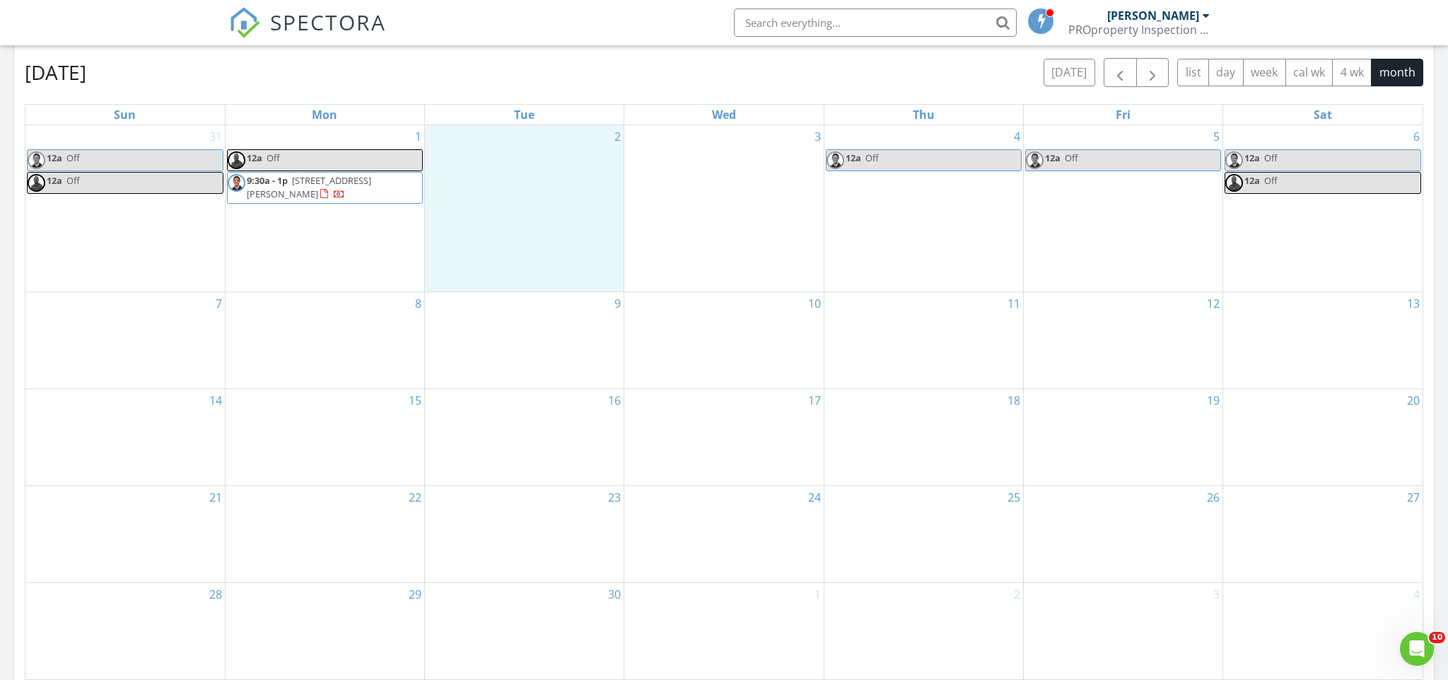
click at [553, 216] on div "2" at bounding box center [524, 208] width 199 height 167
click at [540, 183] on link "Event" at bounding box center [523, 179] width 73 height 23
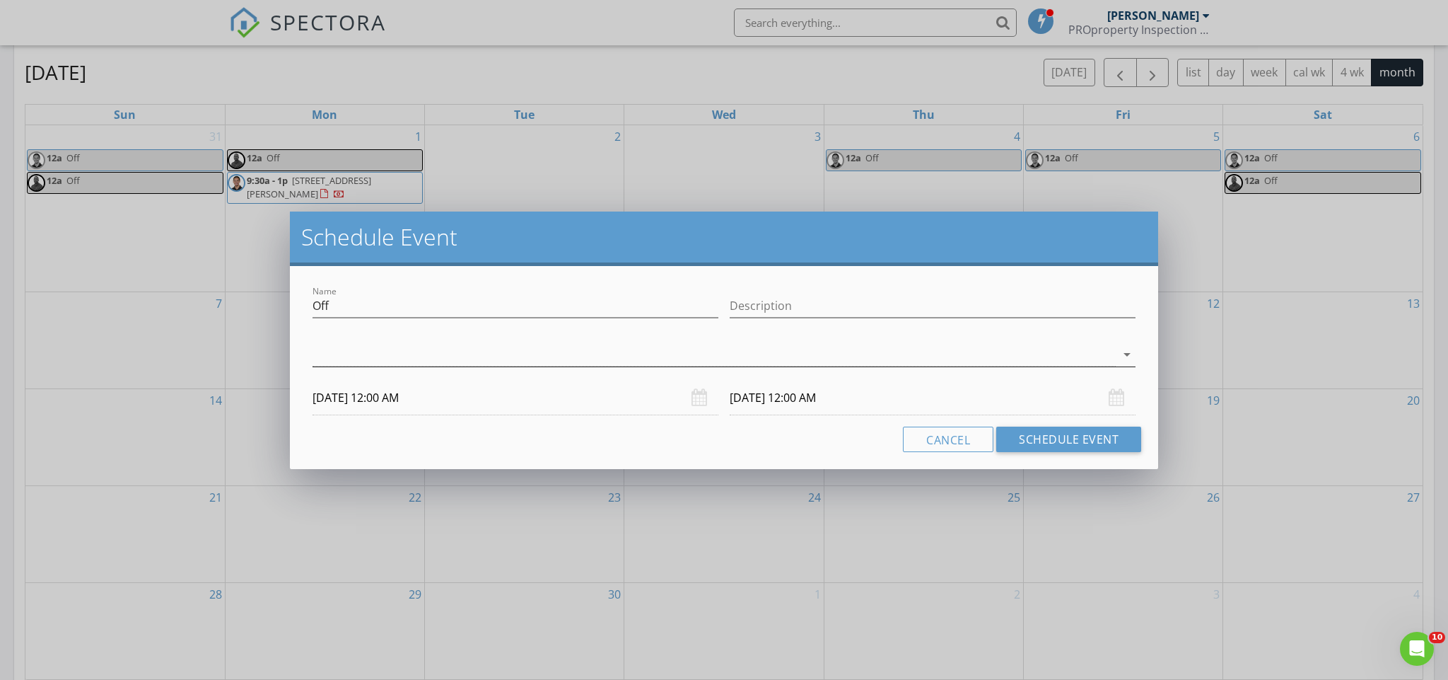
click at [574, 359] on div at bounding box center [715, 354] width 804 height 23
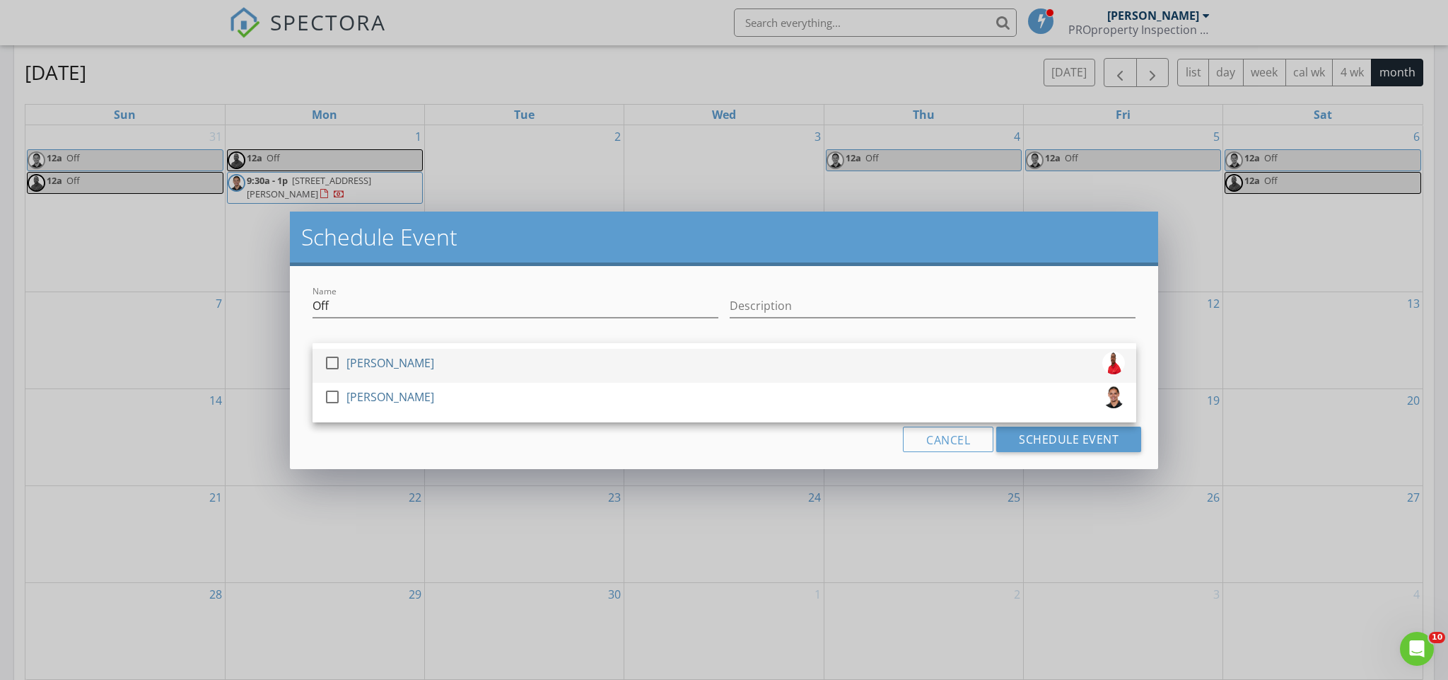
click at [572, 371] on div "check_box_outline_blank [PERSON_NAME]" at bounding box center [724, 365] width 801 height 28
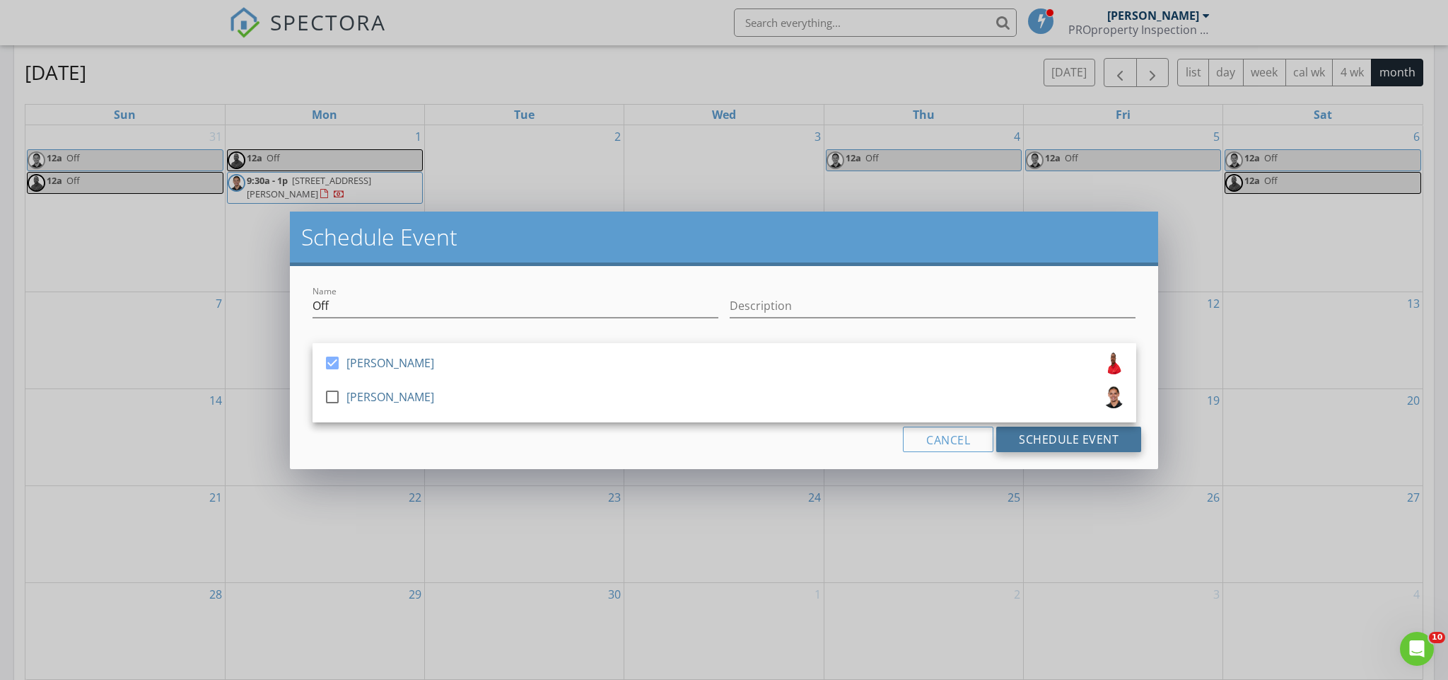
click at [1055, 438] on button "Schedule Event" at bounding box center [1068, 438] width 145 height 25
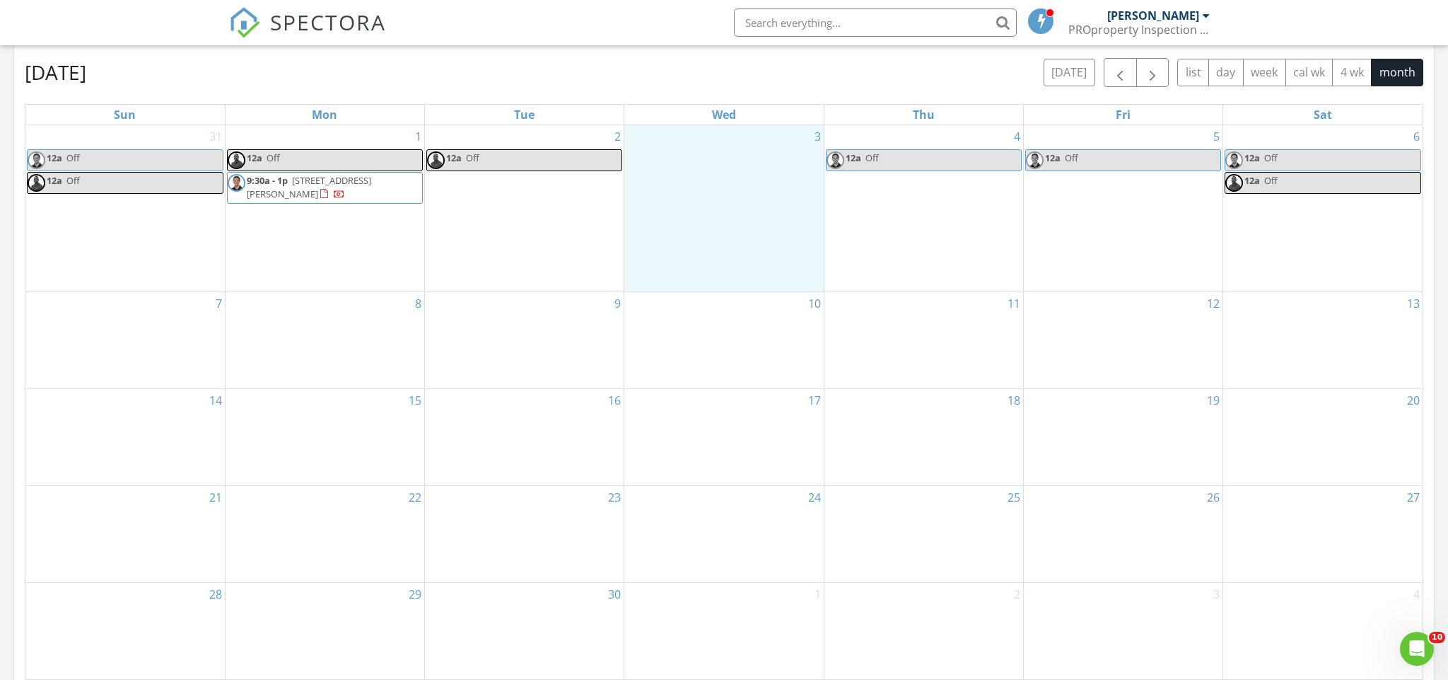
click at [770, 193] on div "3" at bounding box center [723, 208] width 199 height 167
click at [711, 153] on link "Event" at bounding box center [722, 156] width 73 height 23
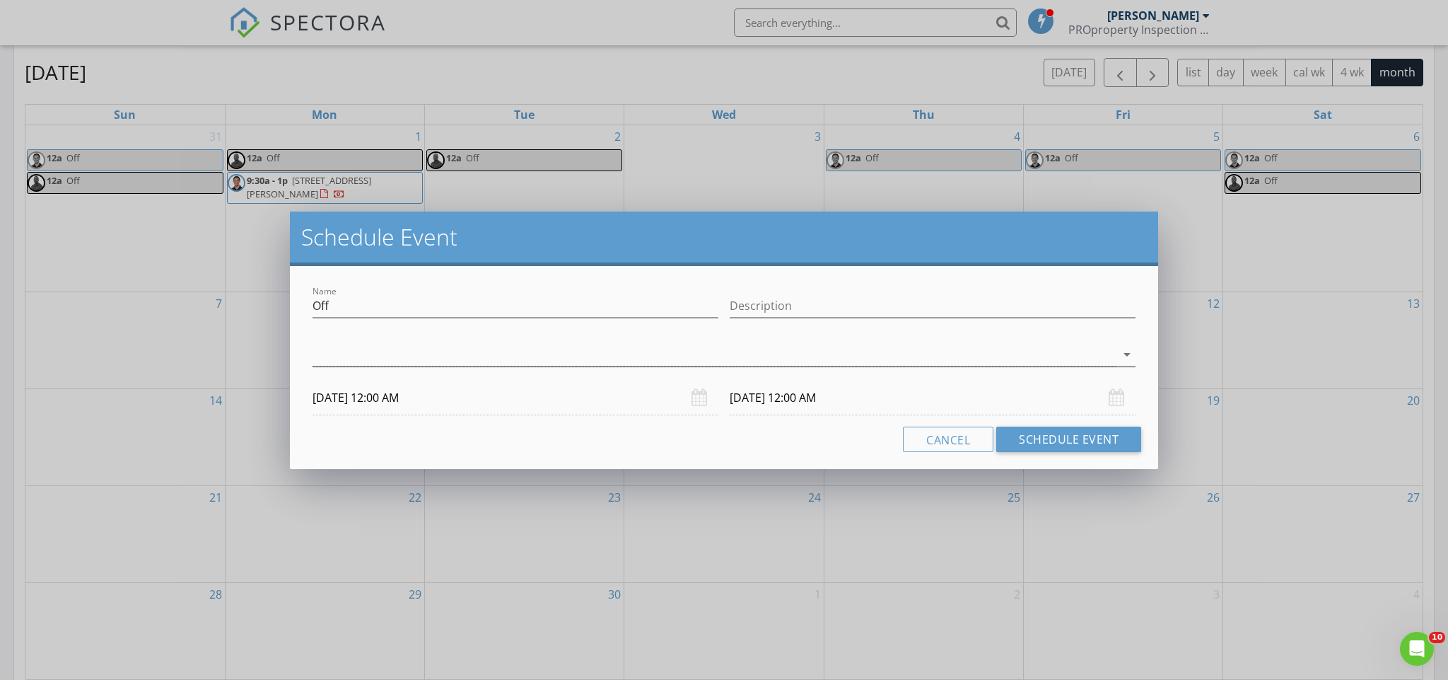
click at [668, 360] on div at bounding box center [715, 354] width 804 height 23
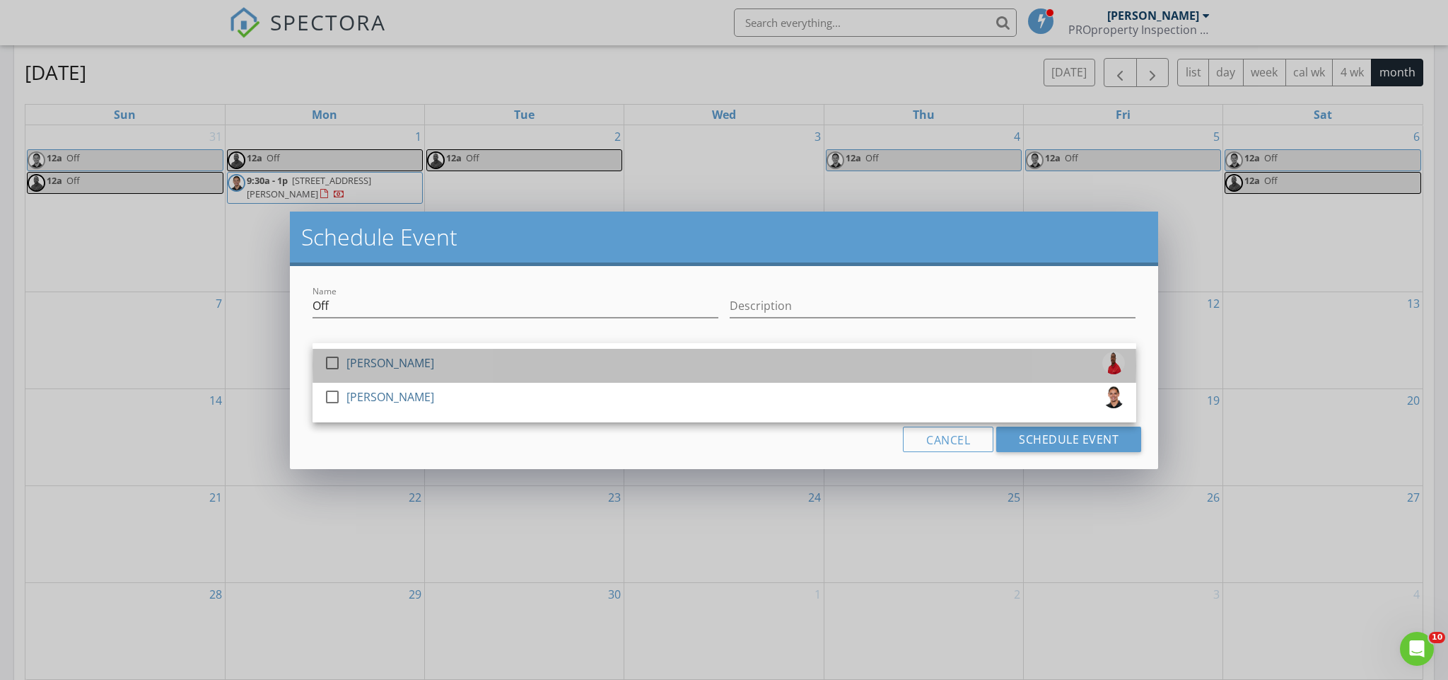
click at [668, 365] on div "check_box_outline_blank [PERSON_NAME]" at bounding box center [724, 365] width 801 height 28
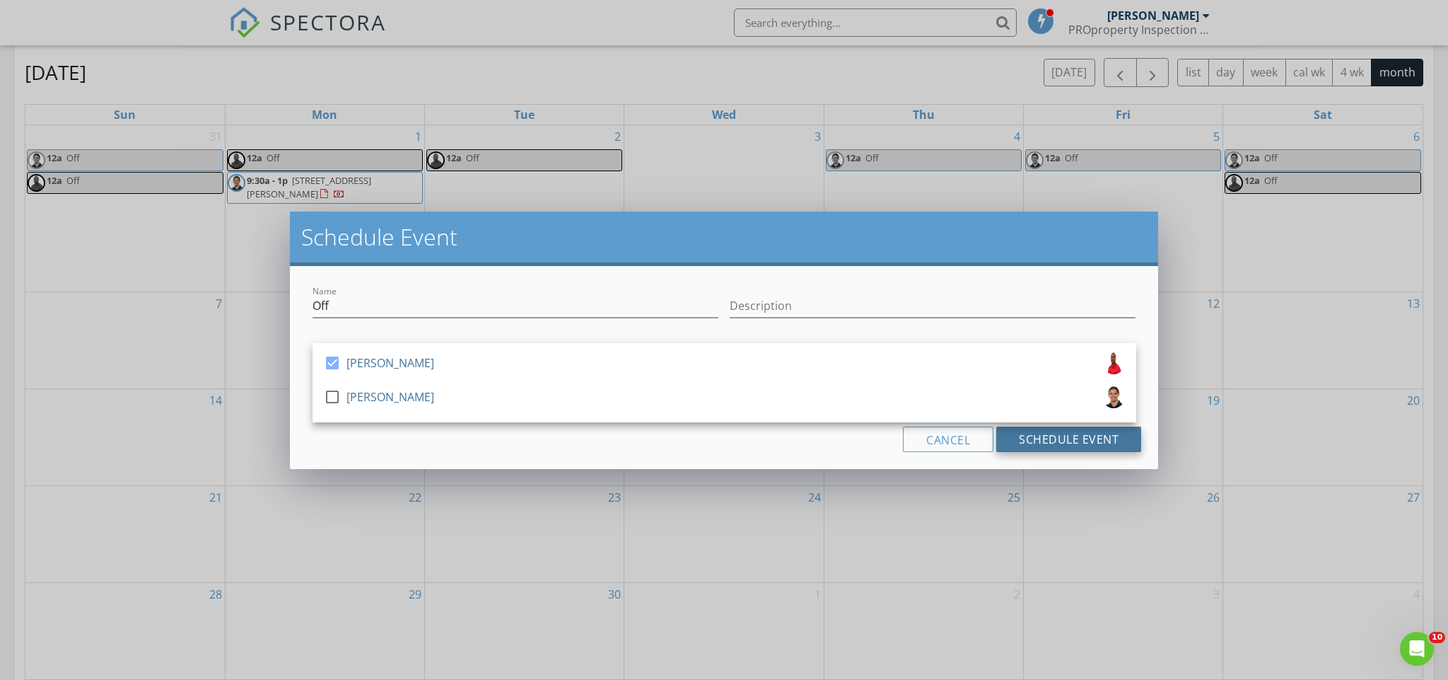
click at [1097, 436] on button "Schedule Event" at bounding box center [1068, 438] width 145 height 25
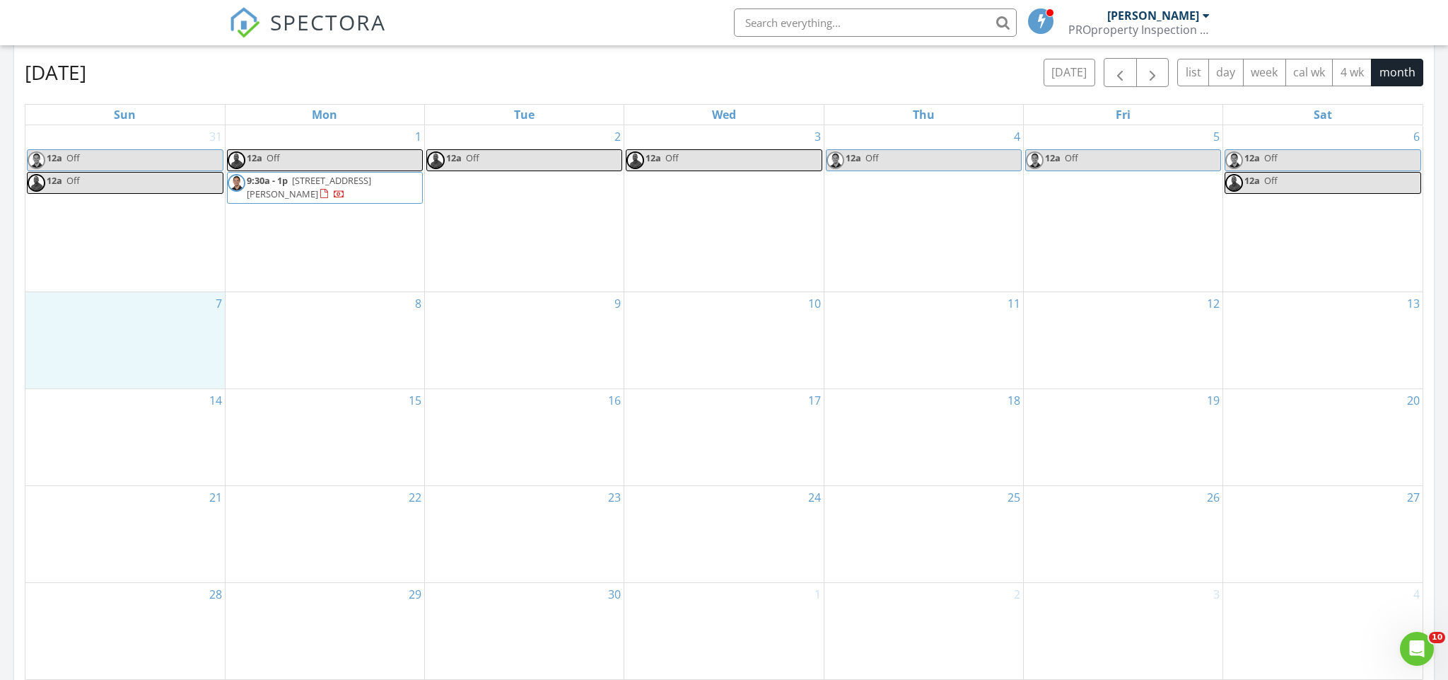
click at [124, 335] on div "7" at bounding box center [124, 340] width 199 height 96
click at [122, 303] on link "Event" at bounding box center [123, 298] width 73 height 23
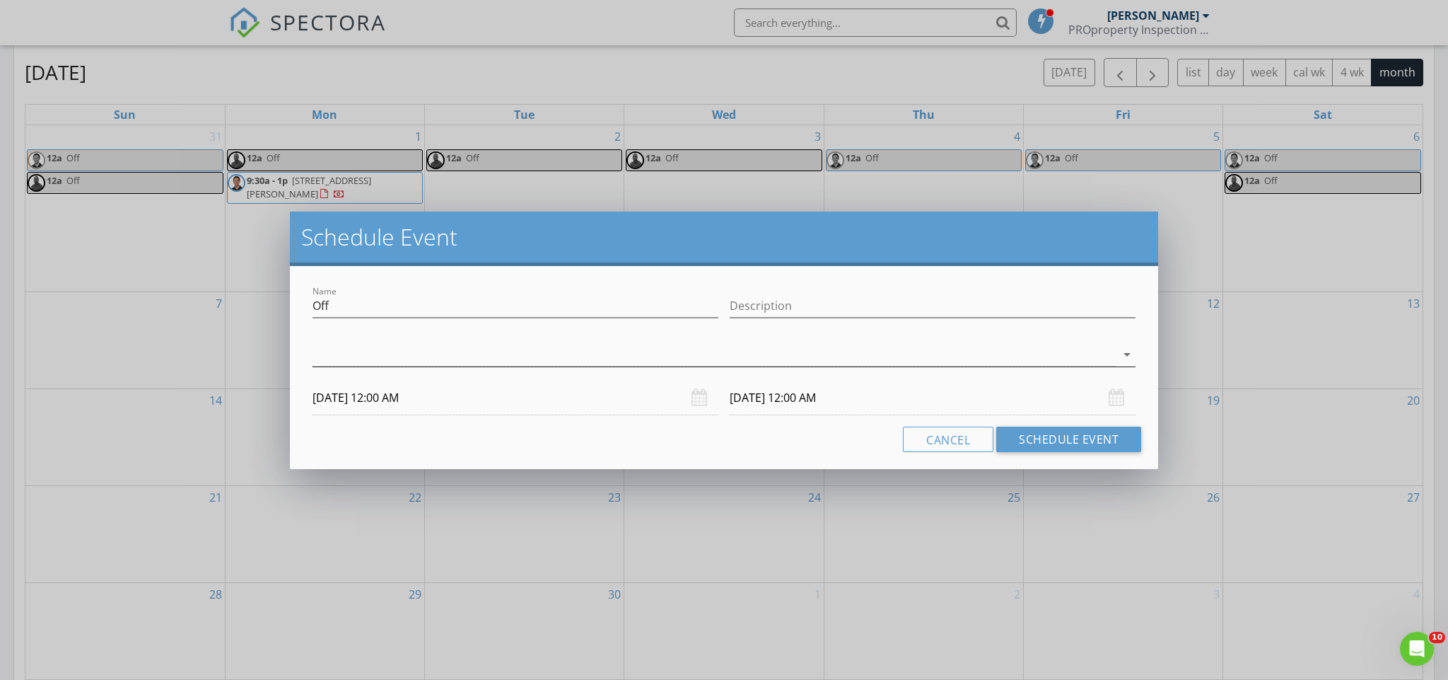
click at [484, 360] on div at bounding box center [715, 354] width 804 height 23
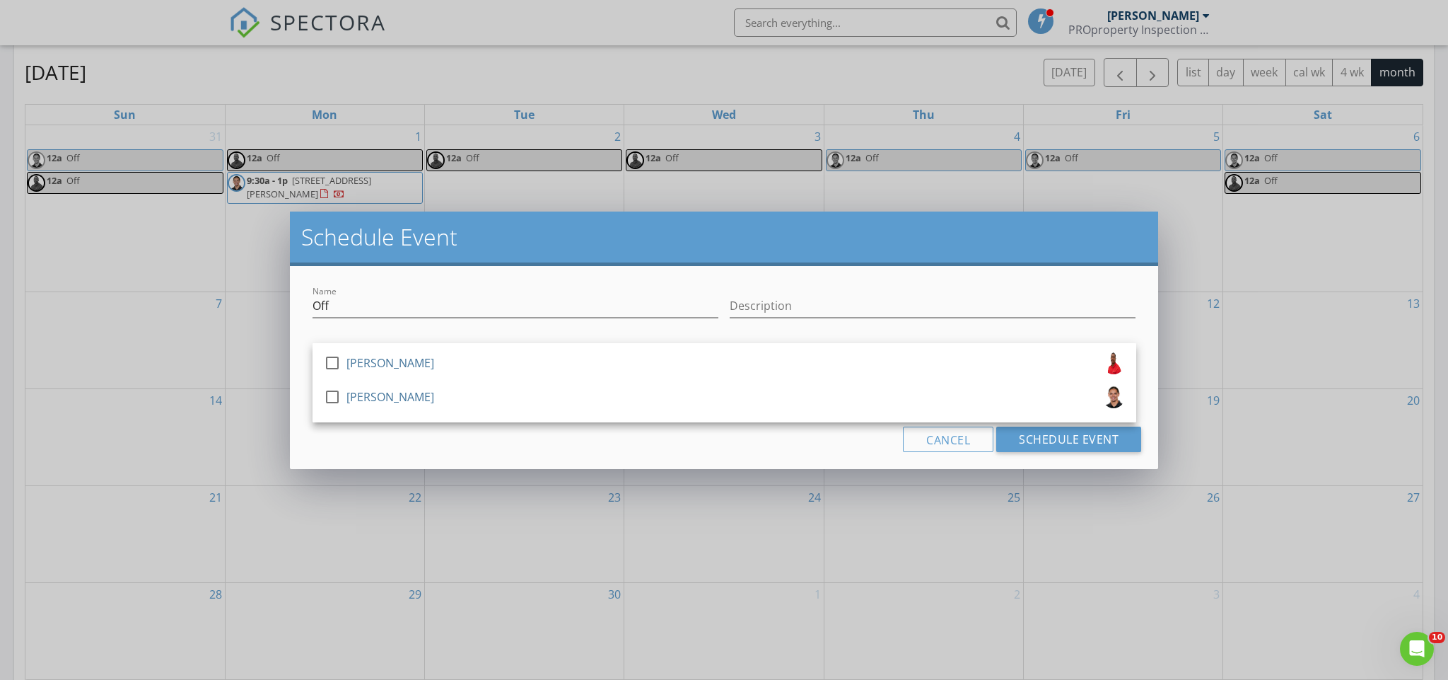
click at [484, 360] on div "check_box_outline_blank [PERSON_NAME]" at bounding box center [724, 365] width 801 height 28
click at [462, 410] on div "check_box_outline_blank [PERSON_NAME]" at bounding box center [724, 399] width 801 height 28
click at [1032, 443] on button "Schedule Event" at bounding box center [1068, 438] width 145 height 25
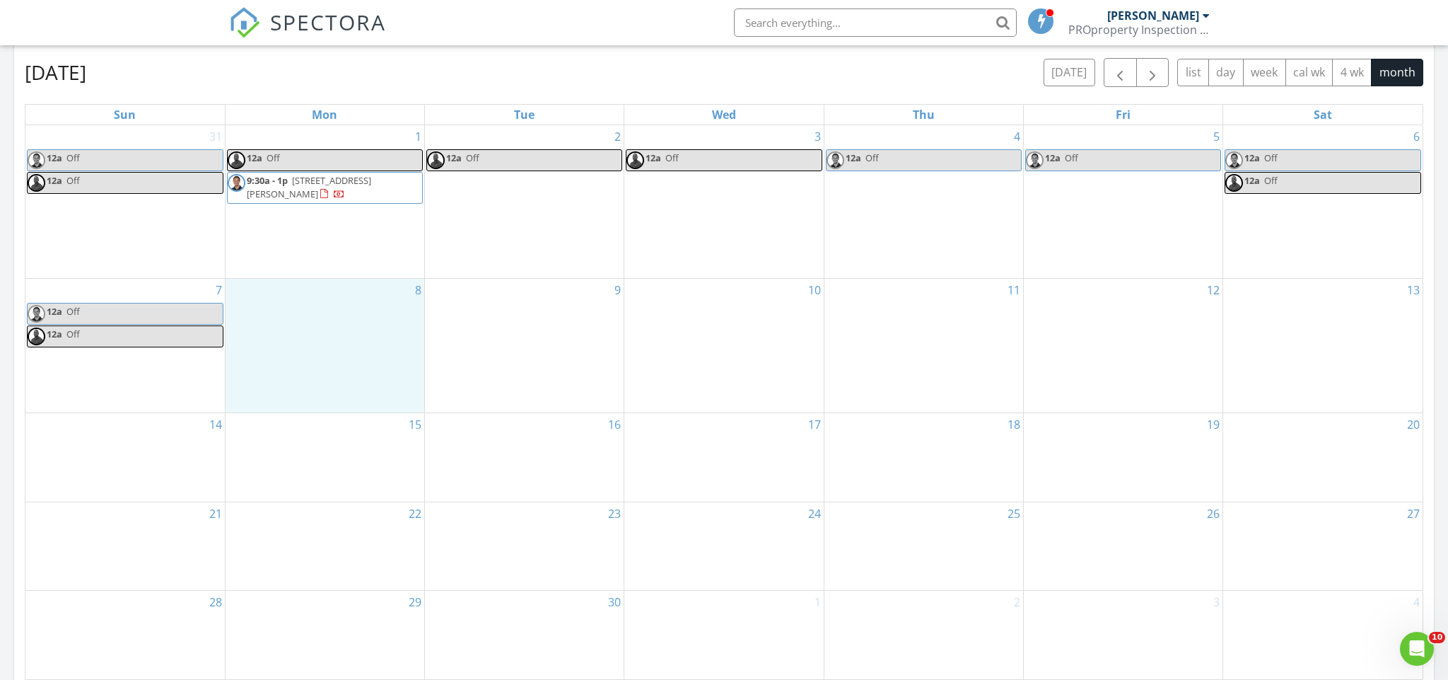
click at [380, 332] on div "8" at bounding box center [325, 346] width 199 height 134
click at [321, 294] on link "Event" at bounding box center [323, 295] width 73 height 23
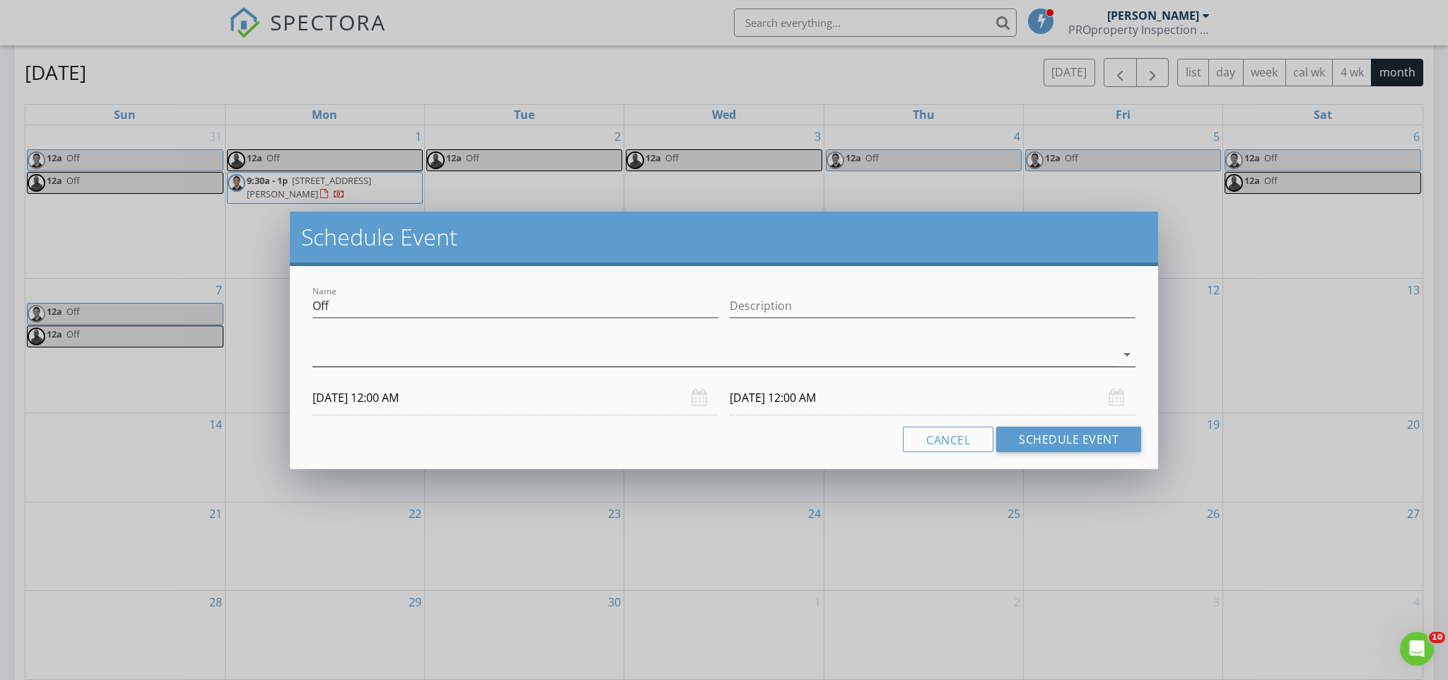
click at [421, 361] on div at bounding box center [715, 354] width 804 height 23
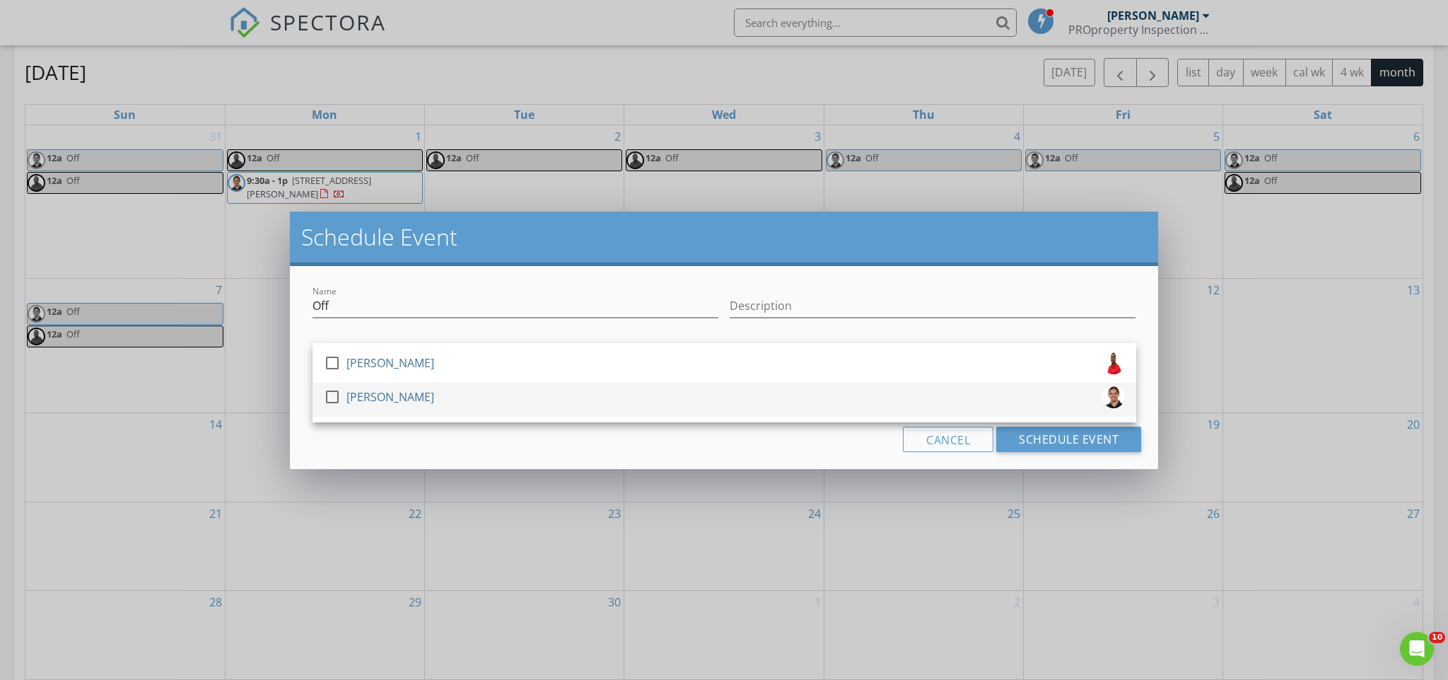
click at [428, 395] on div "[PERSON_NAME]" at bounding box center [391, 396] width 88 height 23
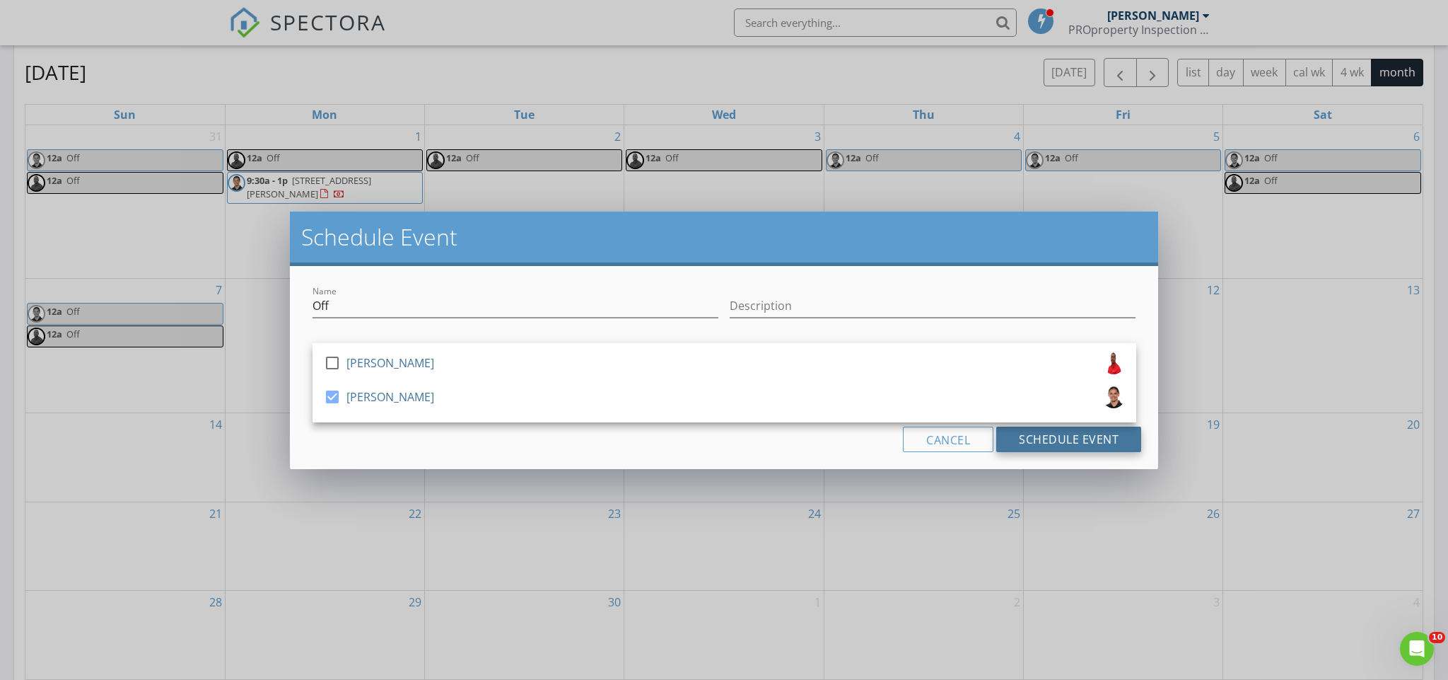
click at [1106, 438] on button "Schedule Event" at bounding box center [1068, 438] width 145 height 25
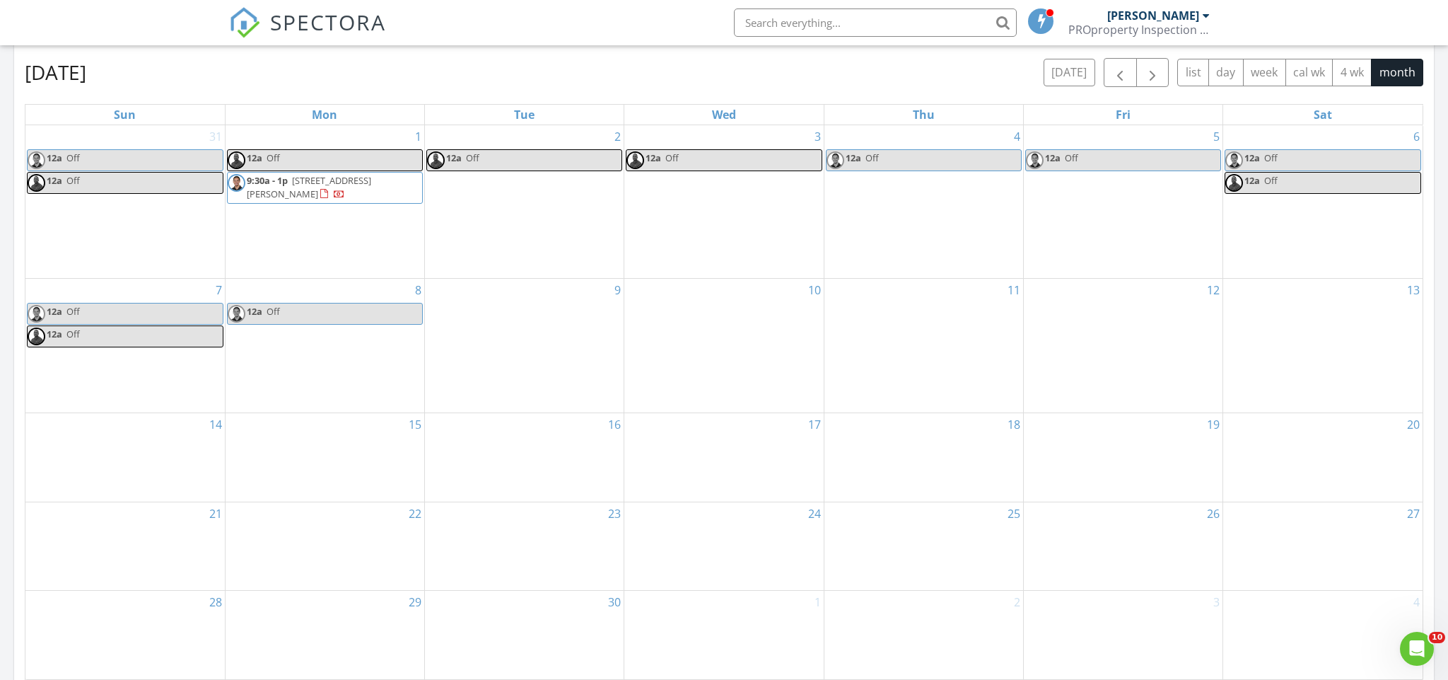
click at [576, 347] on div "9" at bounding box center [524, 346] width 199 height 134
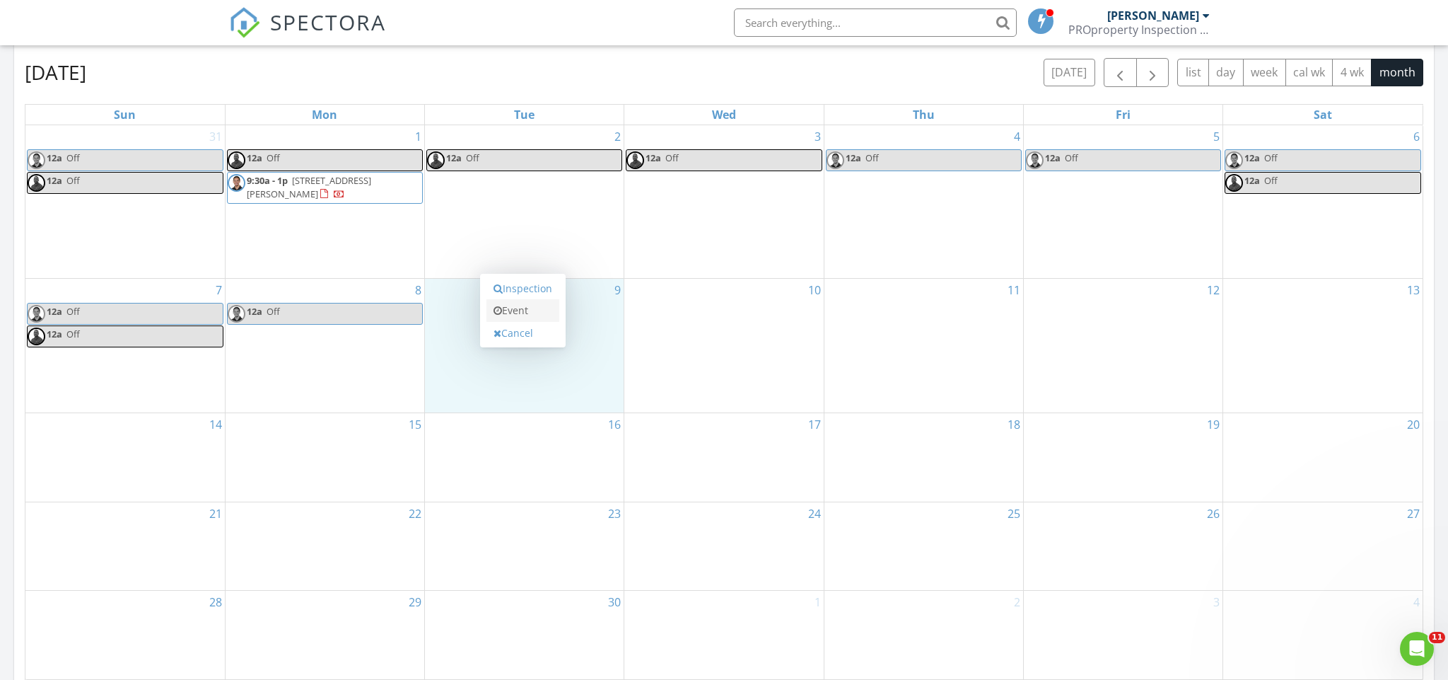
click at [534, 321] on link "Event" at bounding box center [523, 310] width 73 height 23
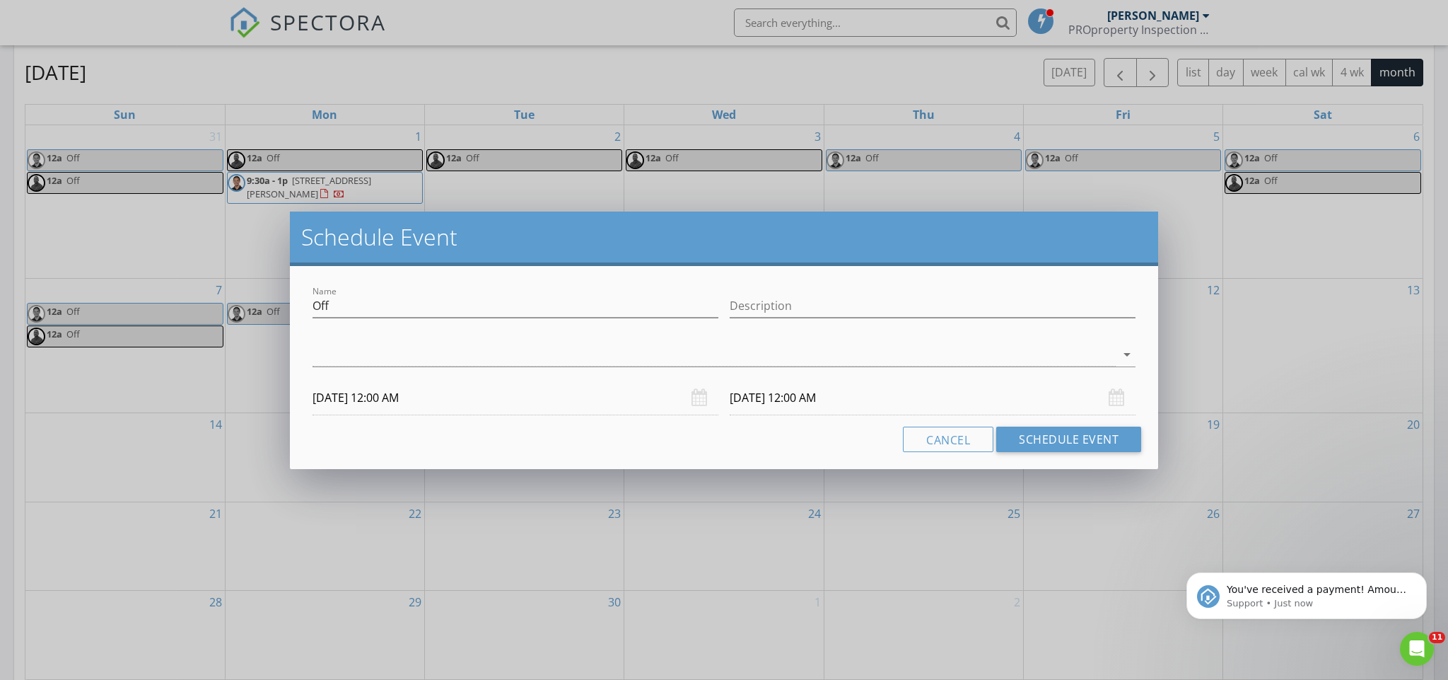
scroll to position [0, 0]
click at [560, 361] on div at bounding box center [715, 354] width 804 height 23
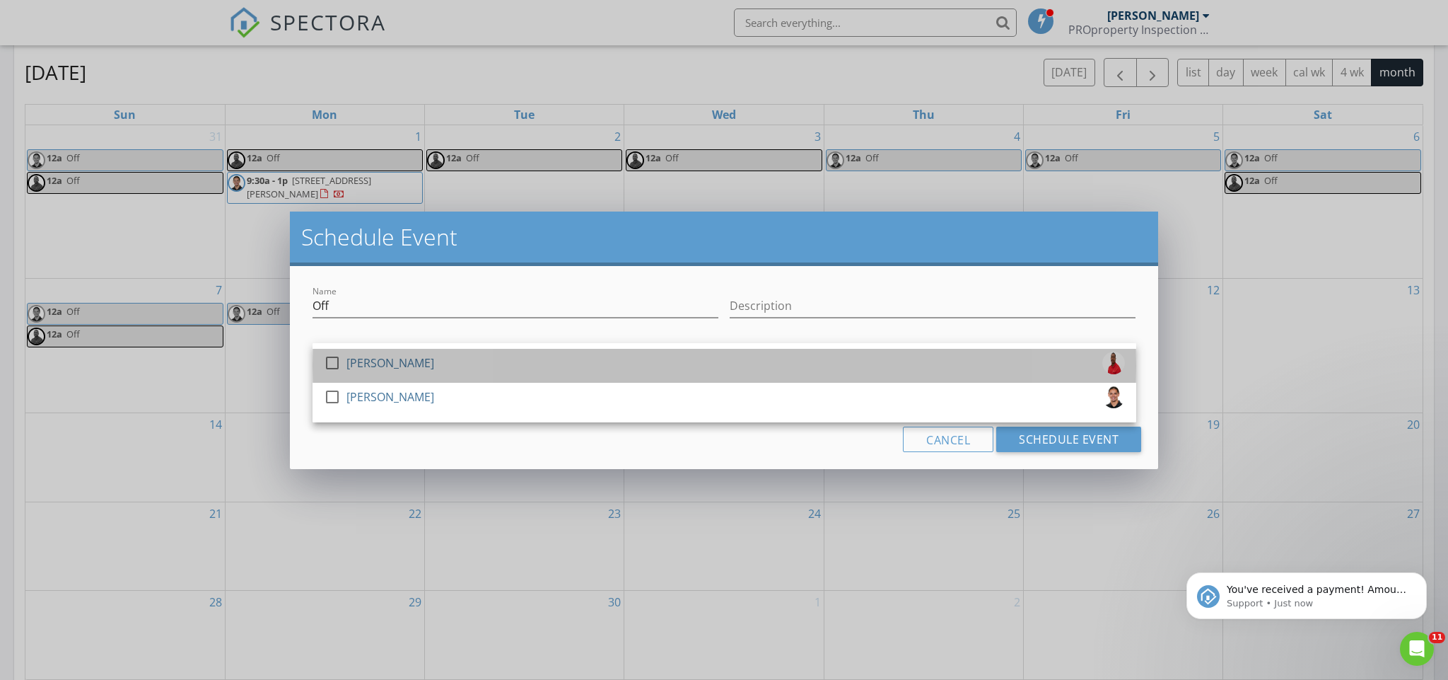
click at [560, 367] on div "check_box_outline_blank [PERSON_NAME]" at bounding box center [724, 365] width 801 height 28
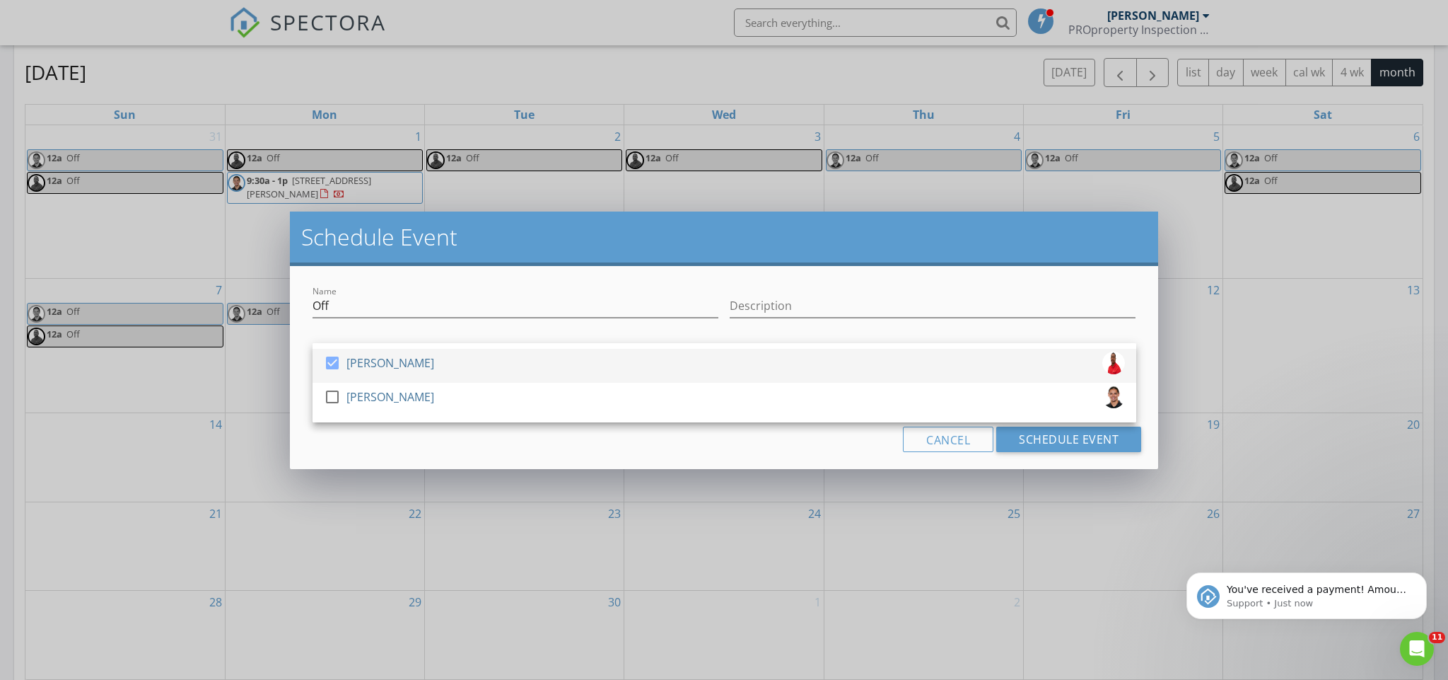
click at [691, 356] on div "check_box [PERSON_NAME]" at bounding box center [724, 365] width 801 height 28
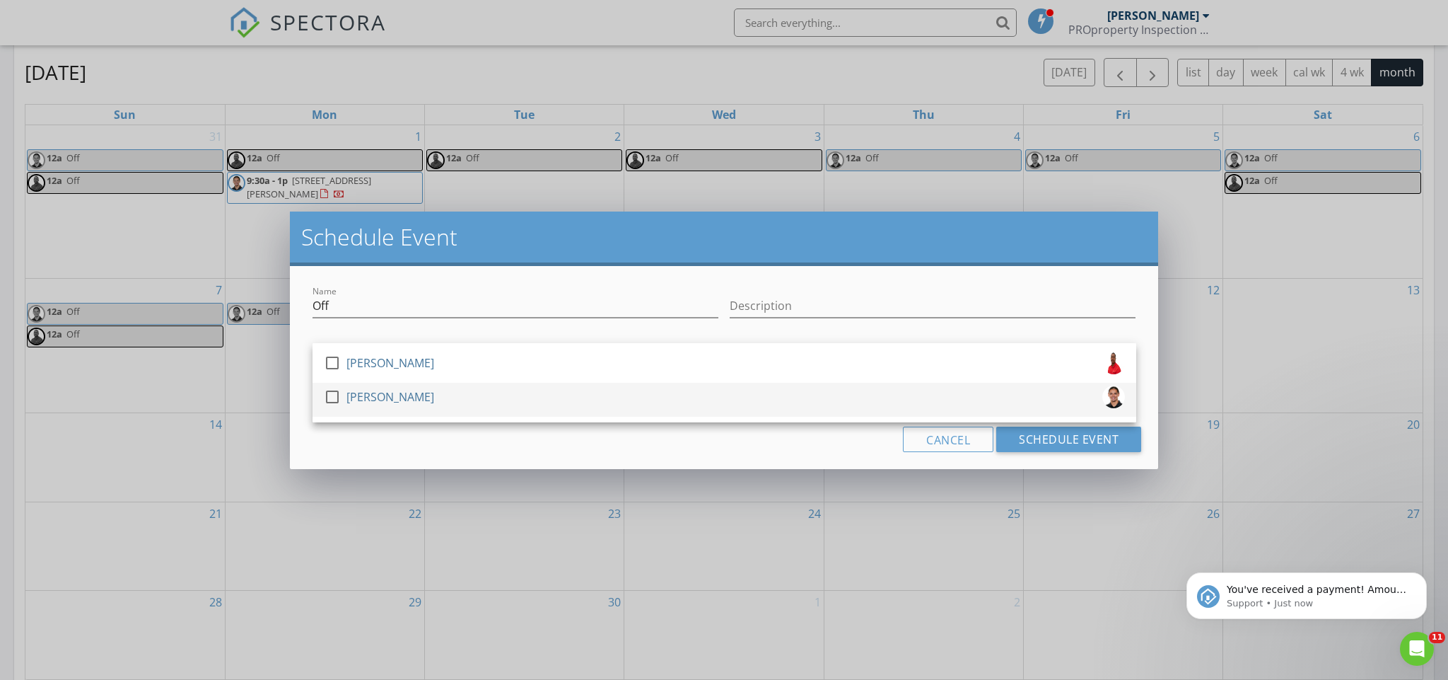
click at [664, 392] on div "check_box_outline_blank [PERSON_NAME]" at bounding box center [724, 399] width 801 height 28
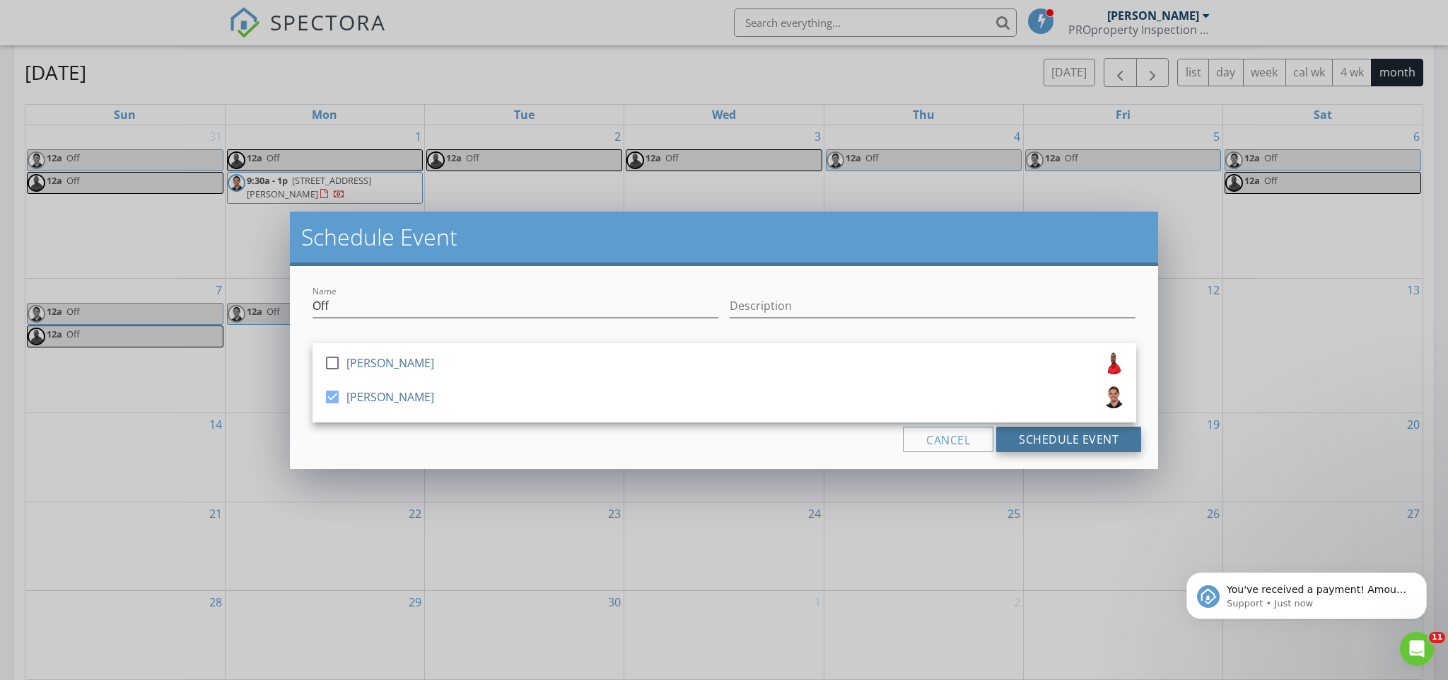
click at [1058, 442] on button "Schedule Event" at bounding box center [1068, 438] width 145 height 25
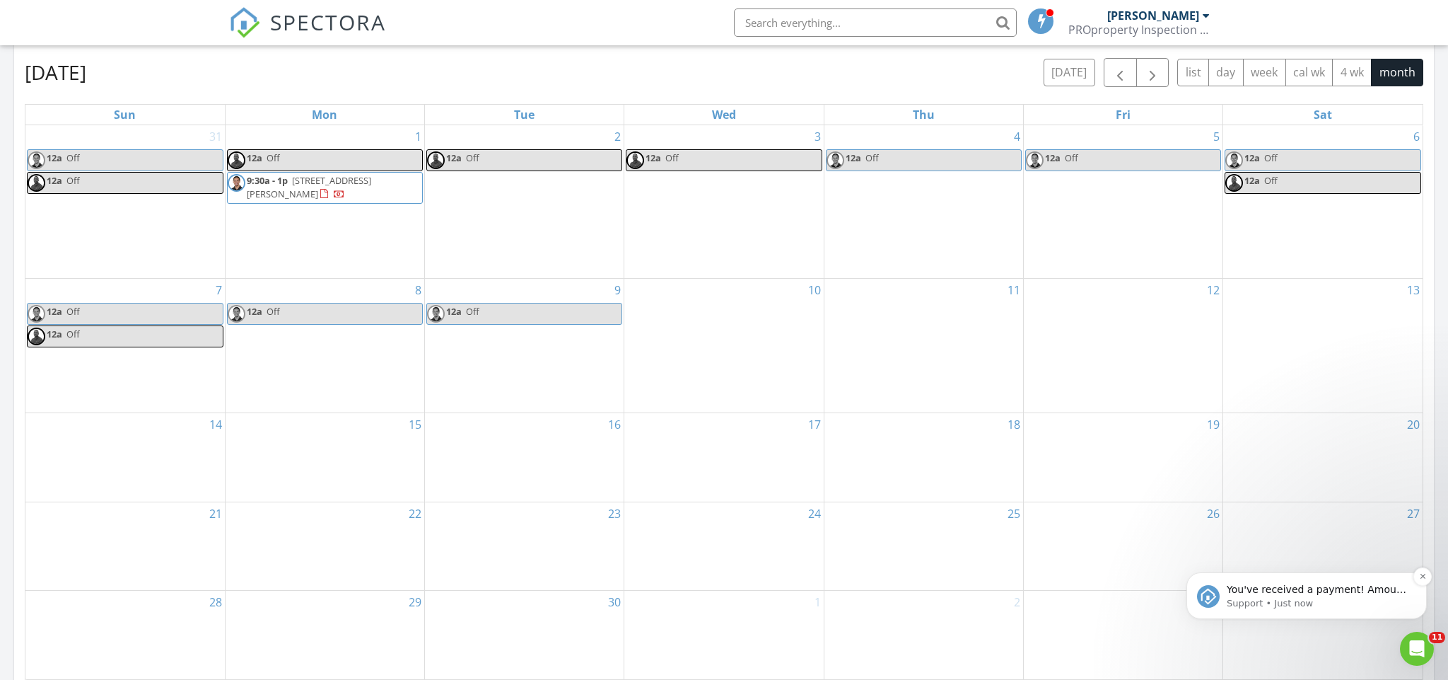
click at [1316, 593] on p "You've received a payment! Amount $525.00 Fee $0.00 Net $525.00 Transaction # p…" at bounding box center [1318, 590] width 182 height 14
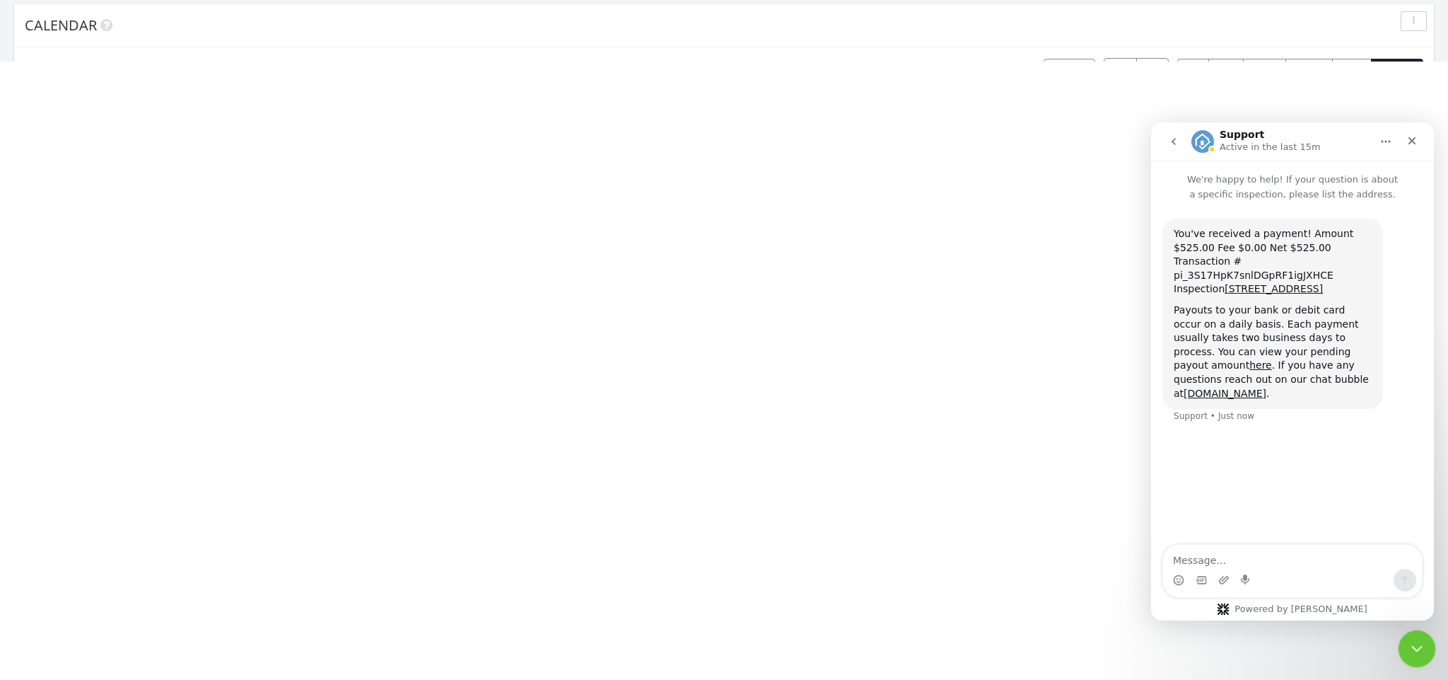
click at [1420, 651] on icon "Close Intercom Messenger" at bounding box center [1415, 646] width 17 height 17
